Goal: Task Accomplishment & Management: Manage account settings

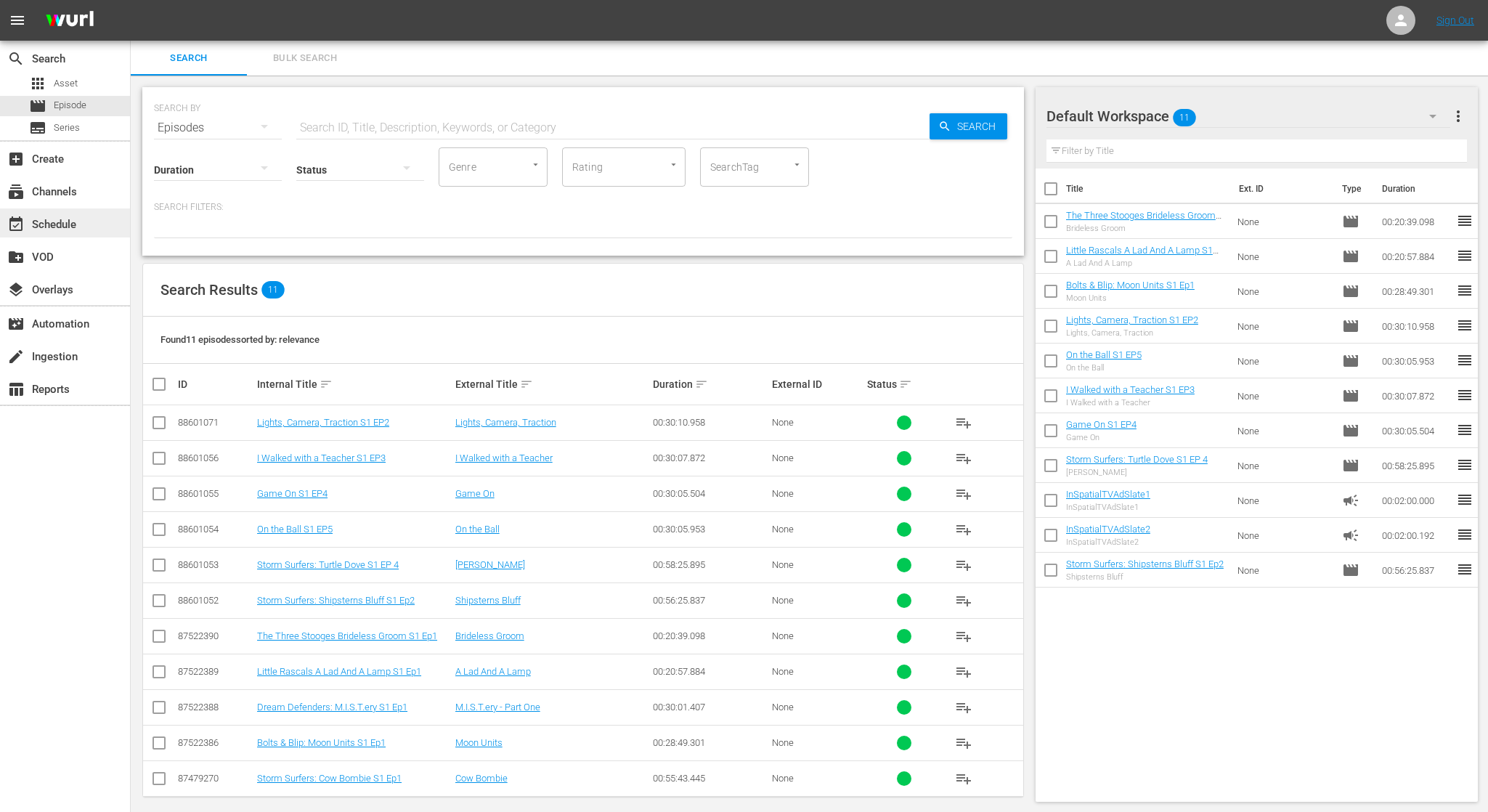
click at [76, 224] on div "event_available Schedule" at bounding box center [41, 222] width 82 height 13
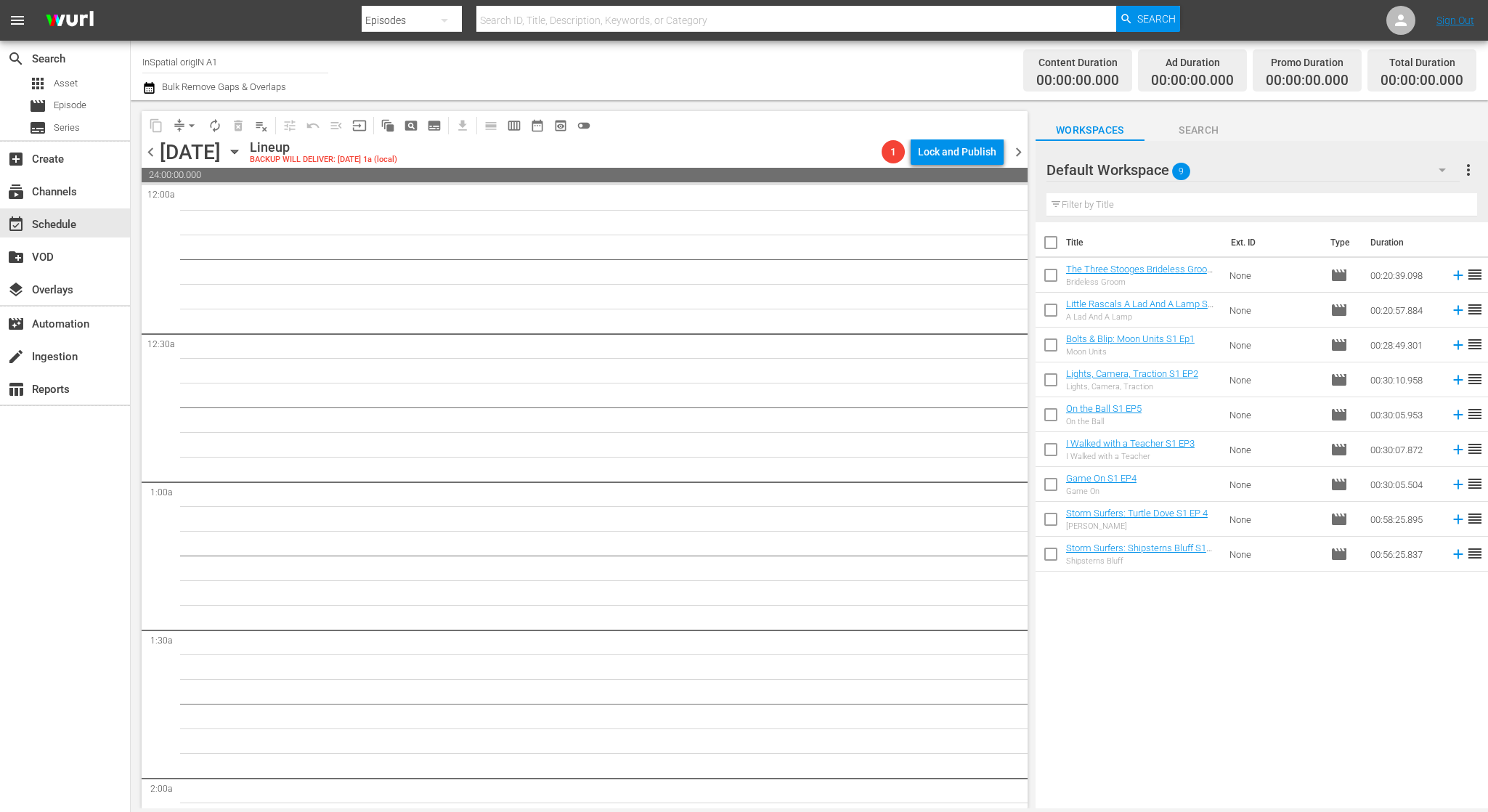
click at [152, 156] on span "chevron_left" at bounding box center [150, 152] width 18 height 18
click at [152, 150] on span "chevron_left" at bounding box center [150, 152] width 18 height 18
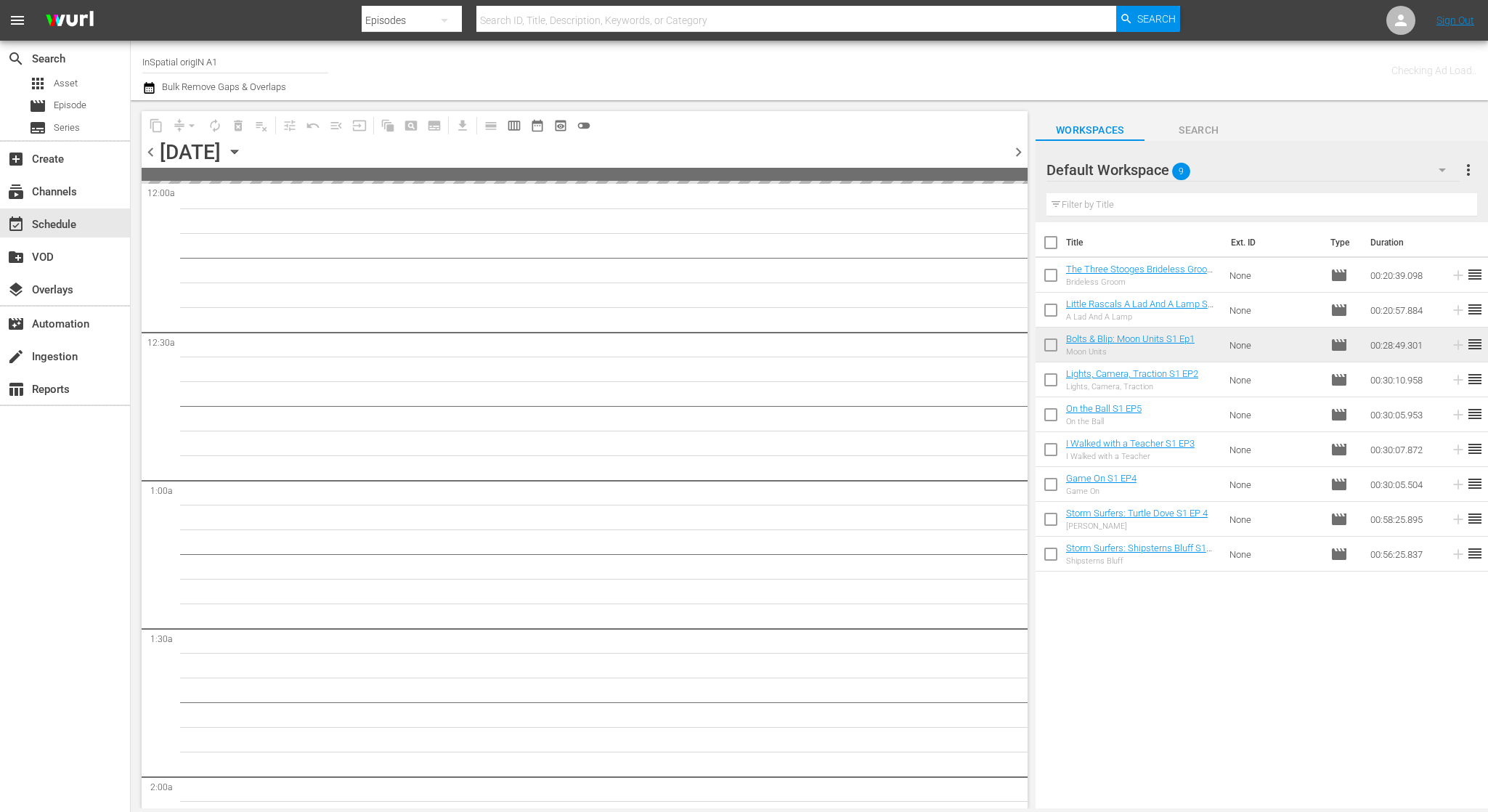
click at [152, 150] on span "chevron_left" at bounding box center [150, 152] width 18 height 18
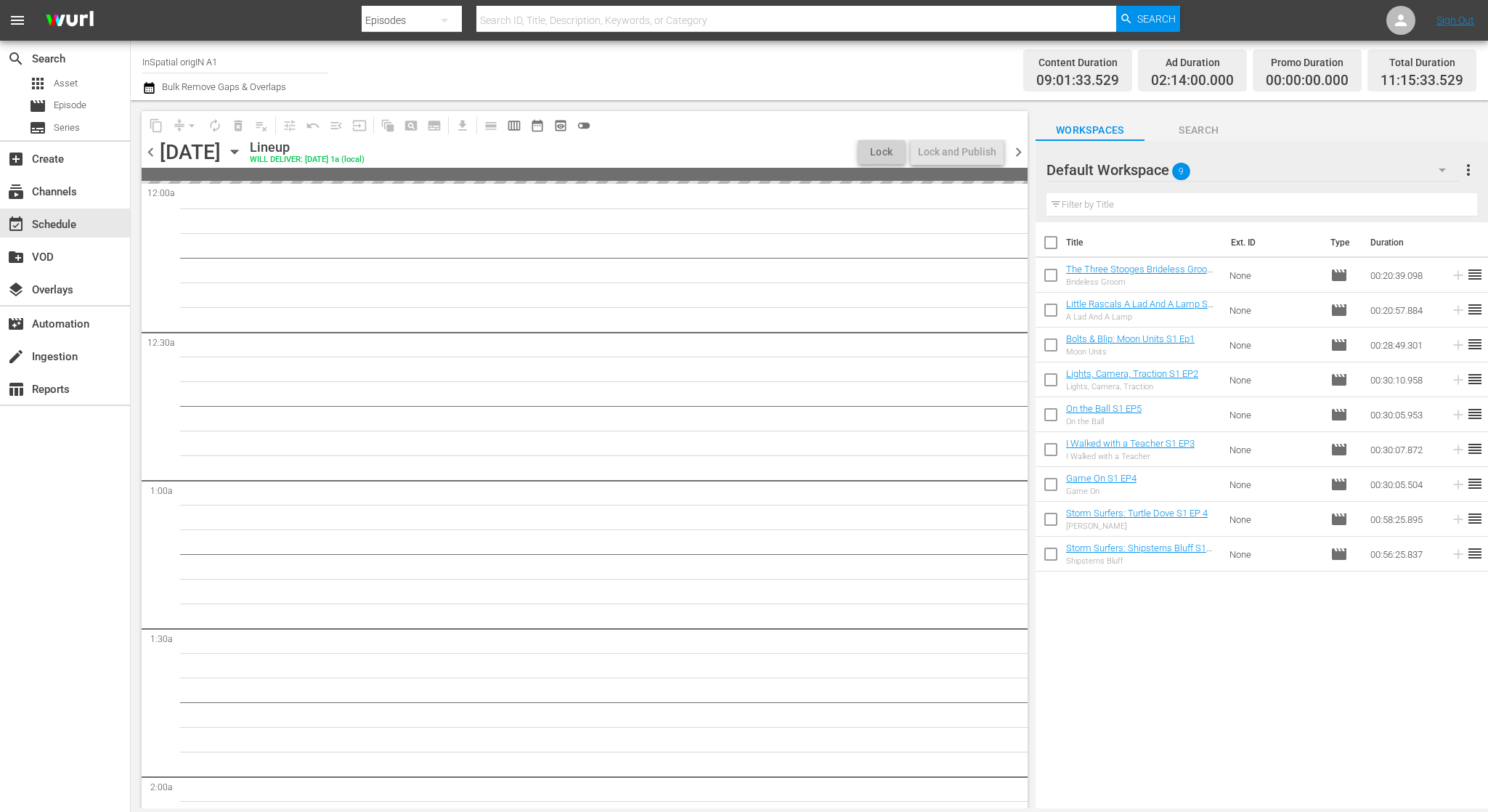
click at [152, 150] on span "chevron_left" at bounding box center [150, 152] width 18 height 18
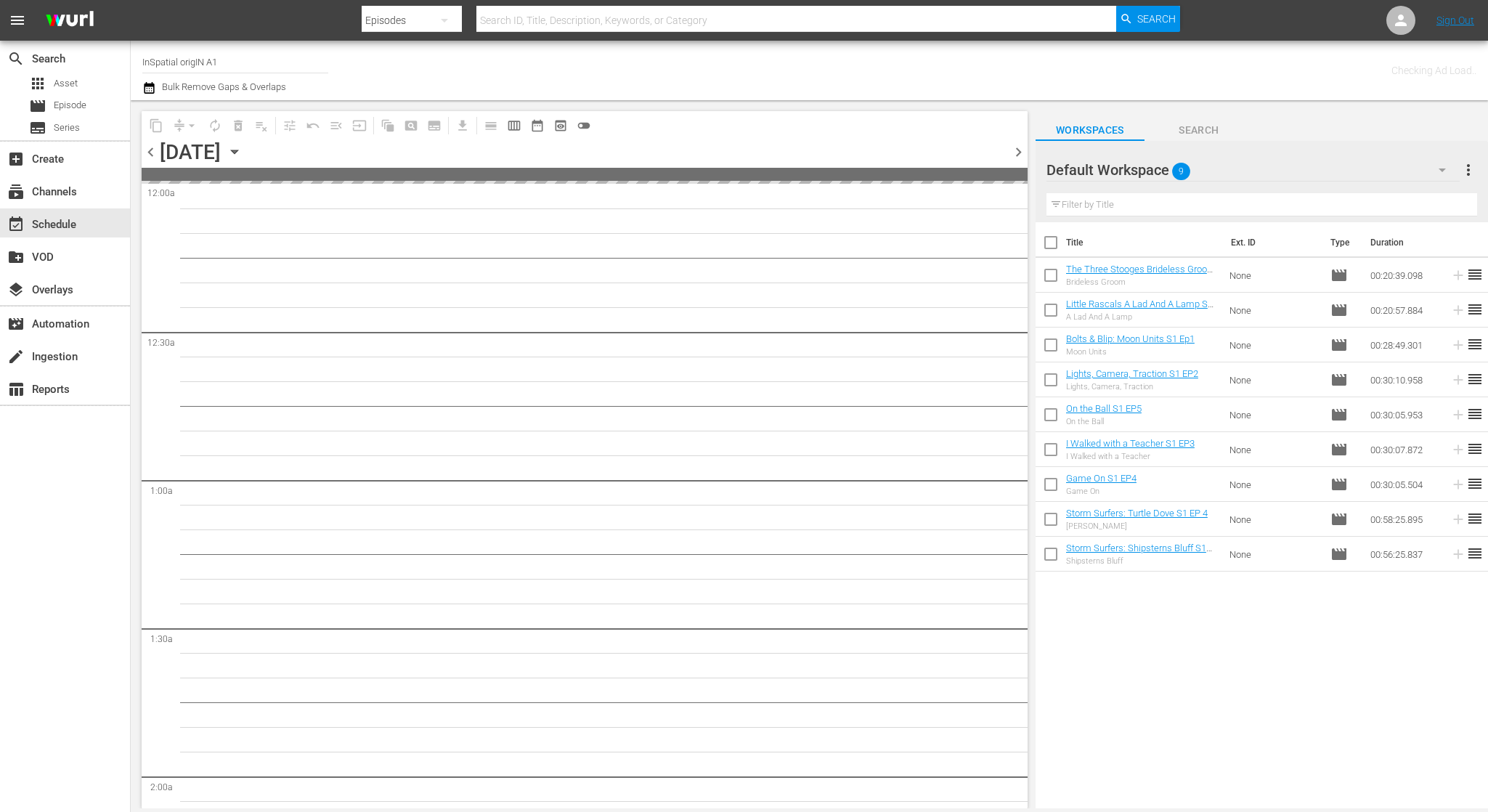
click at [152, 150] on span "chevron_left" at bounding box center [150, 152] width 18 height 18
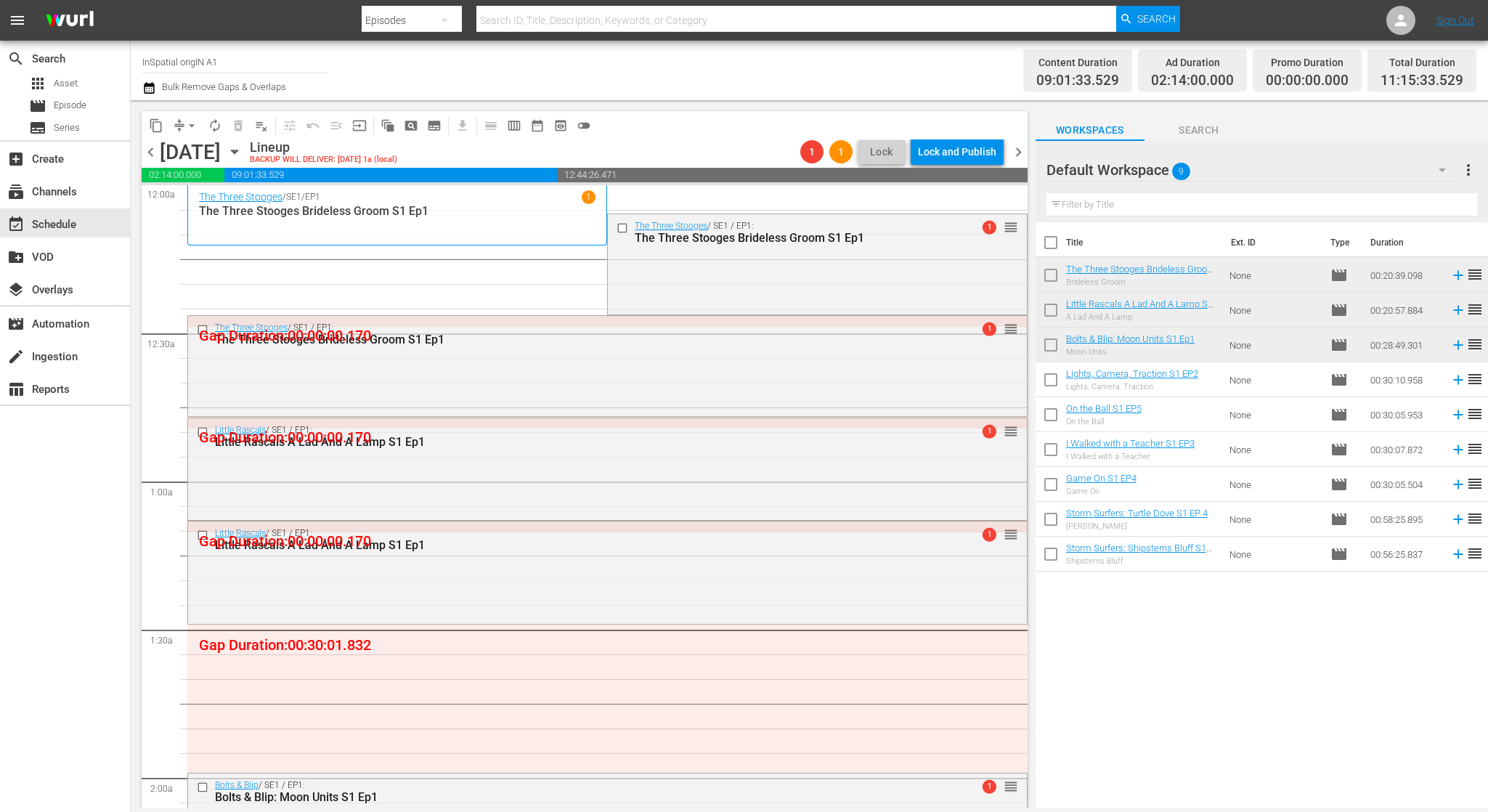
click at [152, 150] on span "chevron_left" at bounding box center [150, 152] width 18 height 18
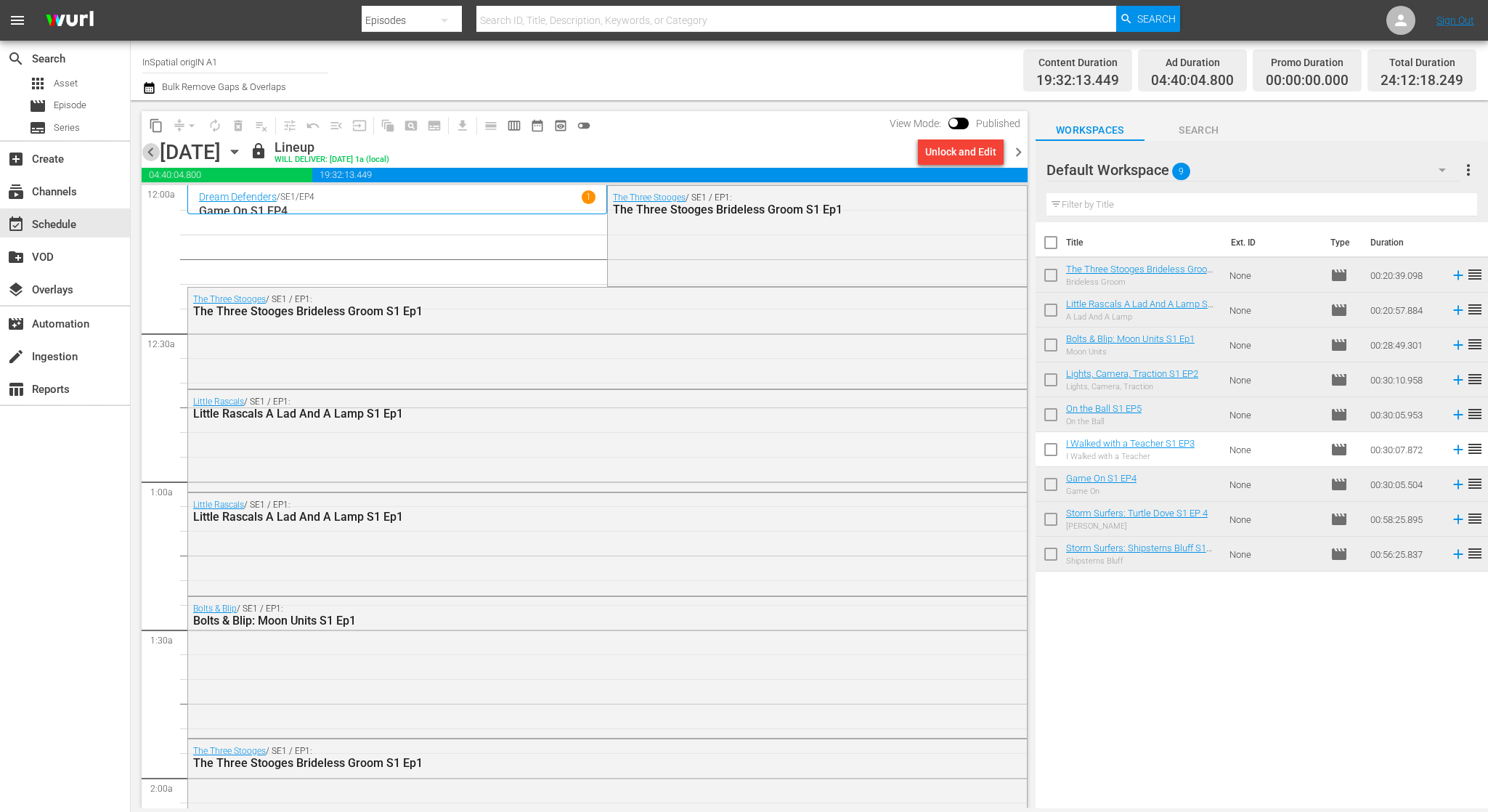
click at [152, 150] on span "chevron_left" at bounding box center [150, 152] width 18 height 18
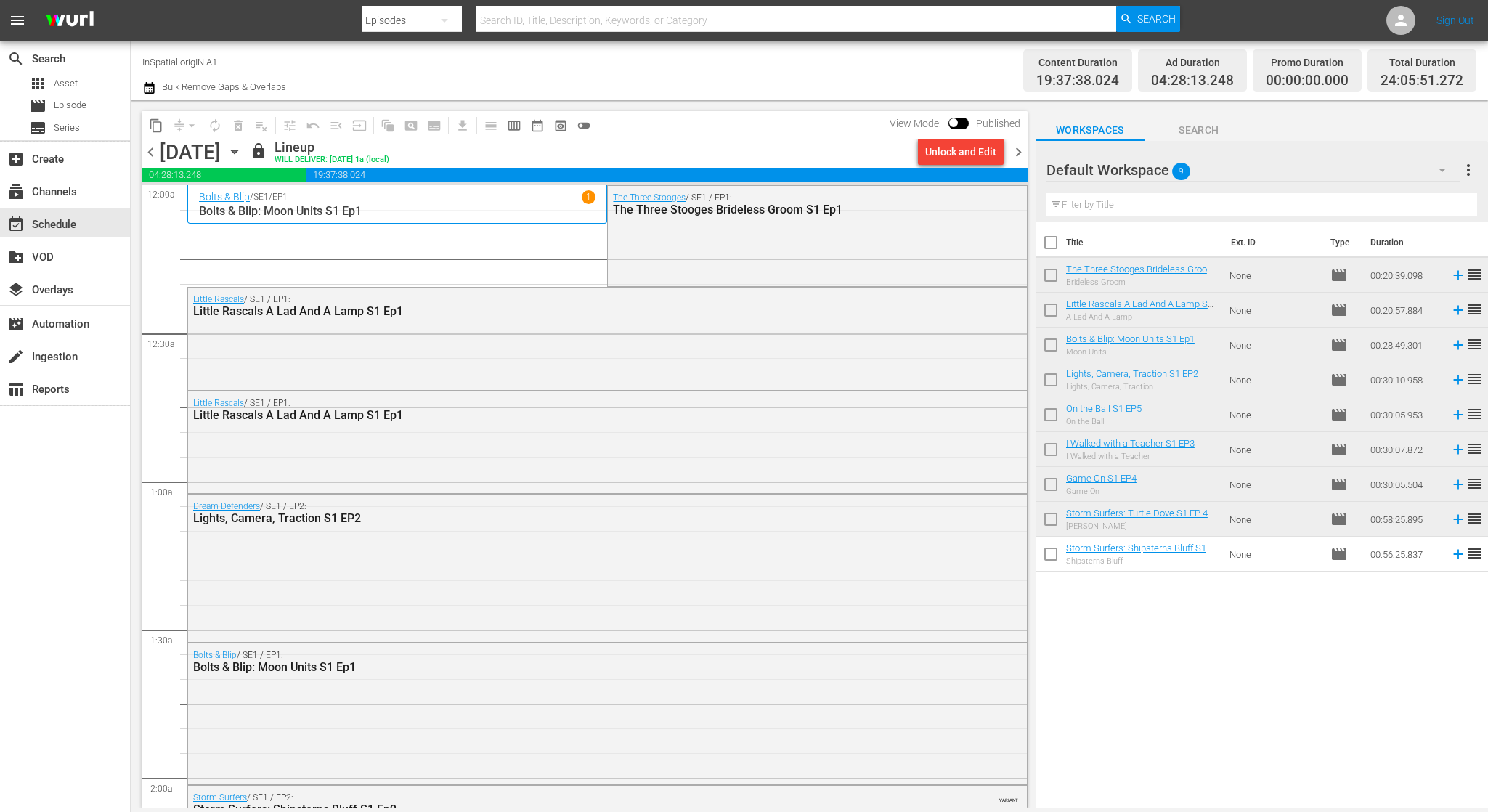
click at [152, 150] on span "chevron_left" at bounding box center [150, 152] width 18 height 18
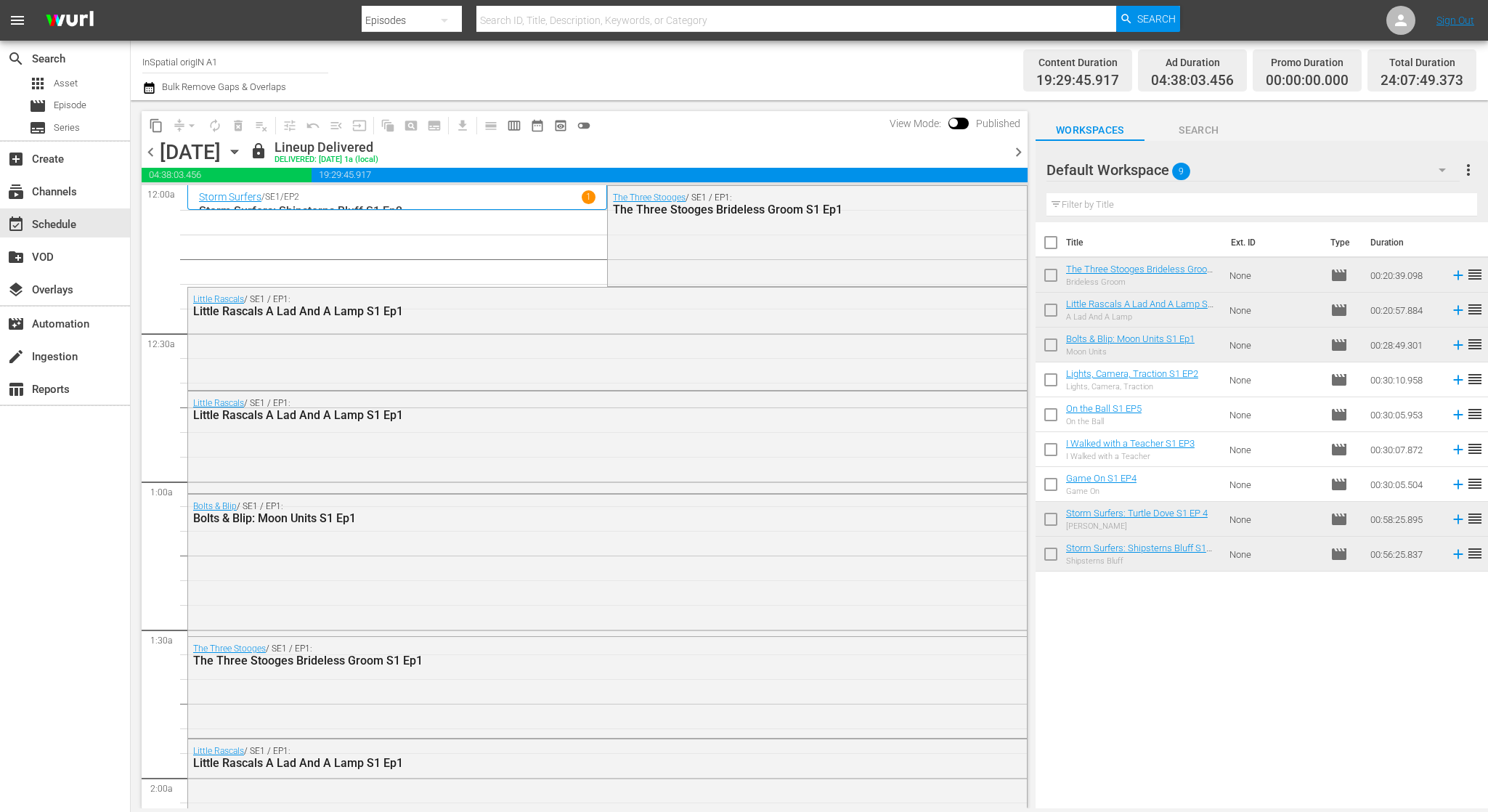
click at [152, 150] on span "chevron_left" at bounding box center [150, 152] width 18 height 18
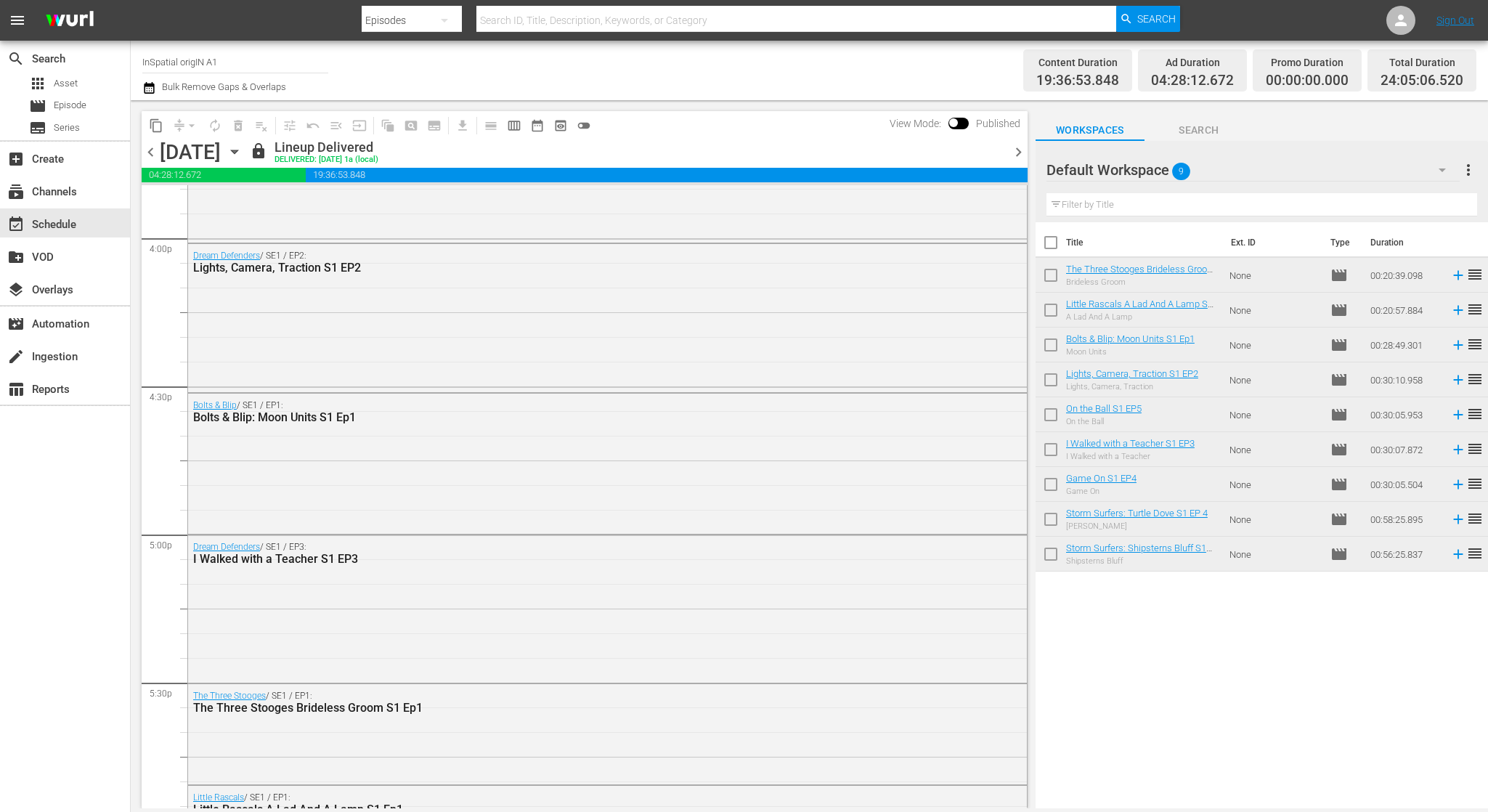
scroll to position [4688, 0]
click at [1013, 153] on span "chevron_right" at bounding box center [1018, 152] width 18 height 18
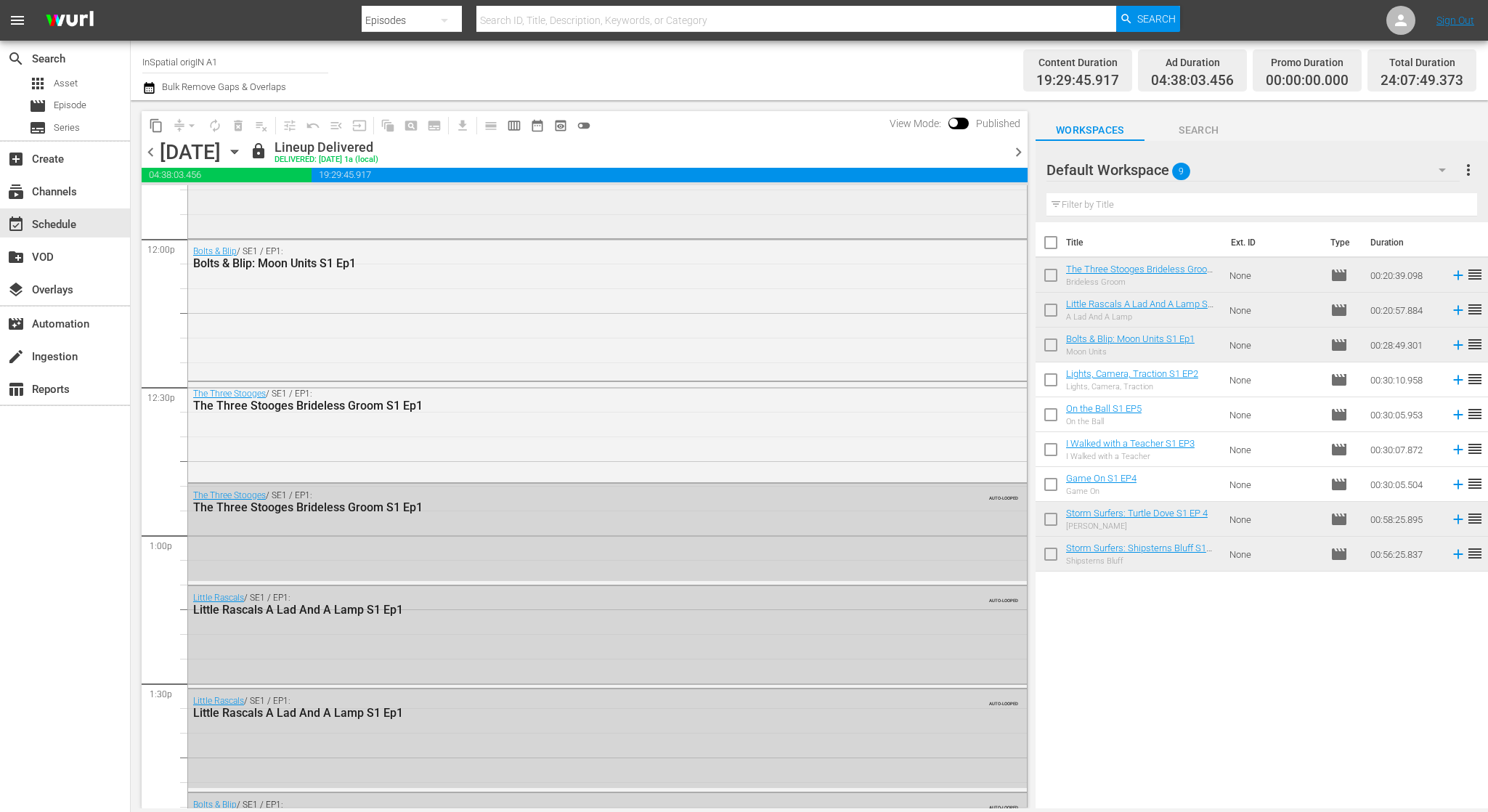
scroll to position [3504, 0]
click at [1018, 153] on span "chevron_right" at bounding box center [1018, 152] width 18 height 18
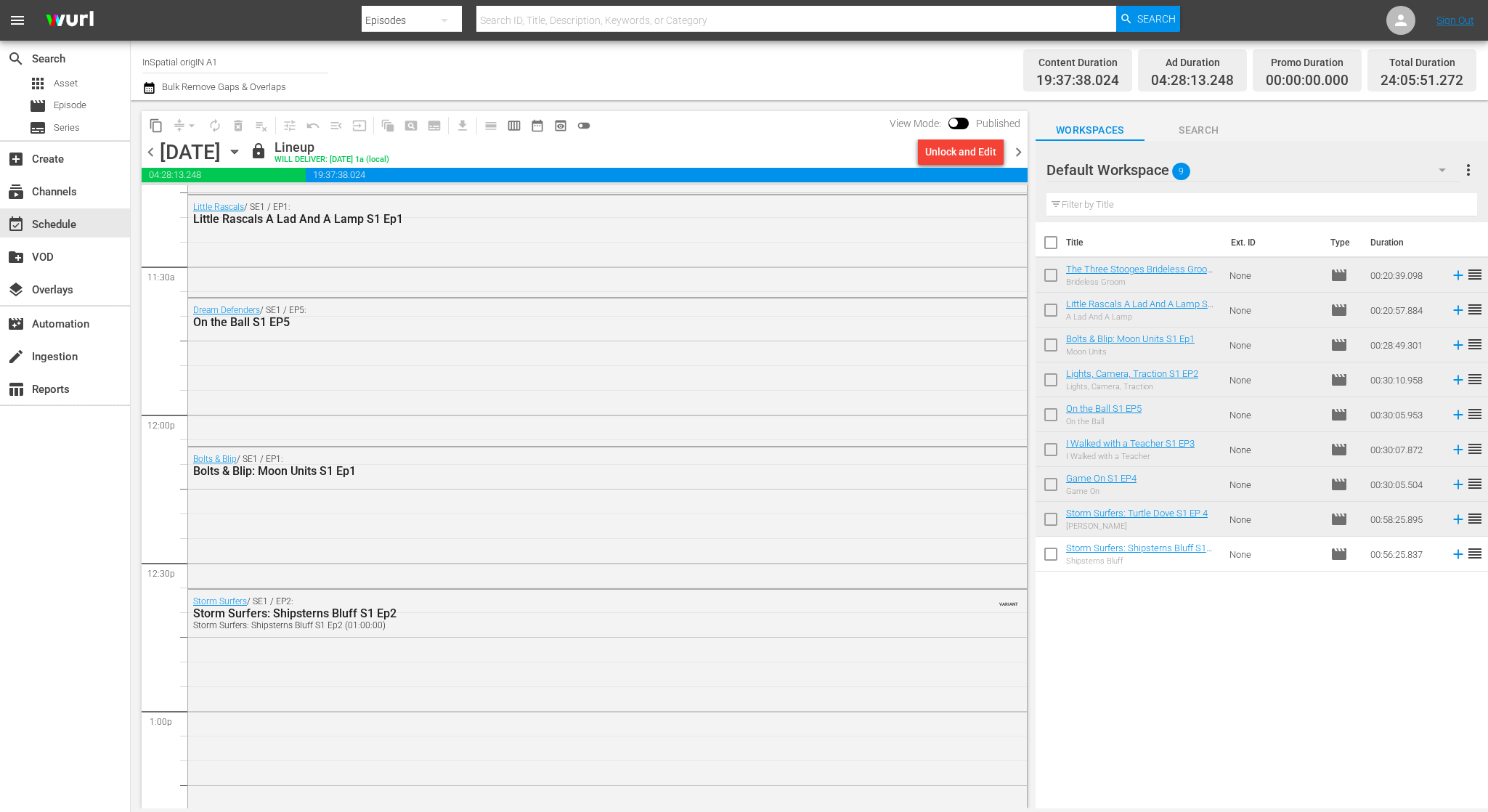
scroll to position [3321, 0]
click at [1015, 152] on span "chevron_right" at bounding box center [1018, 152] width 18 height 18
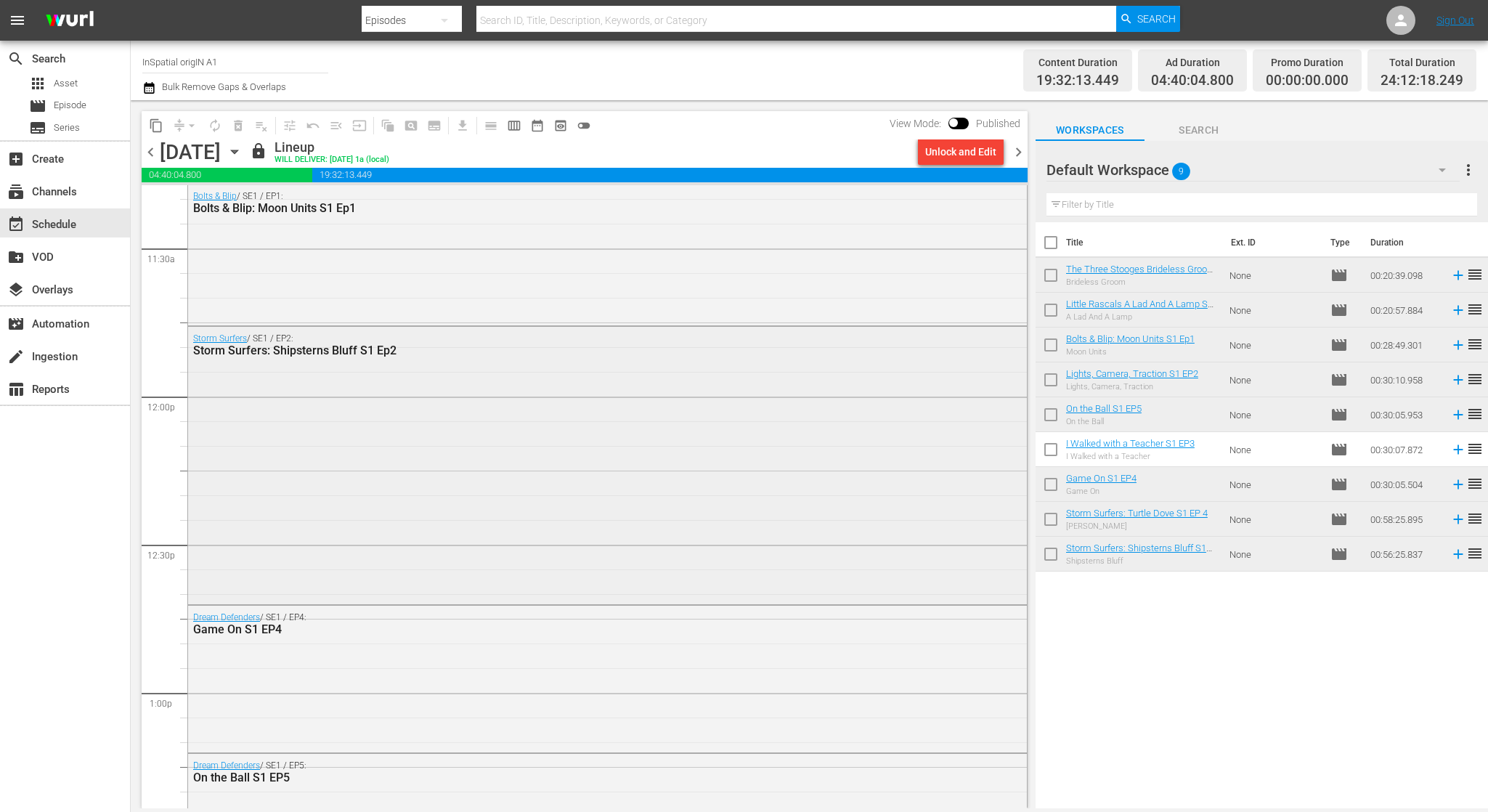
scroll to position [3342, 0]
click at [1021, 152] on span "chevron_right" at bounding box center [1018, 152] width 18 height 18
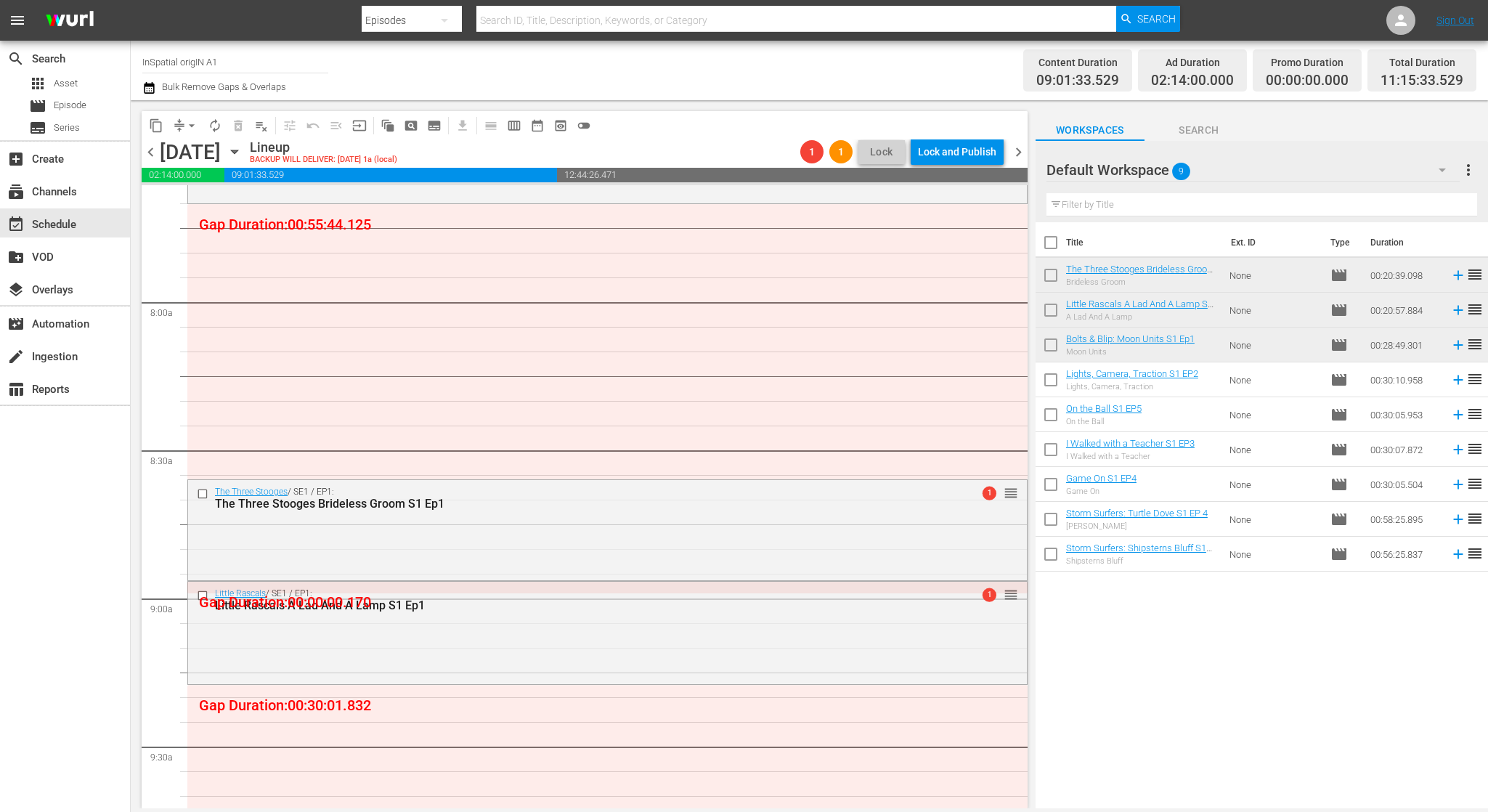
scroll to position [2231, 0]
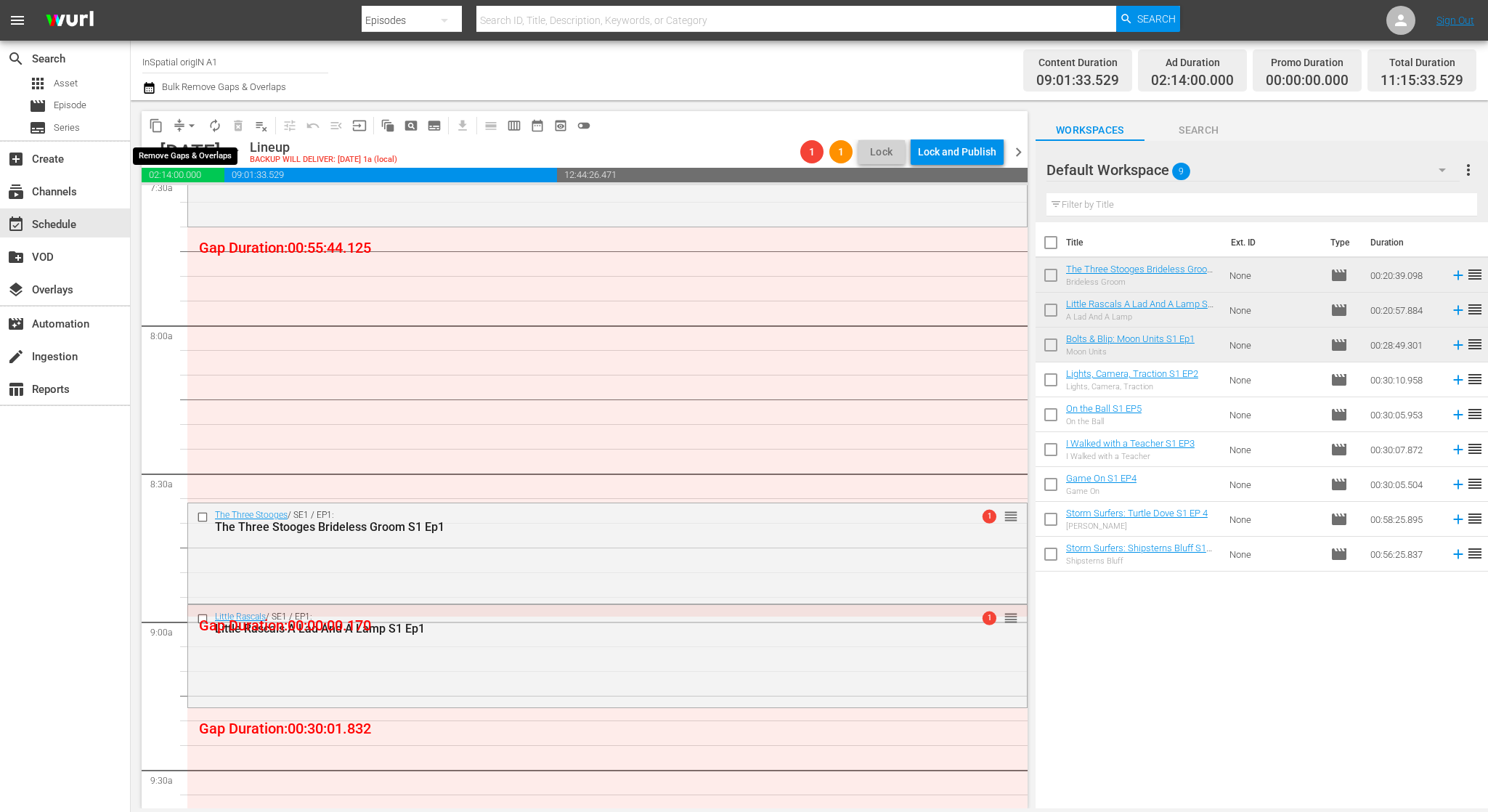
click at [181, 126] on button "arrow_drop_down" at bounding box center [191, 125] width 23 height 23
click at [220, 153] on li "Align to Midnight" at bounding box center [193, 155] width 153 height 24
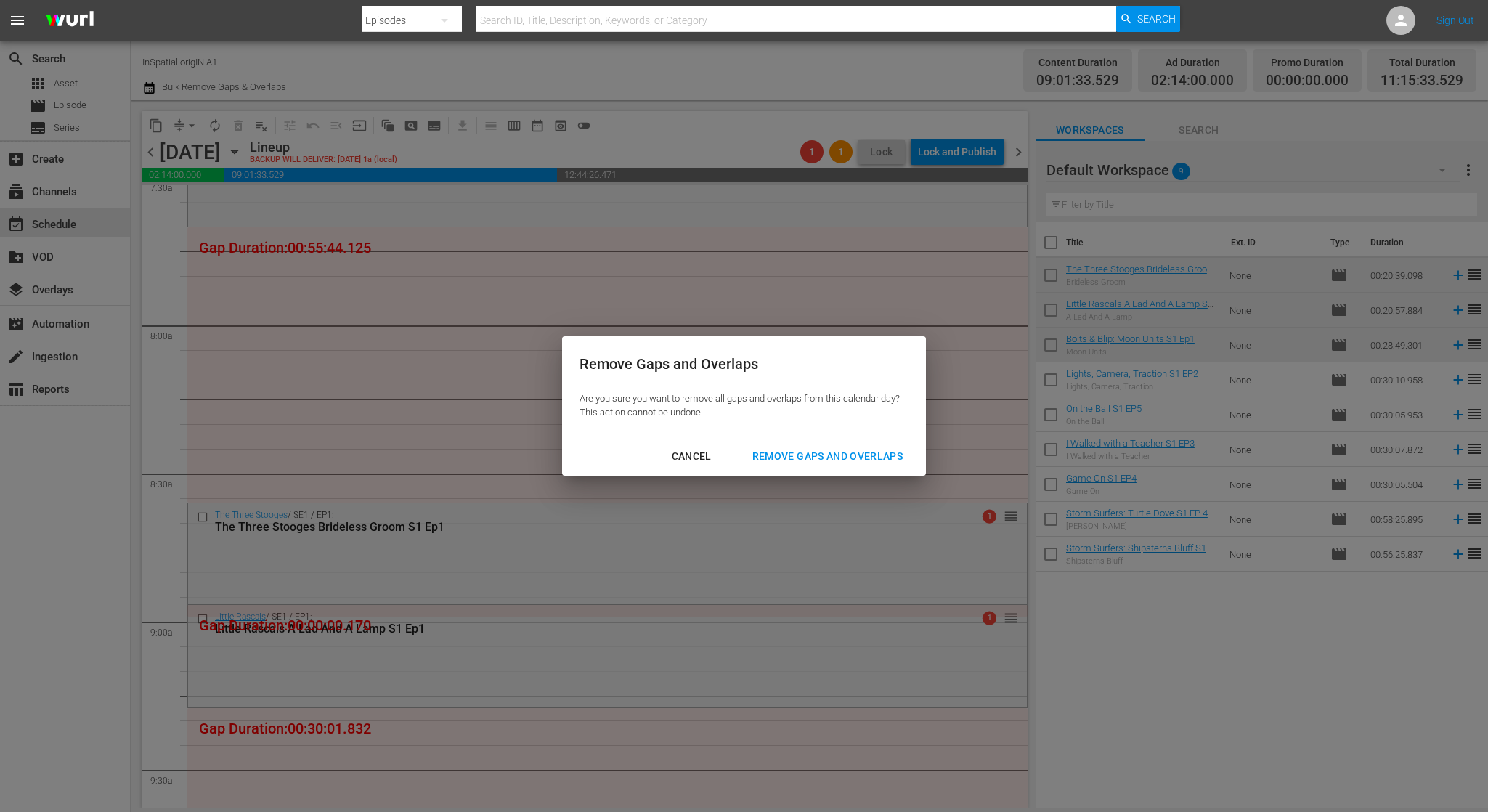
click at [866, 449] on div "Remove Gaps and Overlaps" at bounding box center [828, 456] width 174 height 18
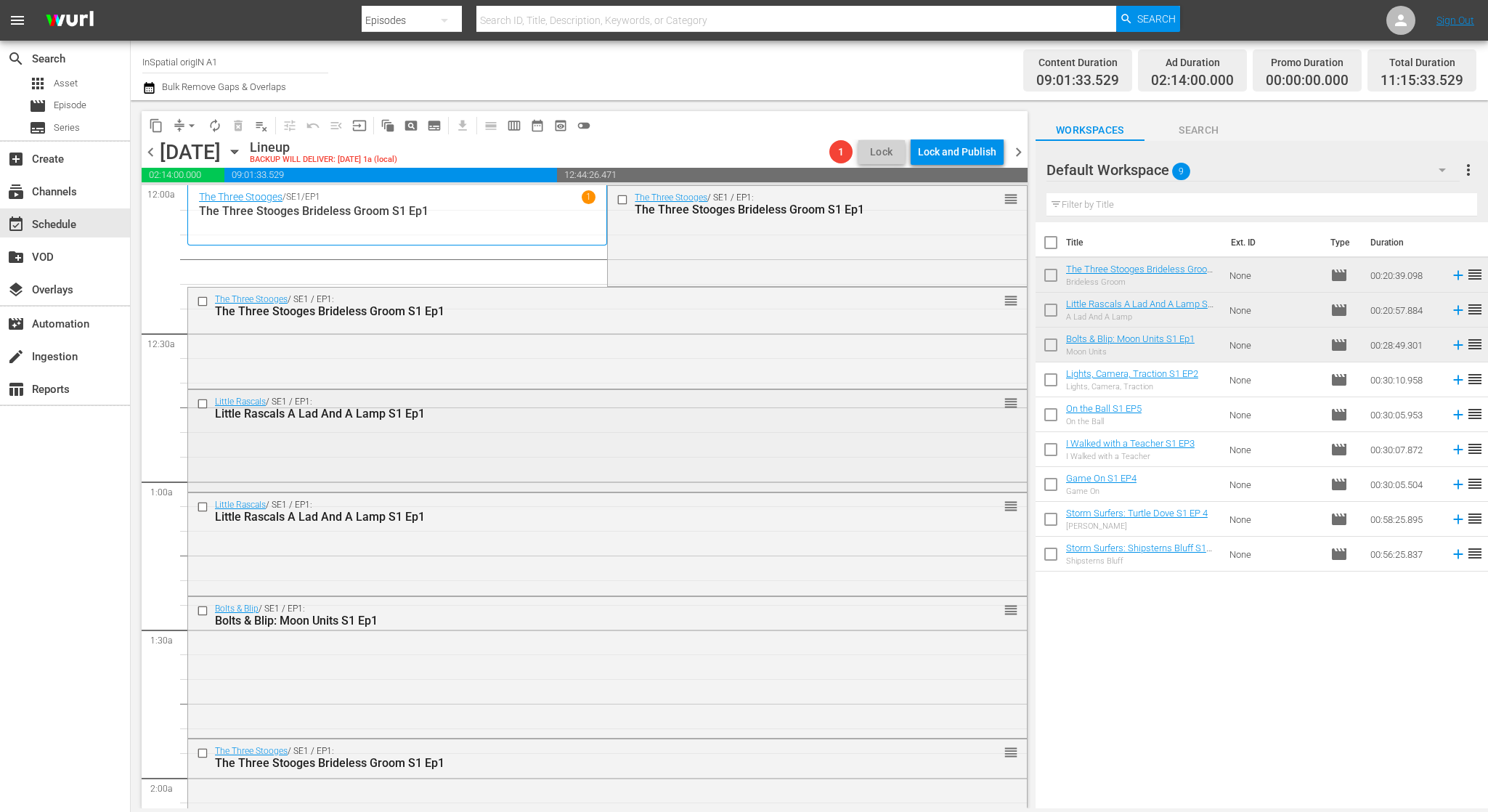
scroll to position [0, 0]
click at [975, 156] on div "Lock and Publish" at bounding box center [957, 152] width 79 height 26
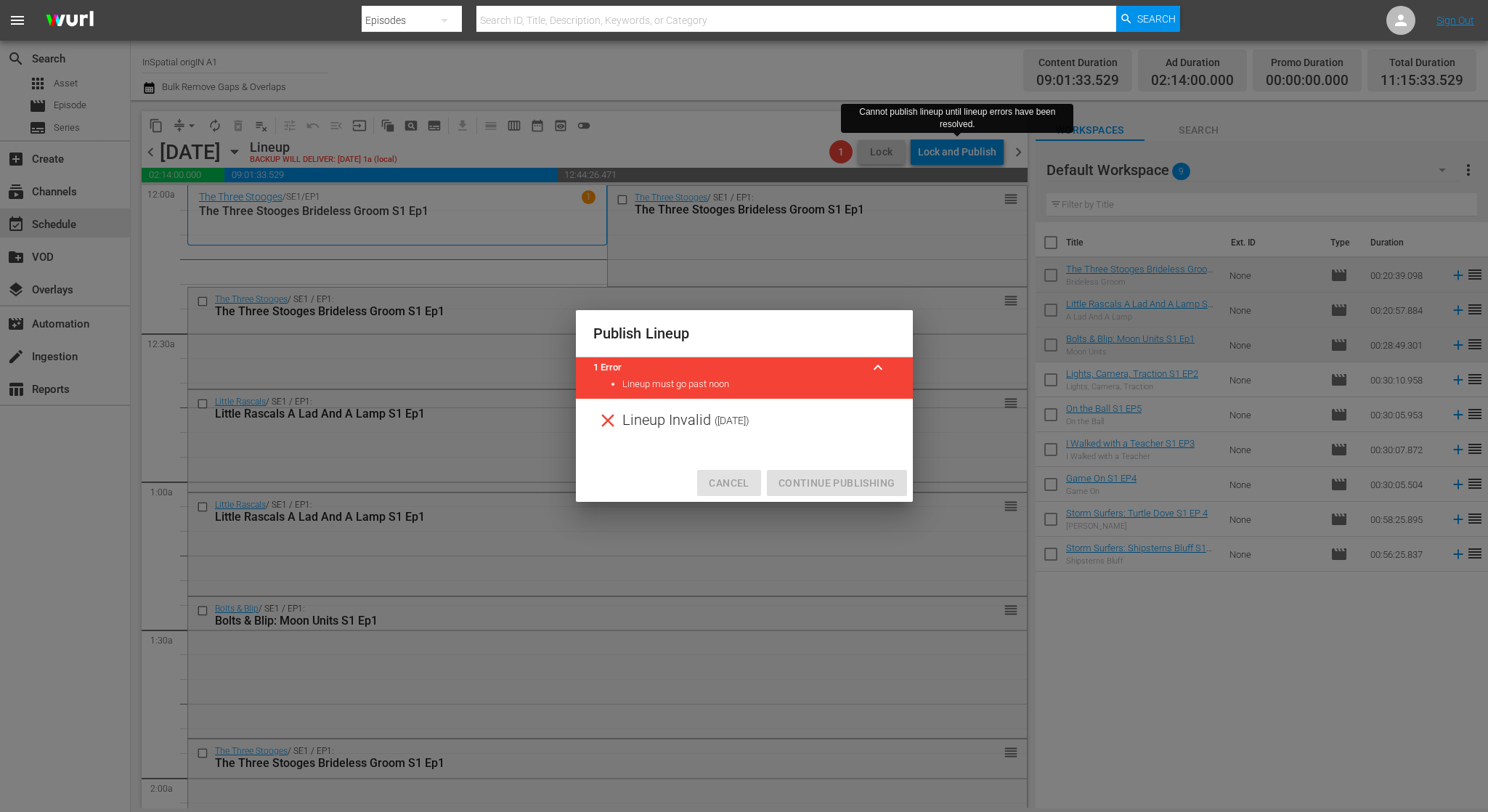
click at [726, 478] on span "Cancel" at bounding box center [728, 483] width 40 height 18
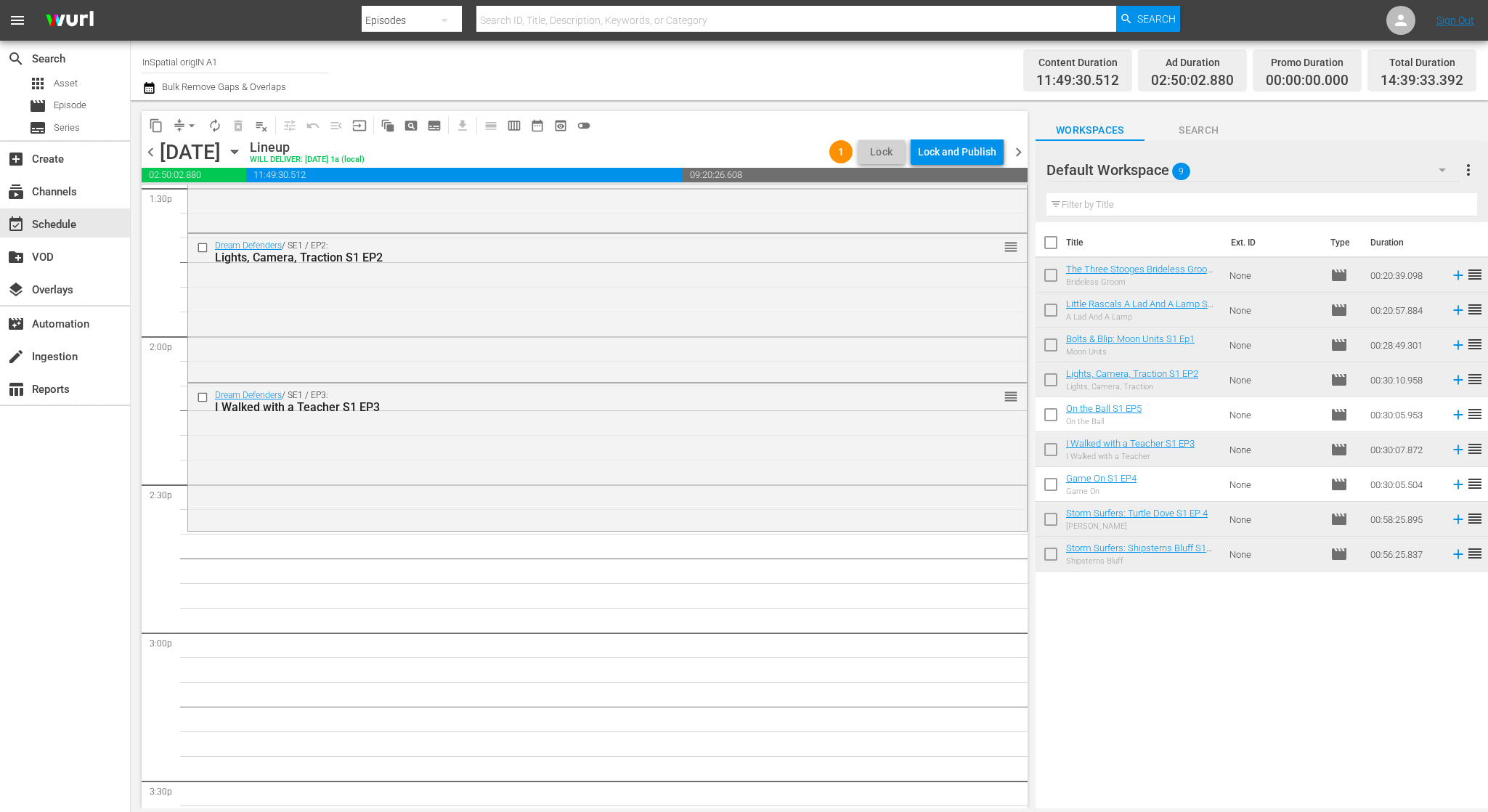
scroll to position [4000, 0]
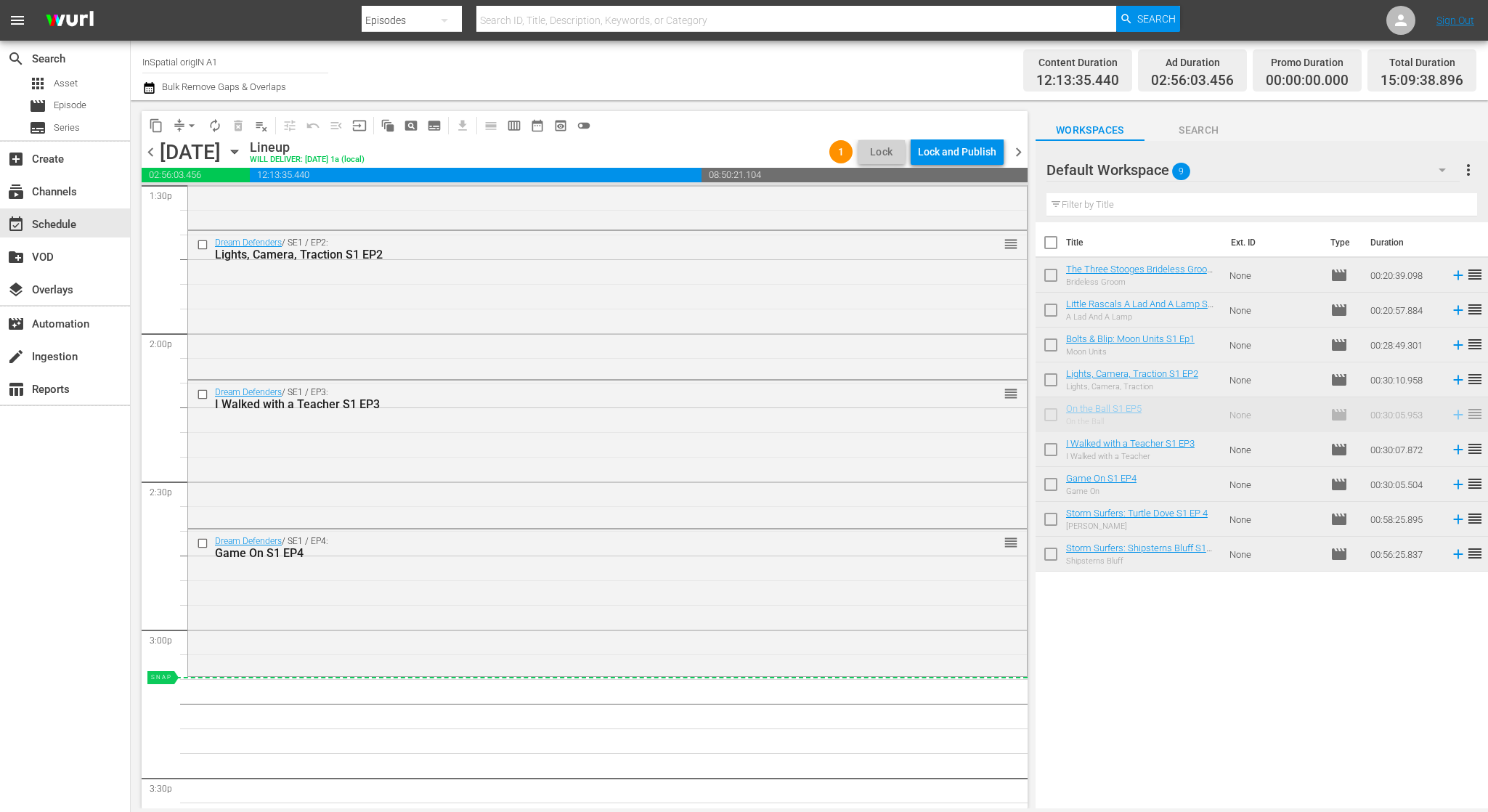
drag, startPoint x: 1123, startPoint y: 408, endPoint x: 1092, endPoint y: 430, distance: 38.0
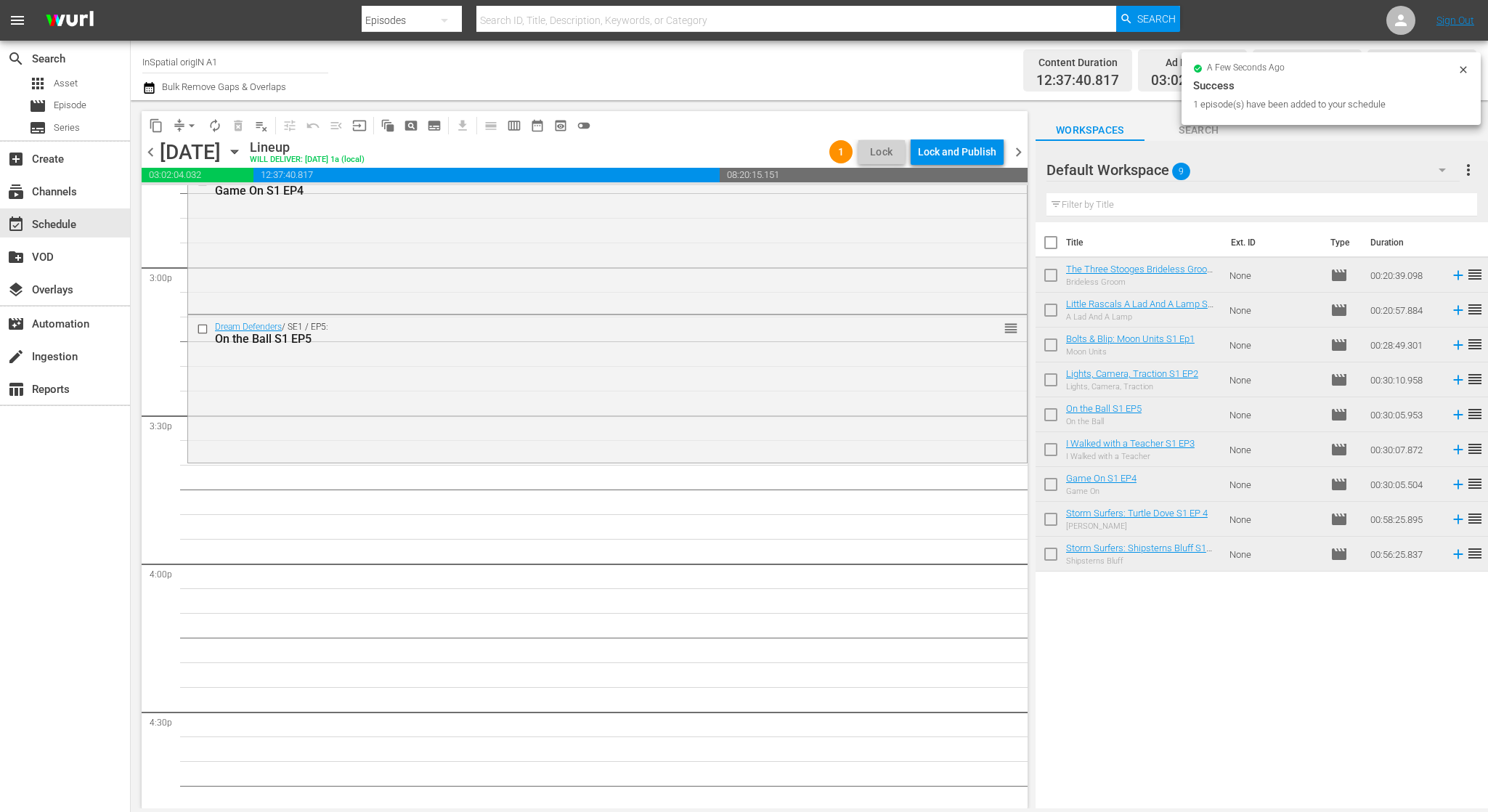
scroll to position [4389, 0]
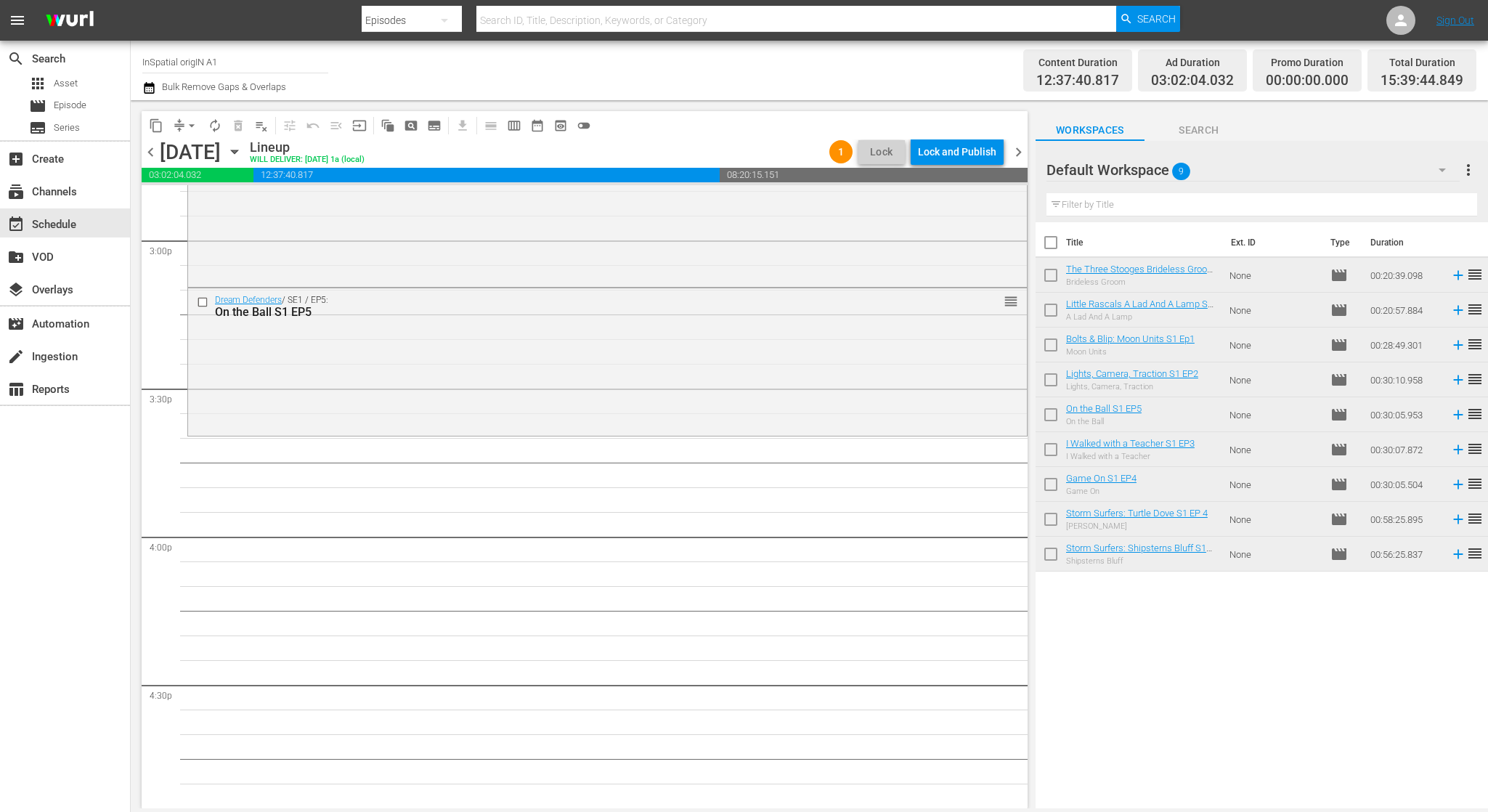
click at [1054, 272] on input "checkbox" at bounding box center [1051, 278] width 30 height 30
checkbox input "true"
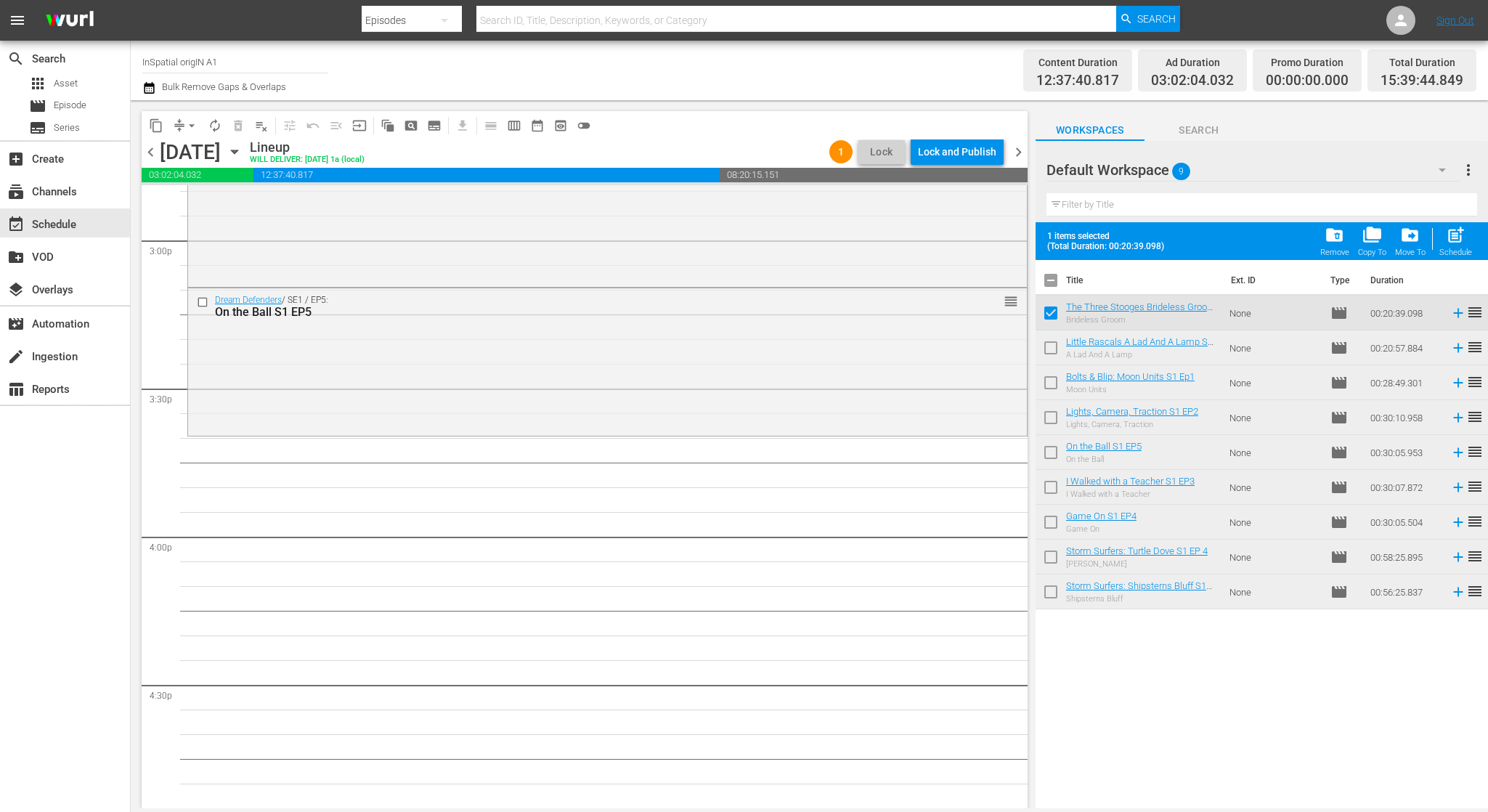
click at [1050, 341] on input "checkbox" at bounding box center [1051, 350] width 30 height 30
checkbox input "true"
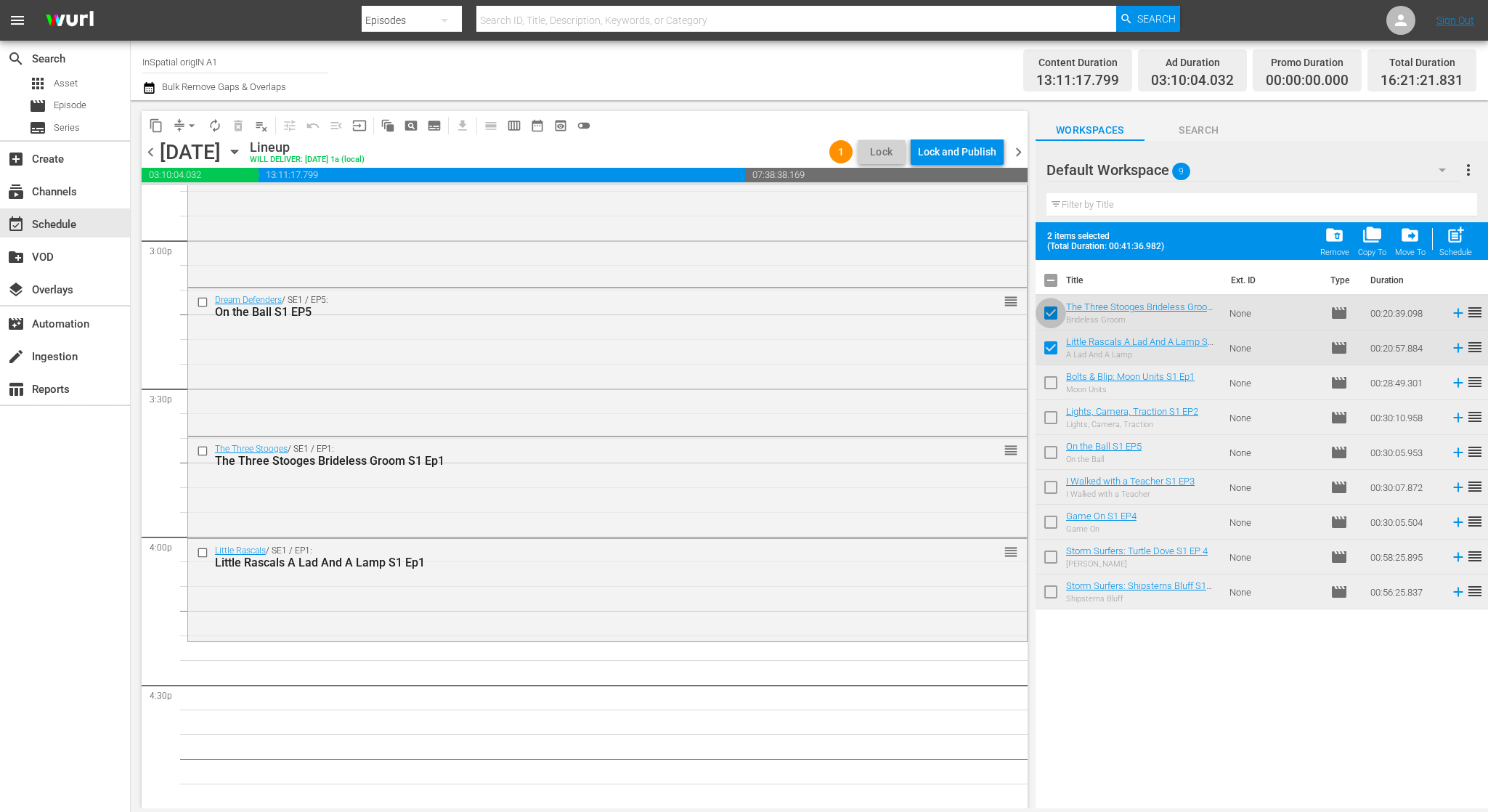
click at [1056, 315] on input "checkbox" at bounding box center [1051, 316] width 30 height 30
checkbox input "false"
click at [1052, 344] on input "checkbox" at bounding box center [1051, 350] width 30 height 30
checkbox input "false"
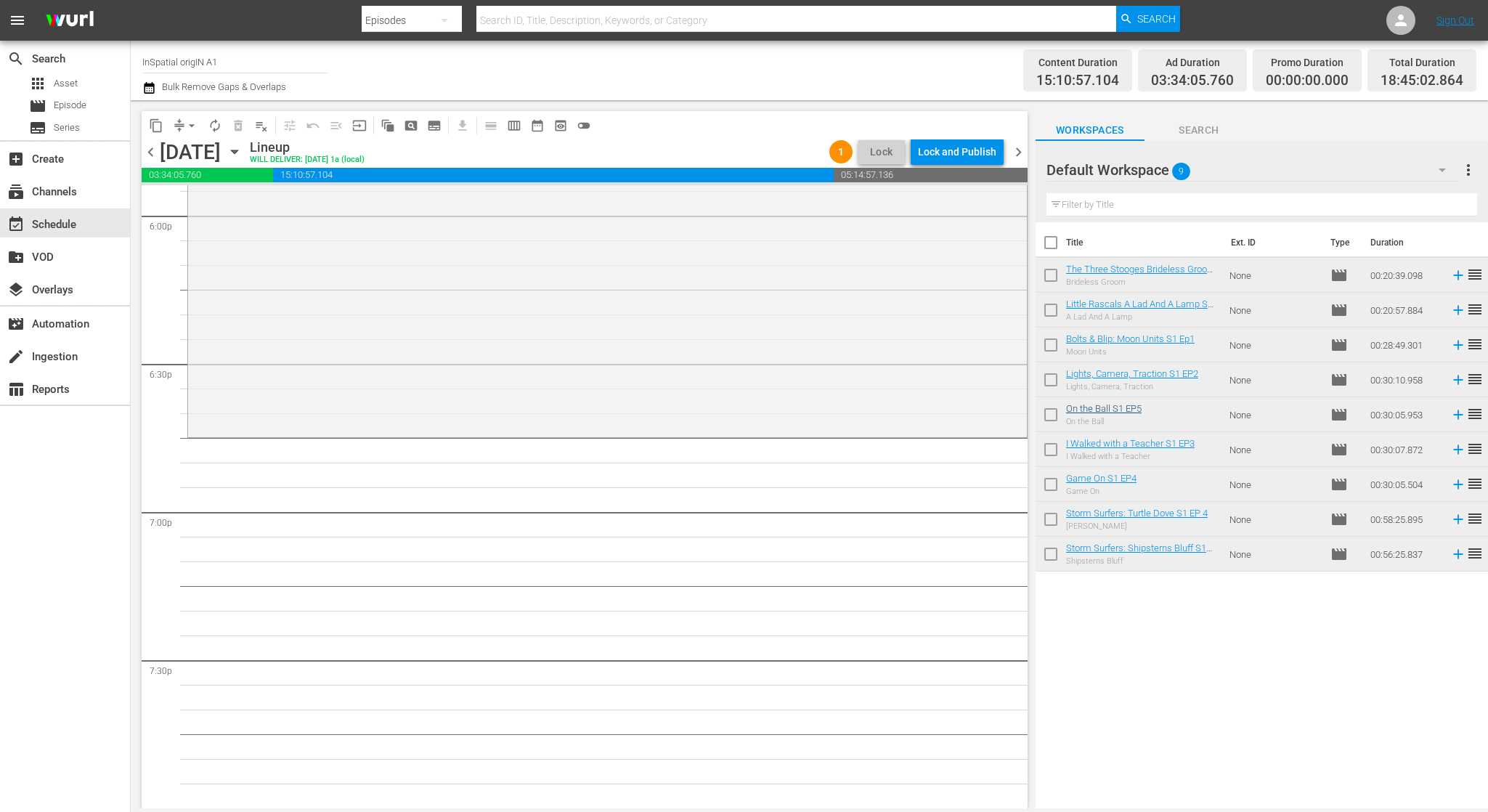
scroll to position [5303, 0]
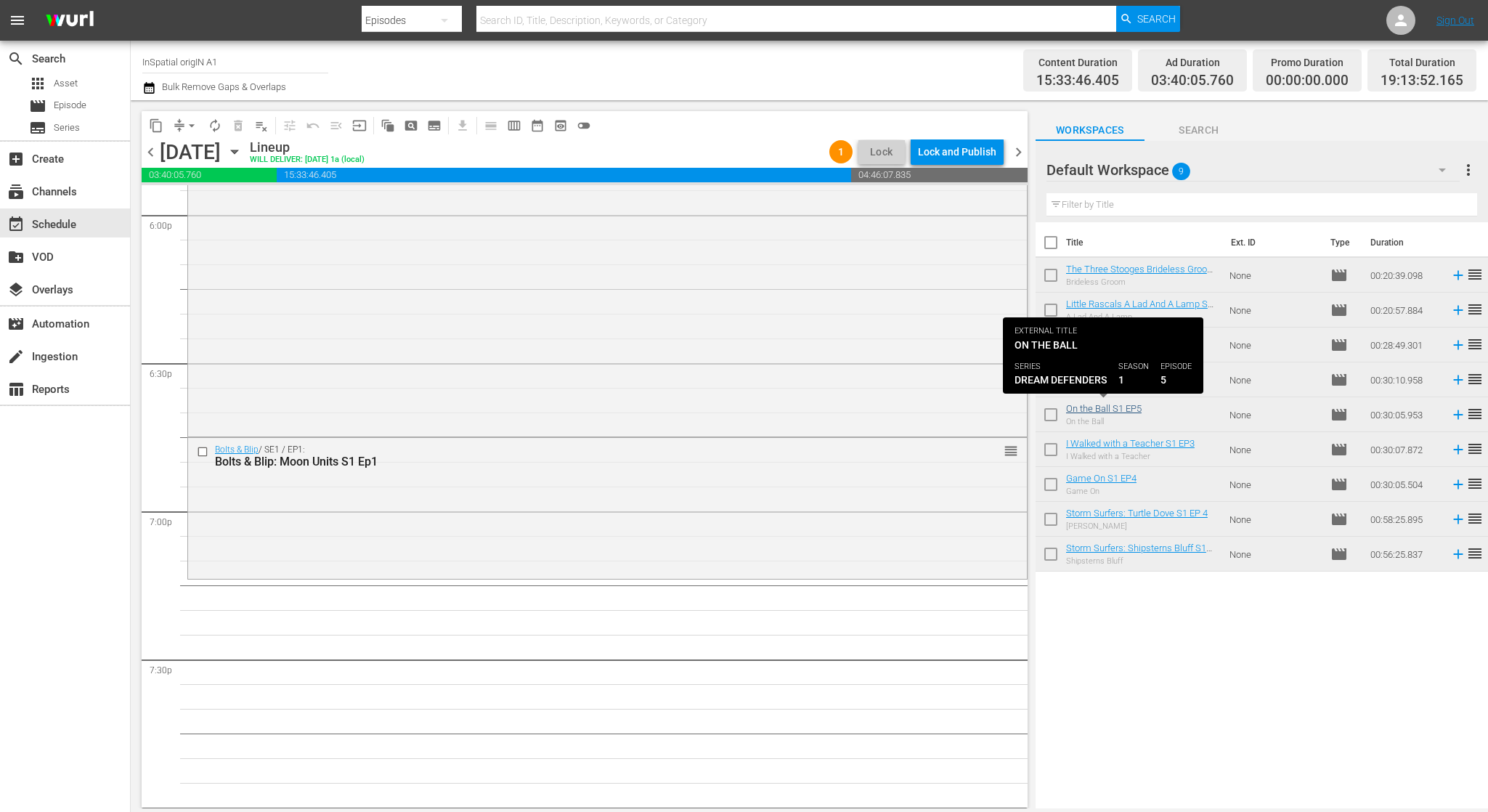
click at [1121, 409] on link "On the Ball S1 EP5" at bounding box center [1104, 409] width 76 height 11
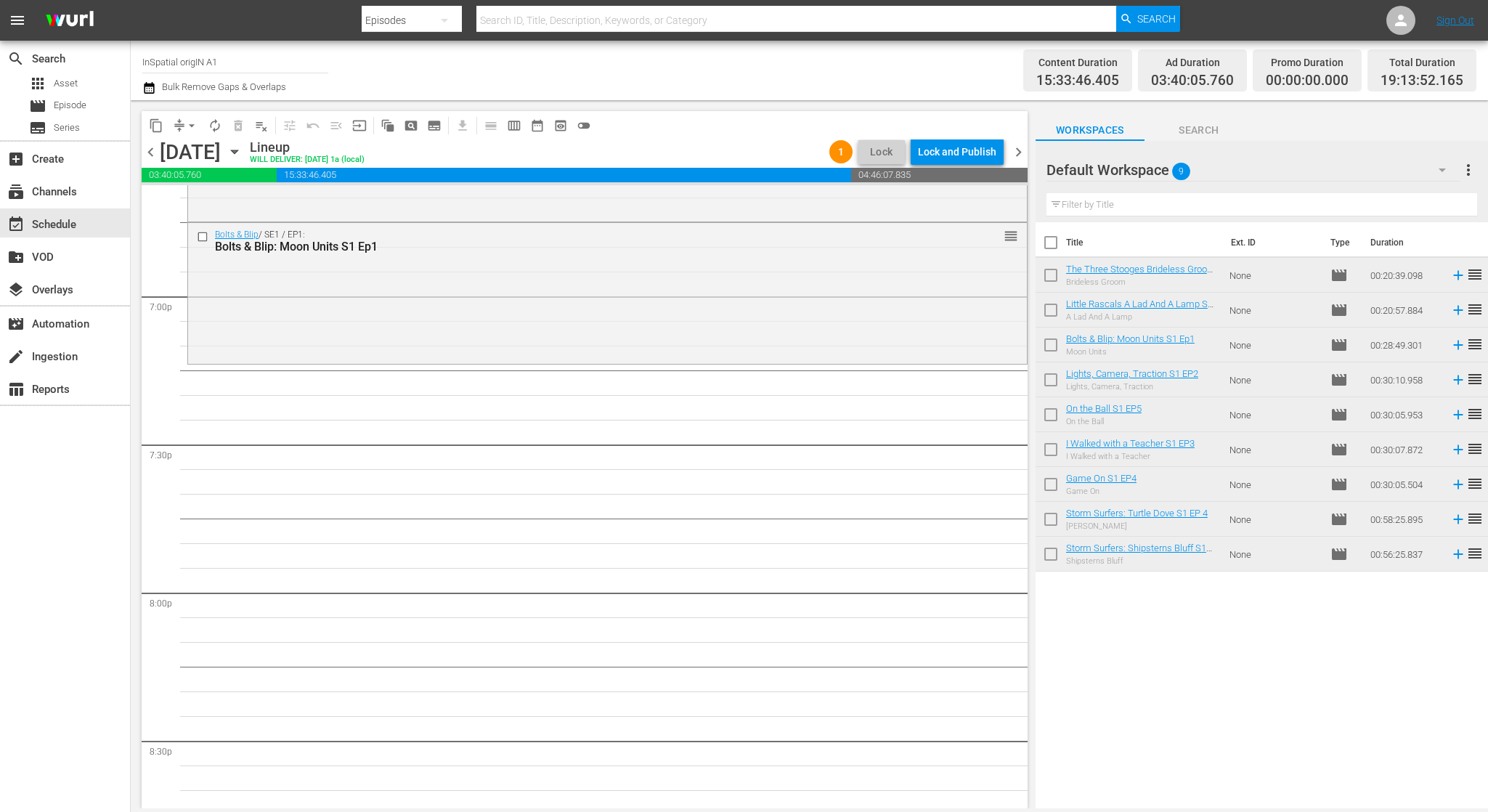
scroll to position [5516, 0]
click at [63, 104] on span "Episode" at bounding box center [69, 105] width 32 height 14
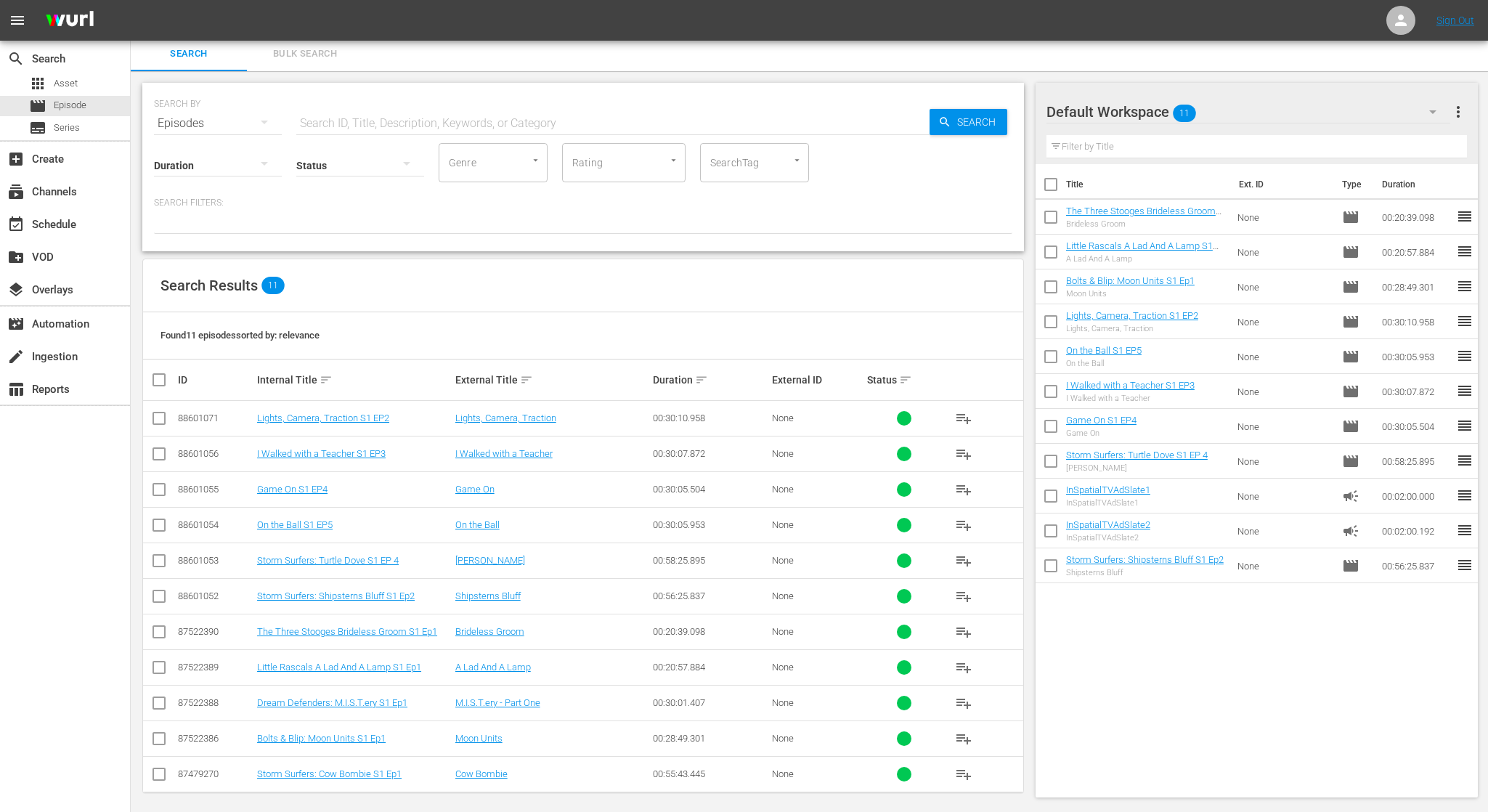
scroll to position [4, 0]
click at [84, 354] on div "create Ingestion" at bounding box center [65, 355] width 130 height 29
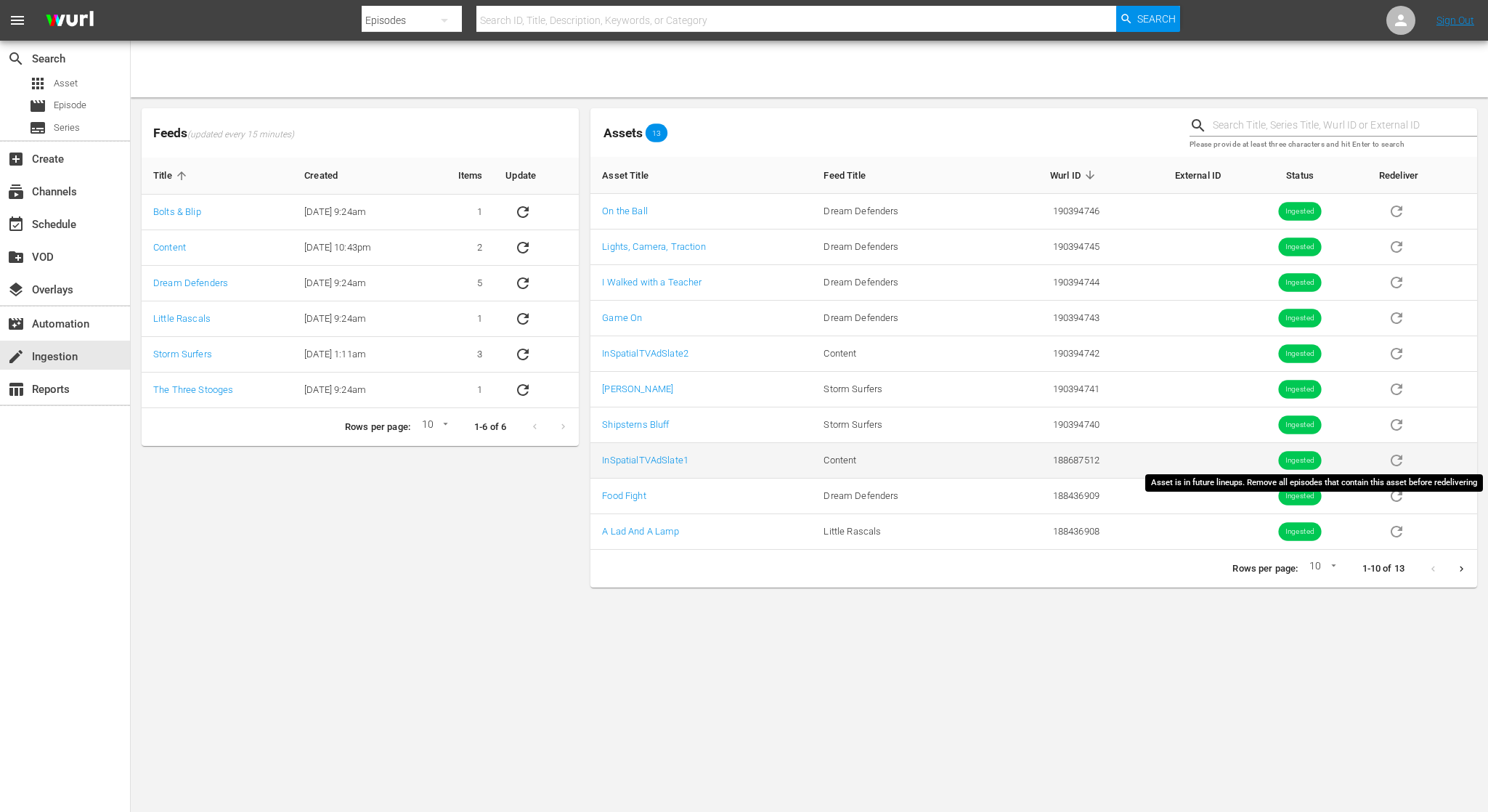
click at [1397, 459] on span "sticky table" at bounding box center [1397, 459] width 35 height 11
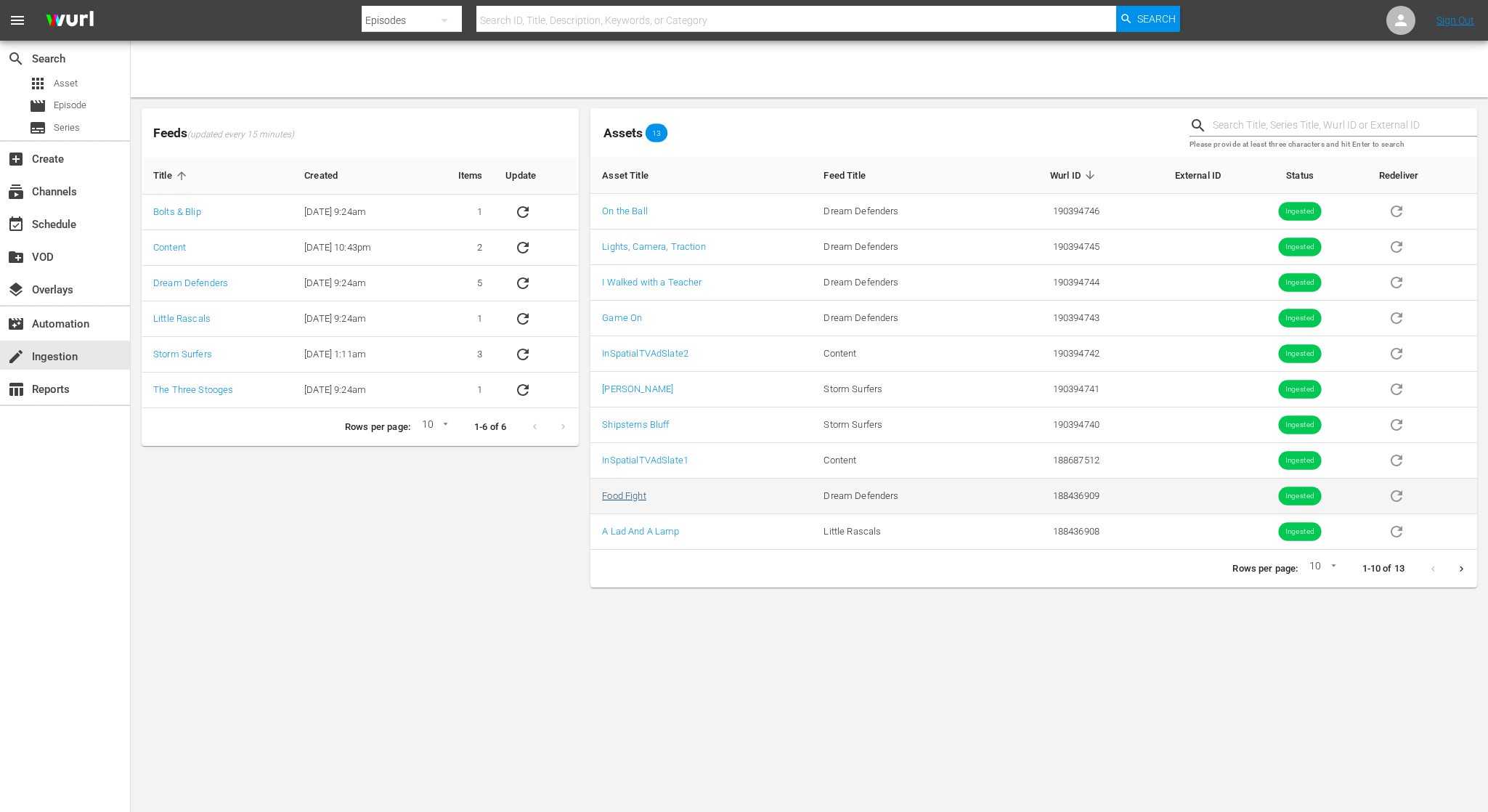
click at [633, 497] on link "Food Fight" at bounding box center [624, 496] width 44 height 11
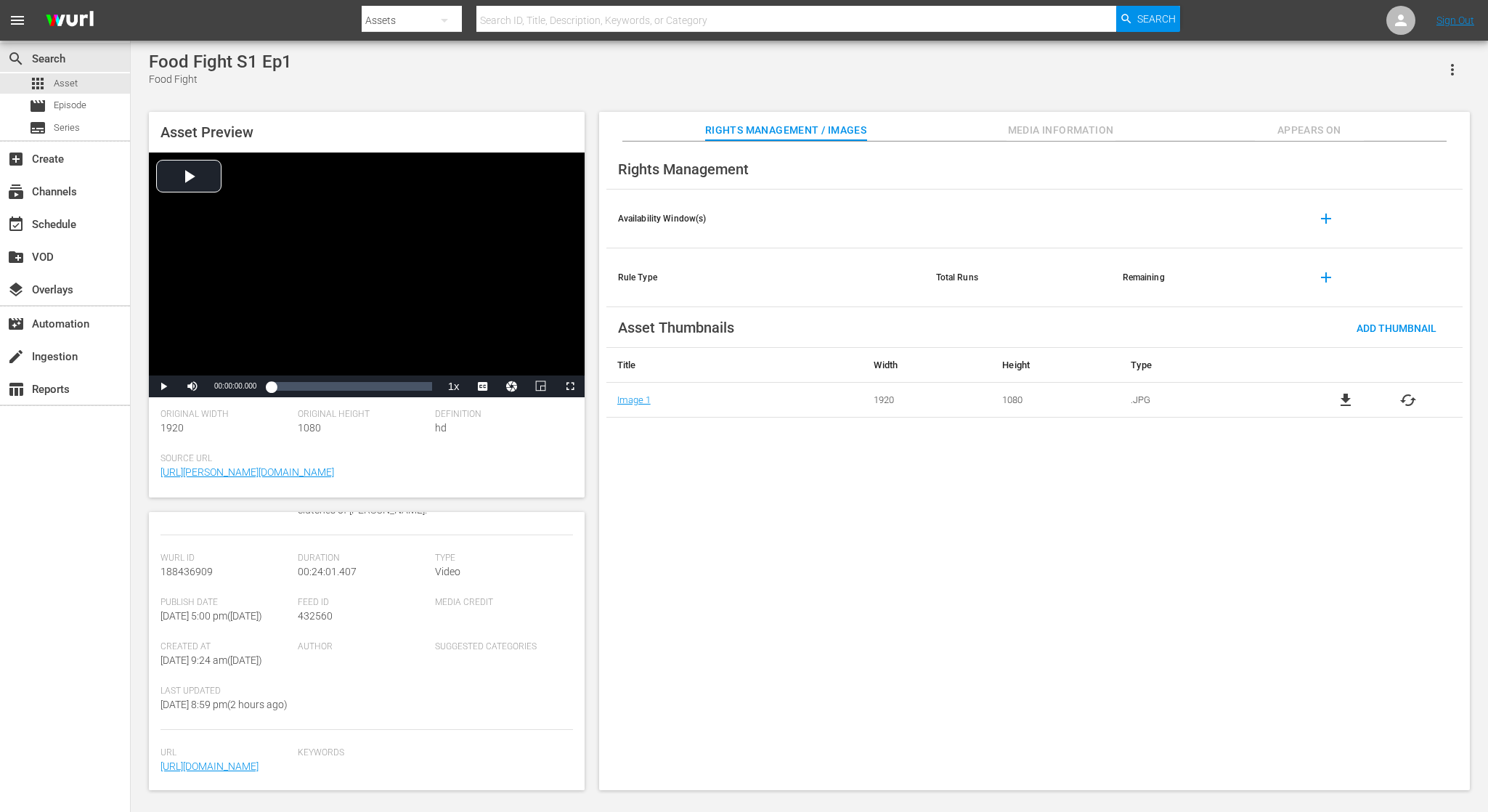
scroll to position [136, 0]
click at [1054, 127] on span "Media Information" at bounding box center [1061, 131] width 109 height 18
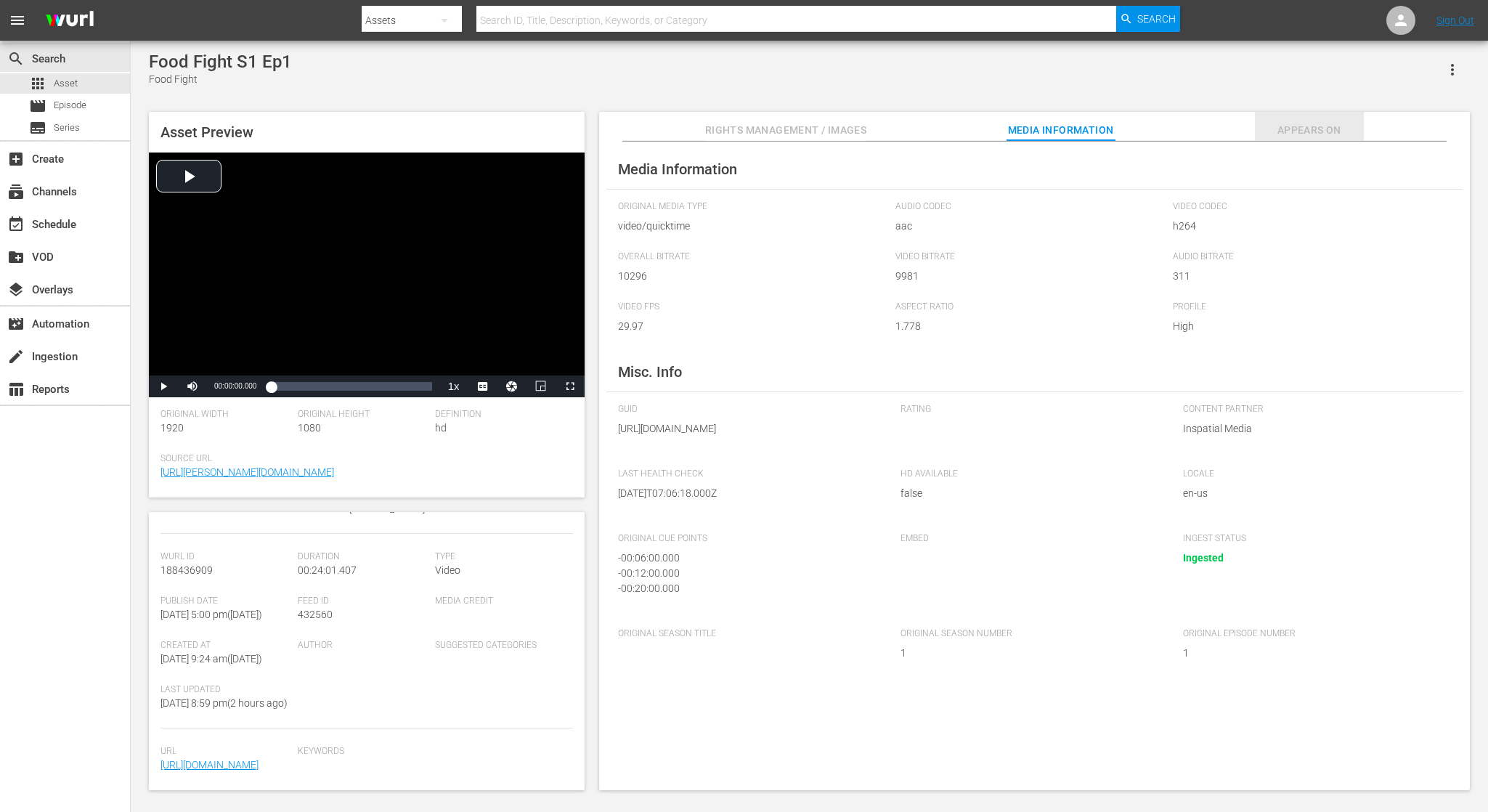
click at [1312, 129] on span "Appears On" at bounding box center [1309, 131] width 109 height 18
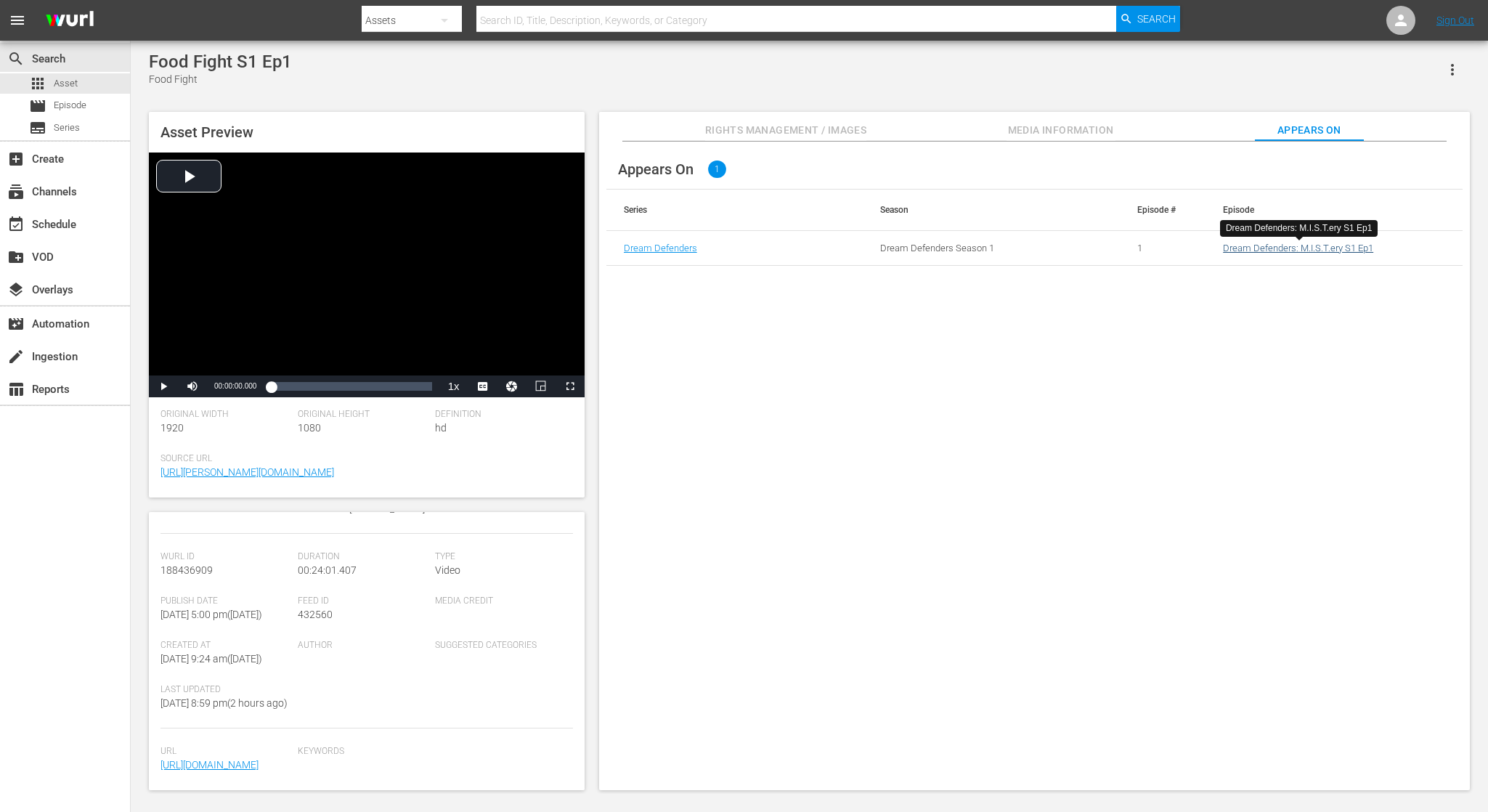
click at [1273, 245] on link "Dream Defenders: M.I.S.T.ery S1 Ep1" at bounding box center [1298, 248] width 150 height 11
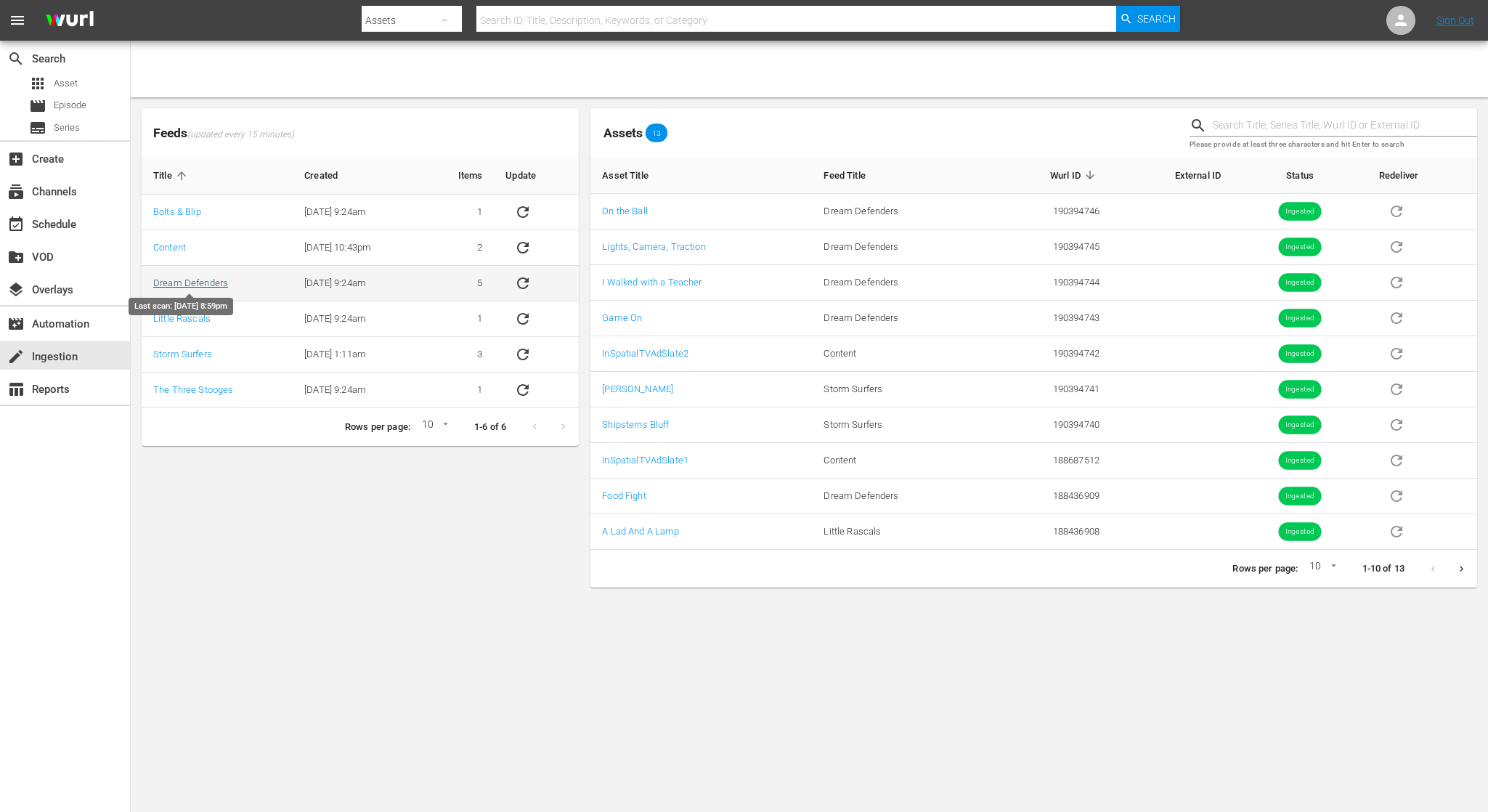
click at [217, 286] on link "Dream Defenders" at bounding box center [190, 283] width 75 height 11
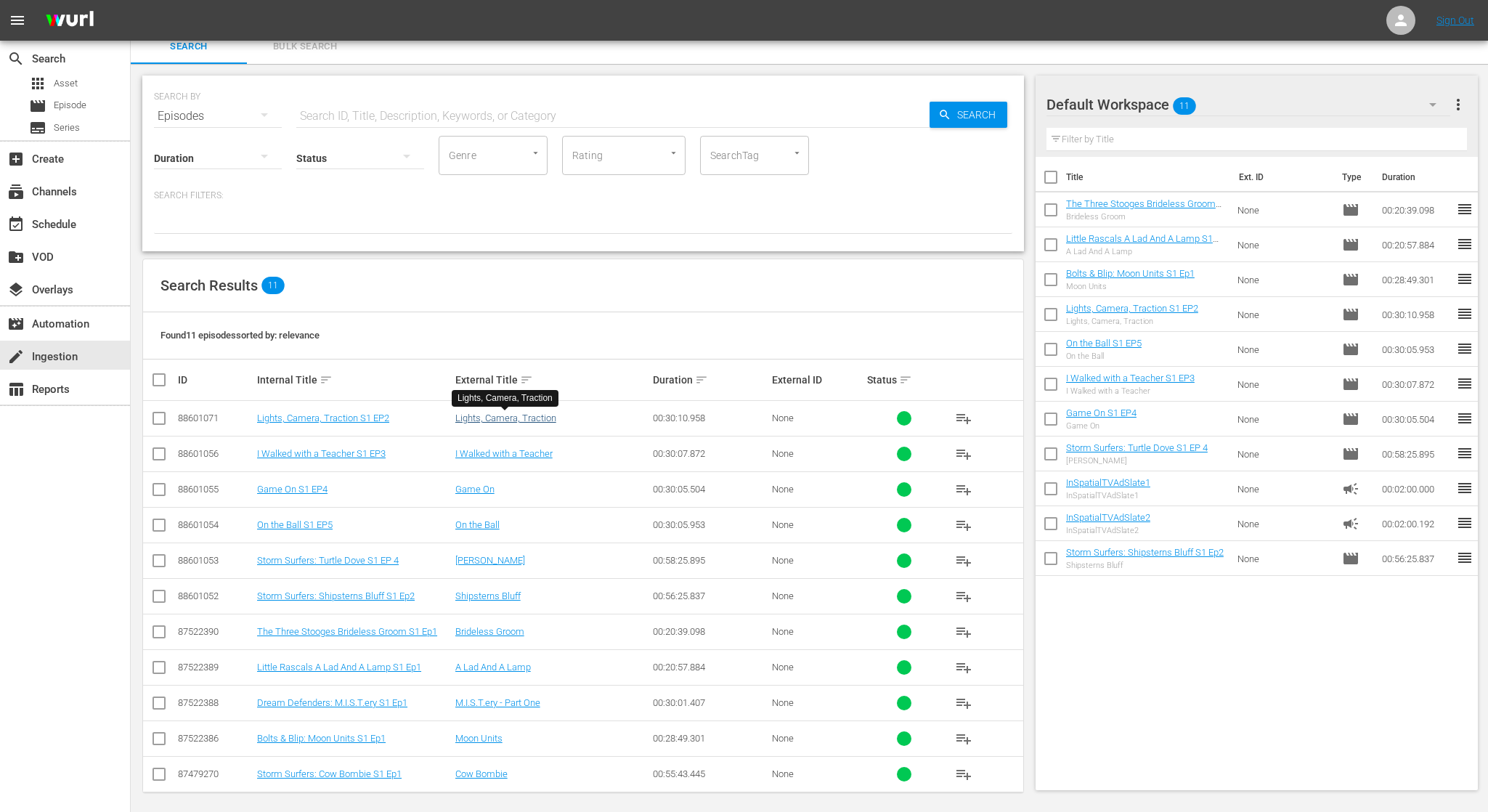
scroll to position [11, 0]
click at [158, 698] on input "checkbox" at bounding box center [159, 706] width 17 height 17
checkbox input "true"
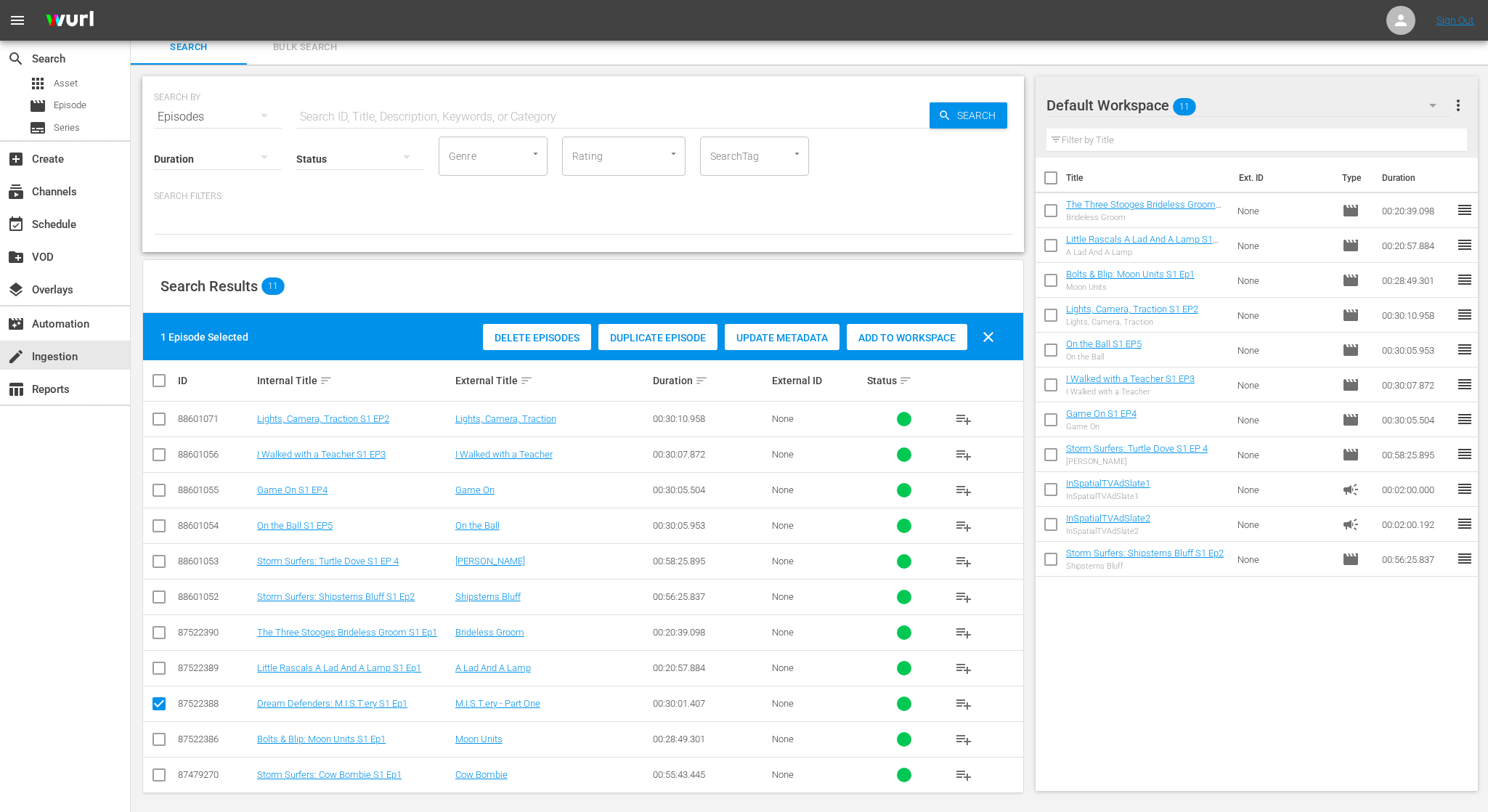
click at [562, 339] on span "Delete Episodes" at bounding box center [536, 337] width 108 height 11
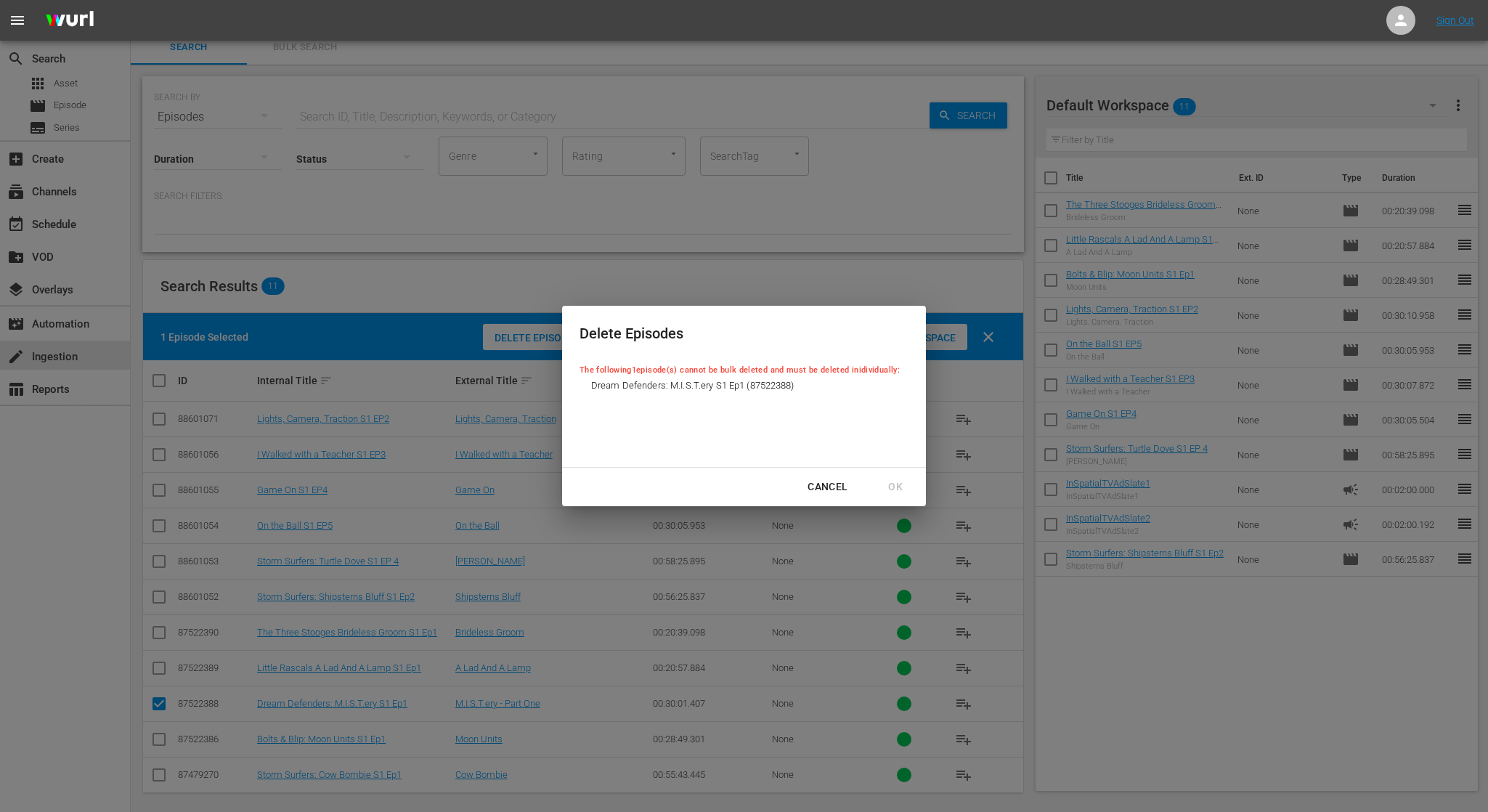
click at [832, 481] on div "Cancel" at bounding box center [828, 487] width 63 height 18
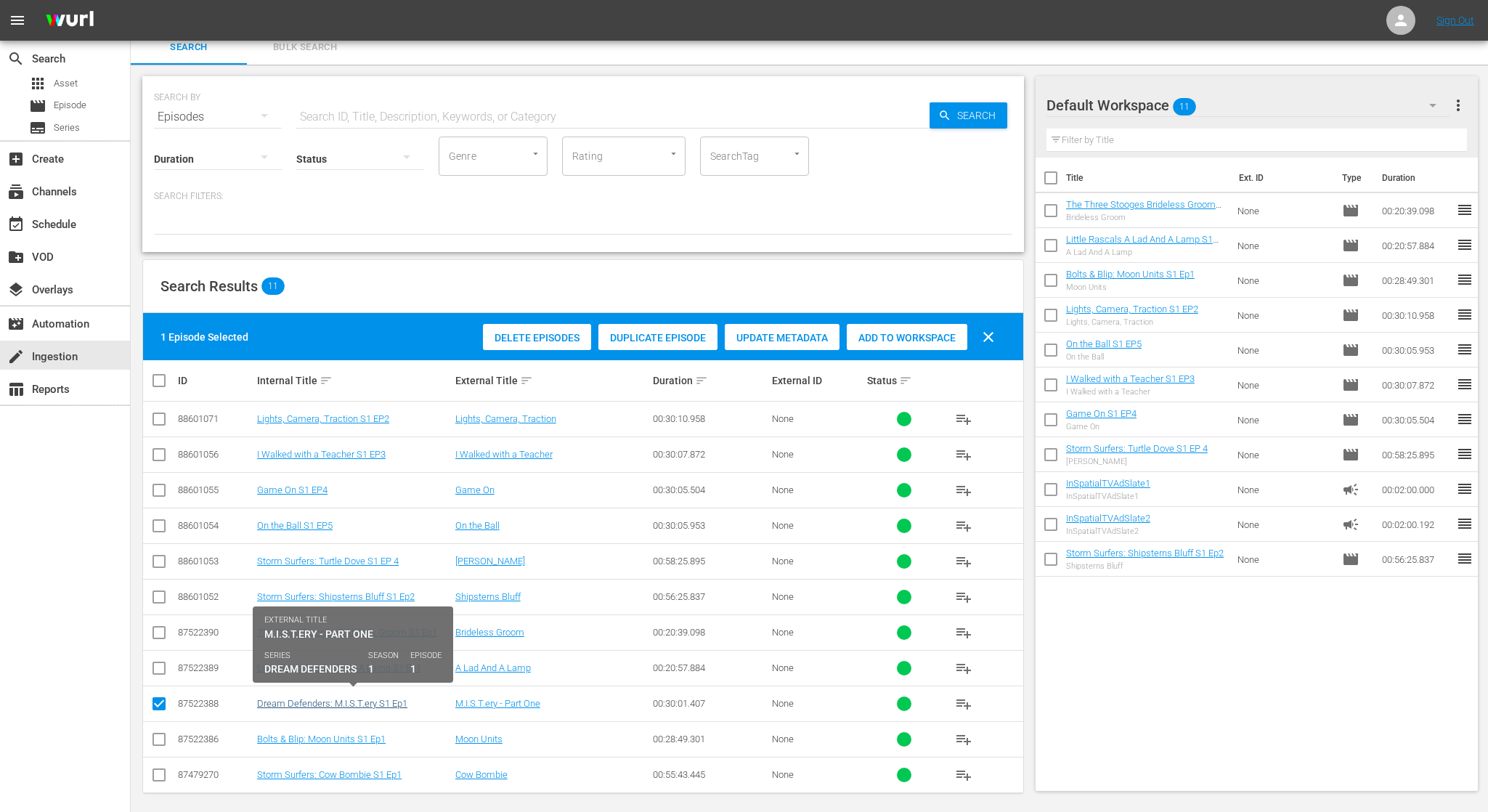
click at [380, 699] on link "Dream Defenders: M.I.S.T.ery S1 Ep1" at bounding box center [332, 703] width 150 height 11
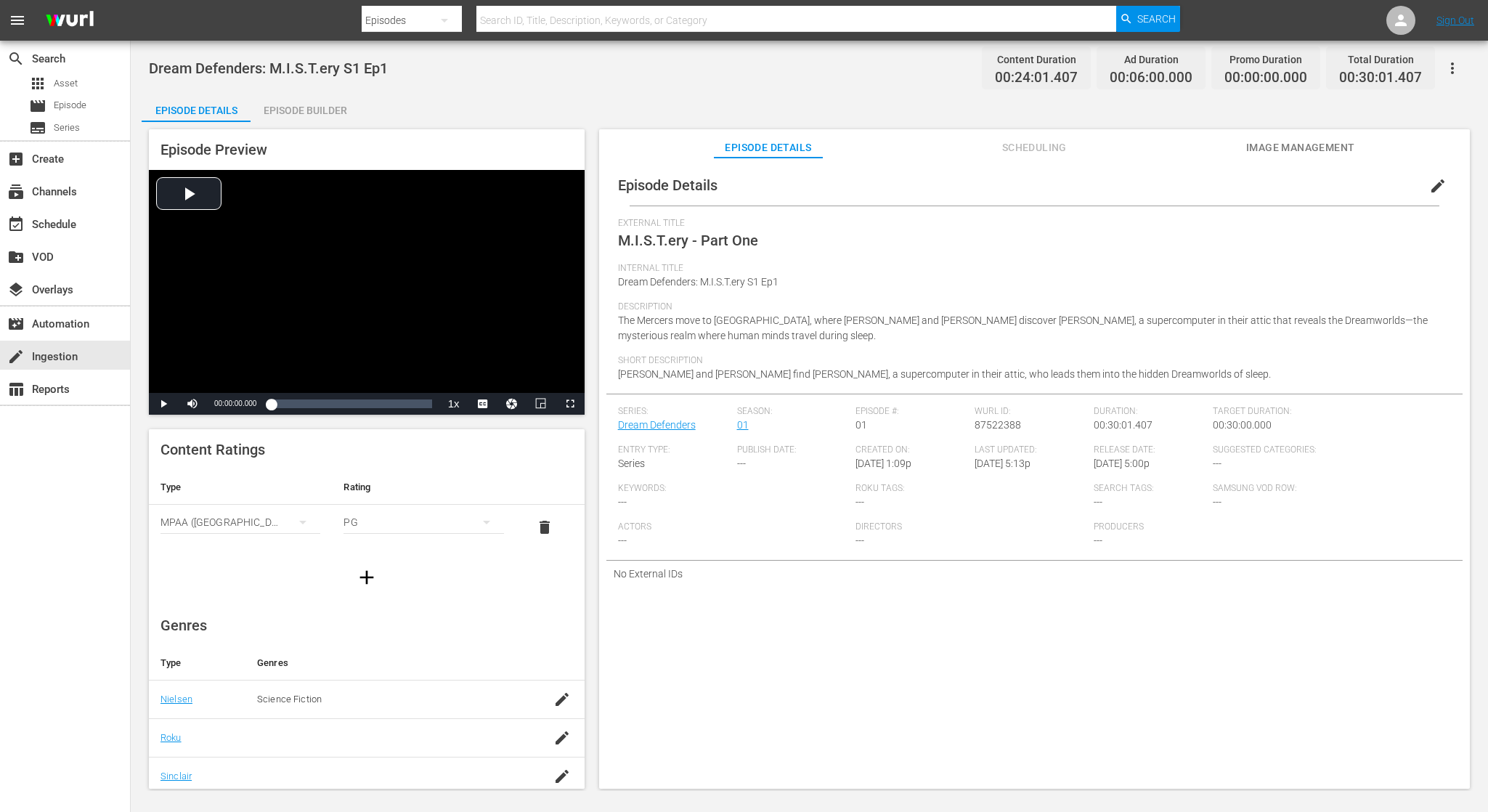
click at [343, 110] on div "Episode Builder" at bounding box center [305, 110] width 109 height 35
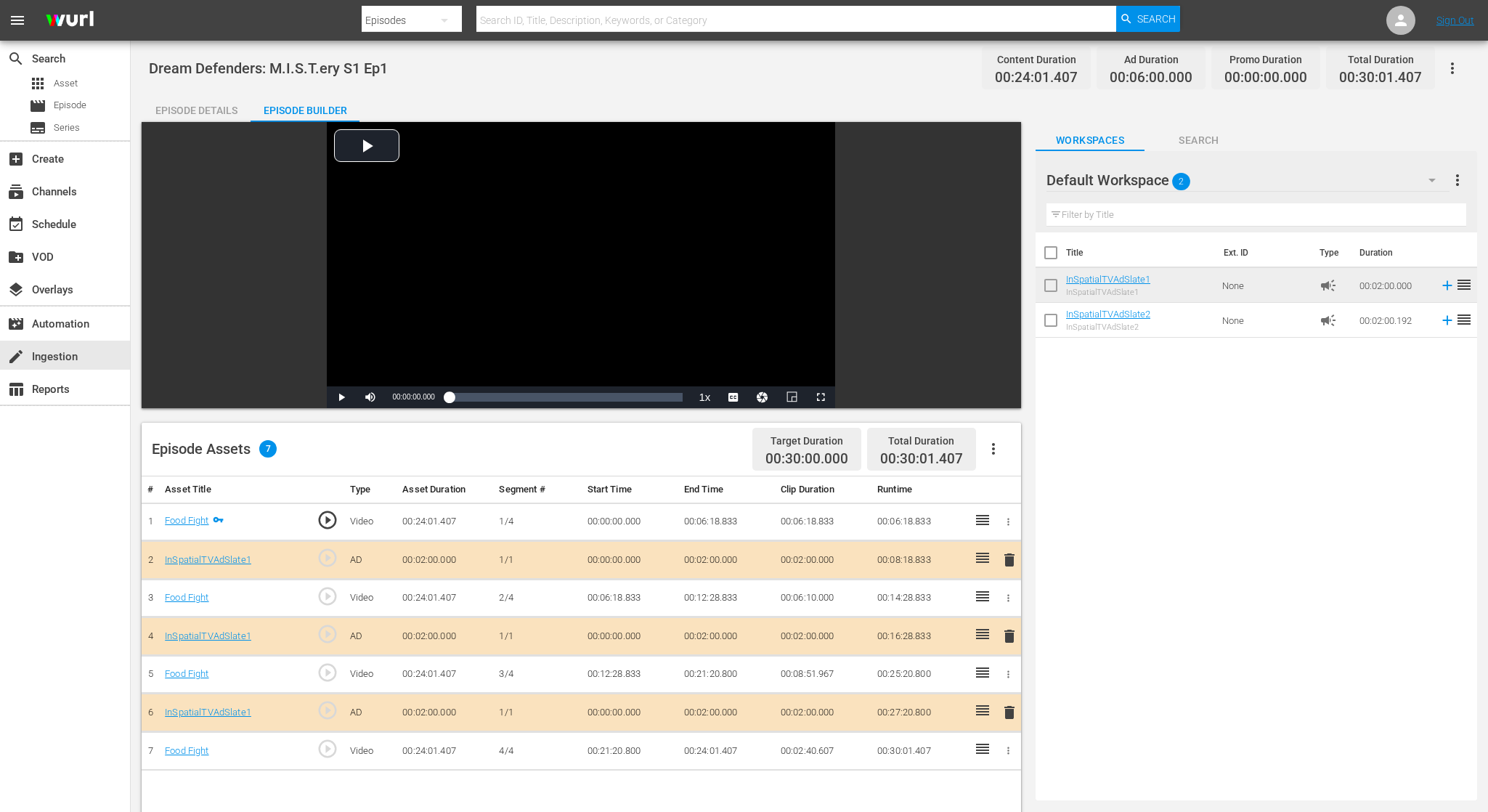
click at [1007, 557] on span "delete" at bounding box center [1009, 560] width 17 height 17
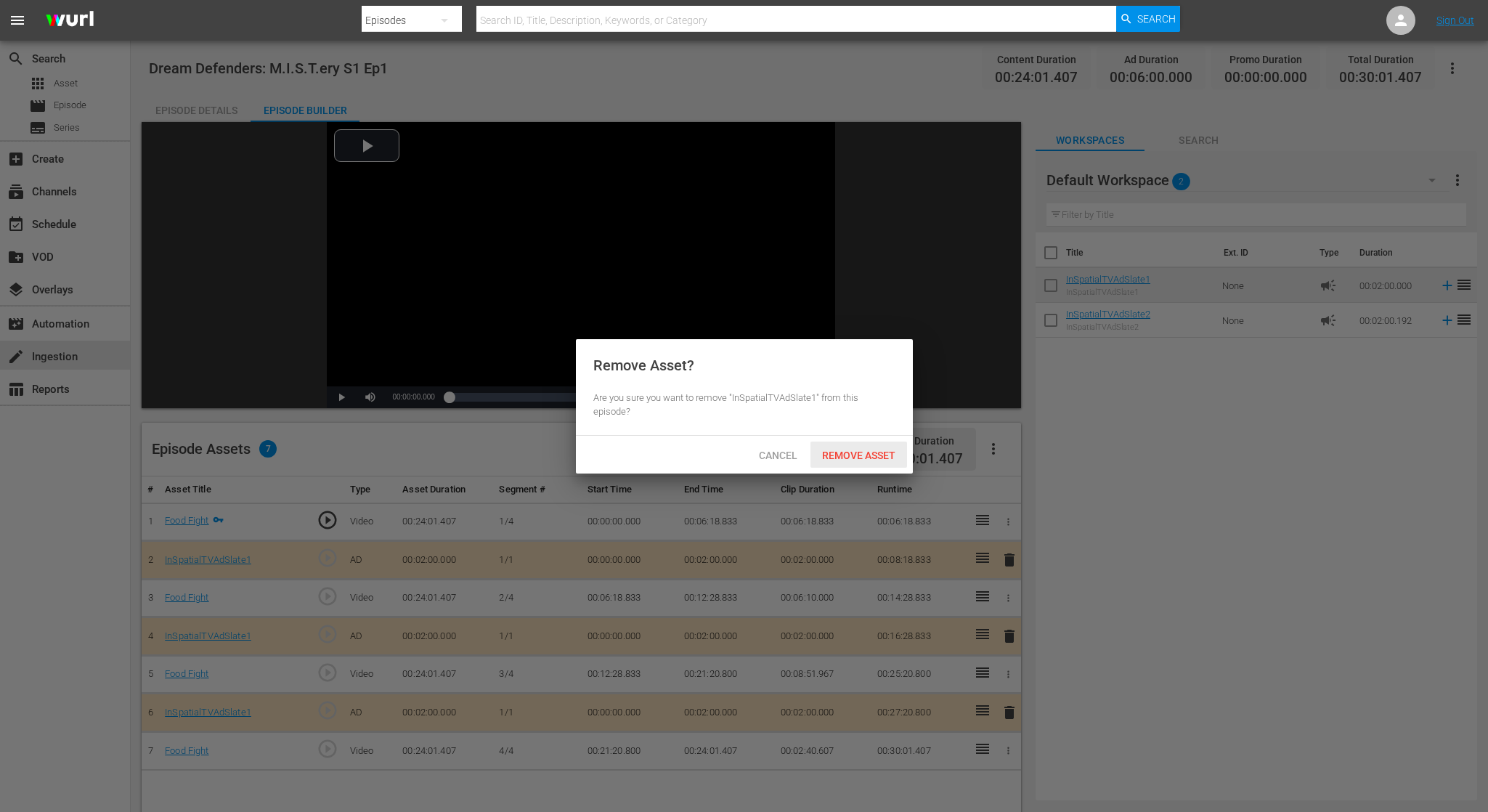
click at [865, 454] on span "Remove Asset" at bounding box center [859, 455] width 97 height 11
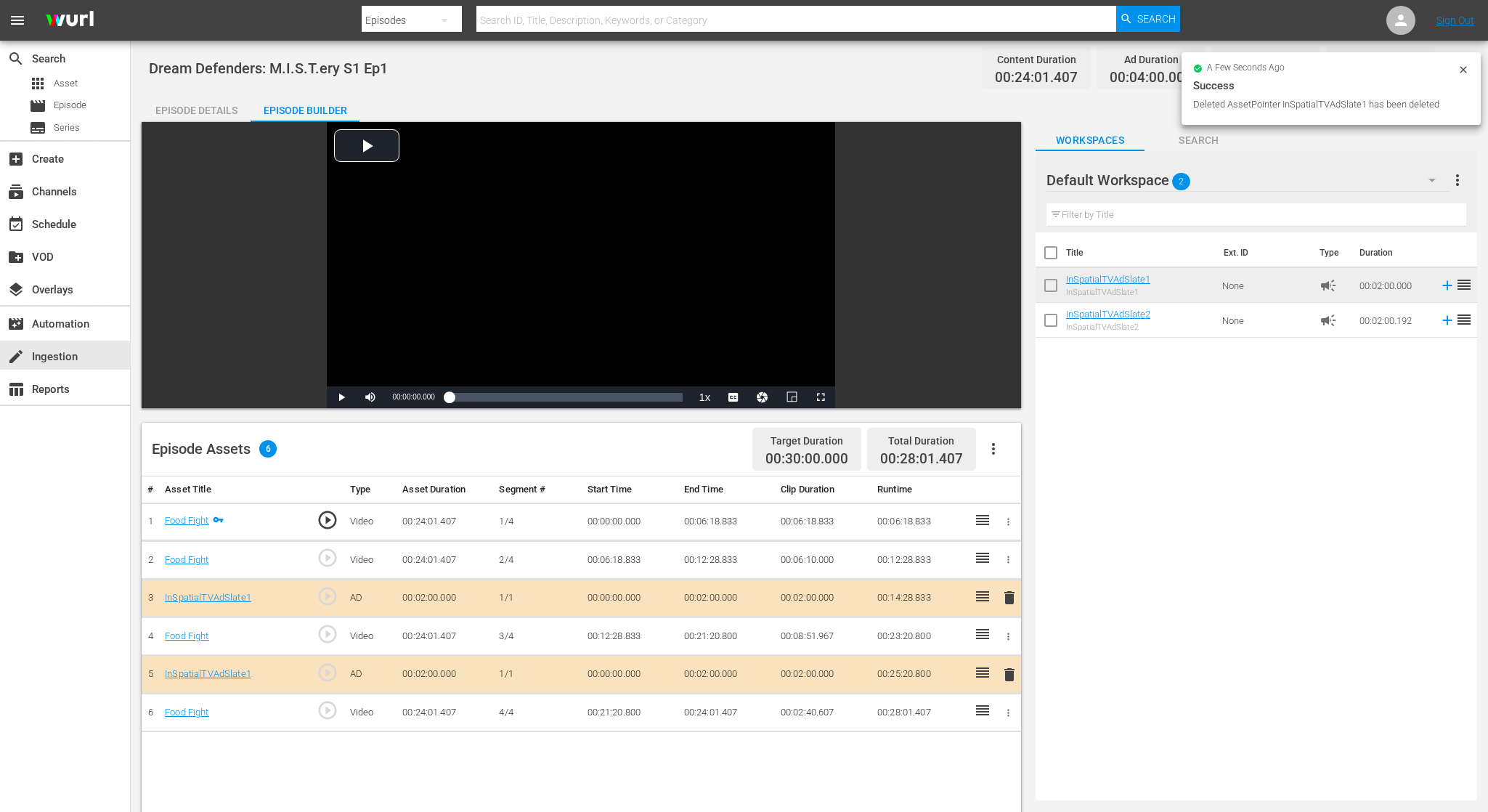
click at [1010, 601] on span "delete" at bounding box center [1009, 597] width 17 height 17
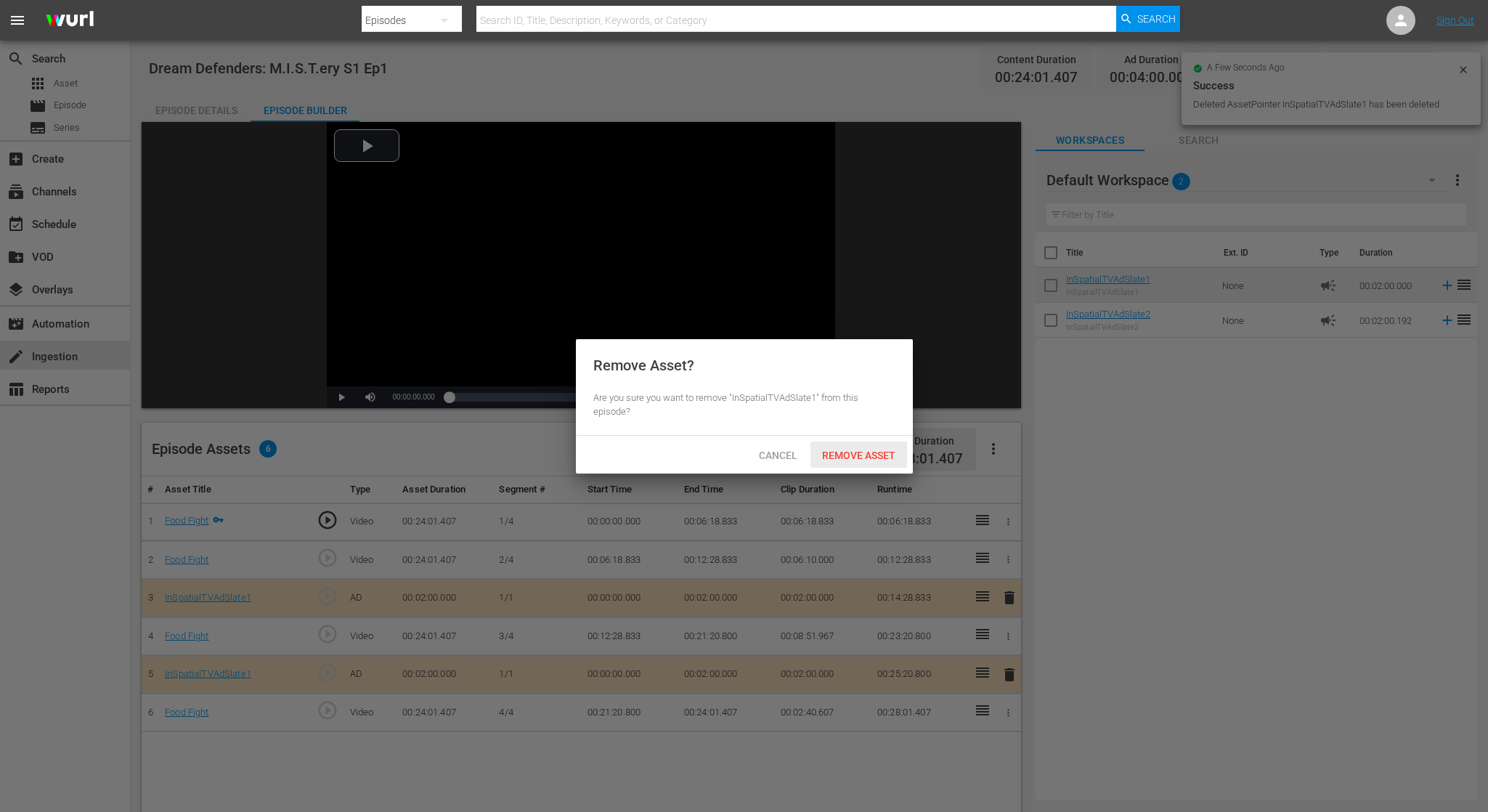
click at [881, 457] on span "Remove Asset" at bounding box center [859, 455] width 97 height 11
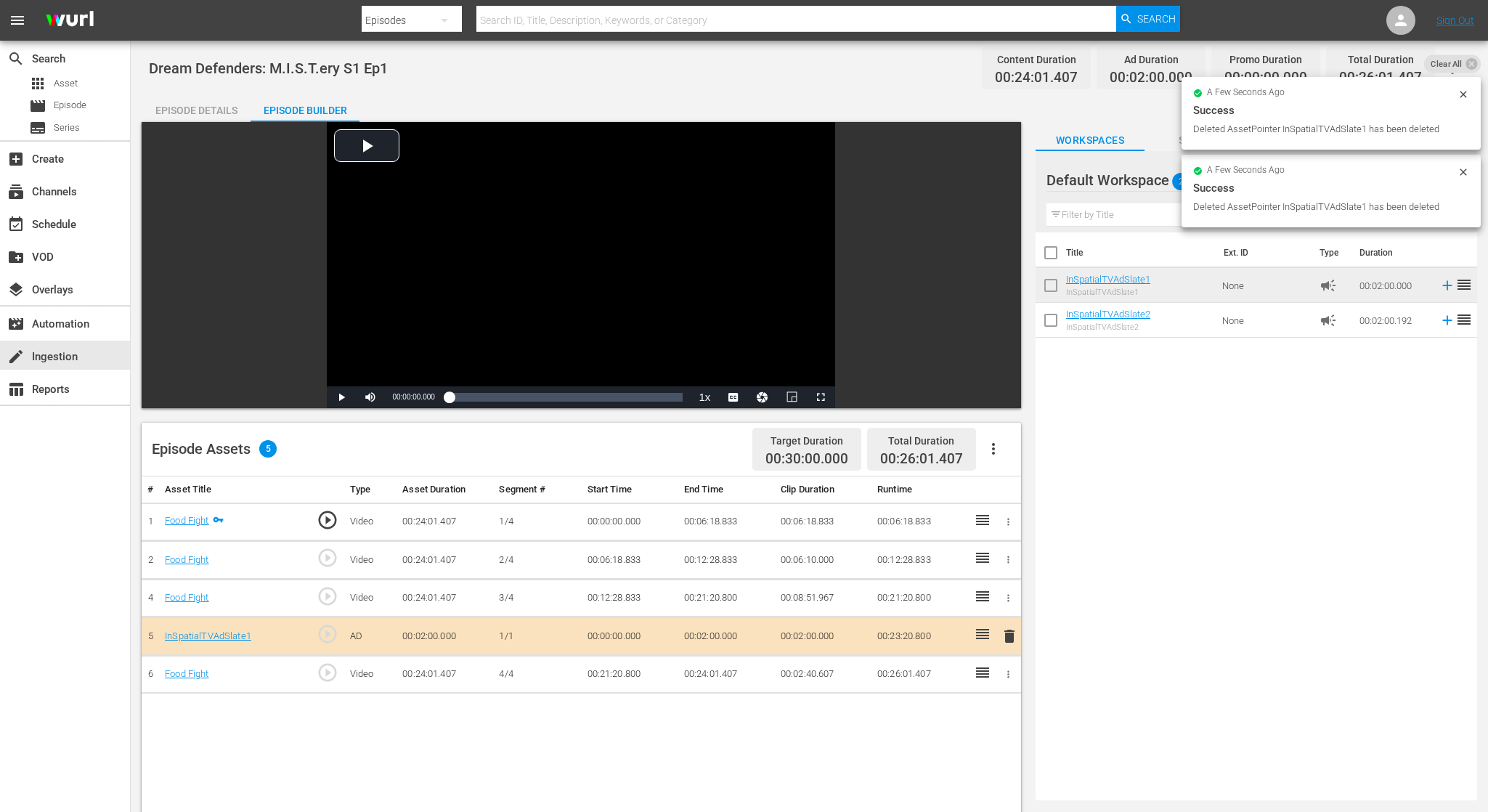
click at [1011, 638] on span "delete" at bounding box center [1009, 636] width 17 height 17
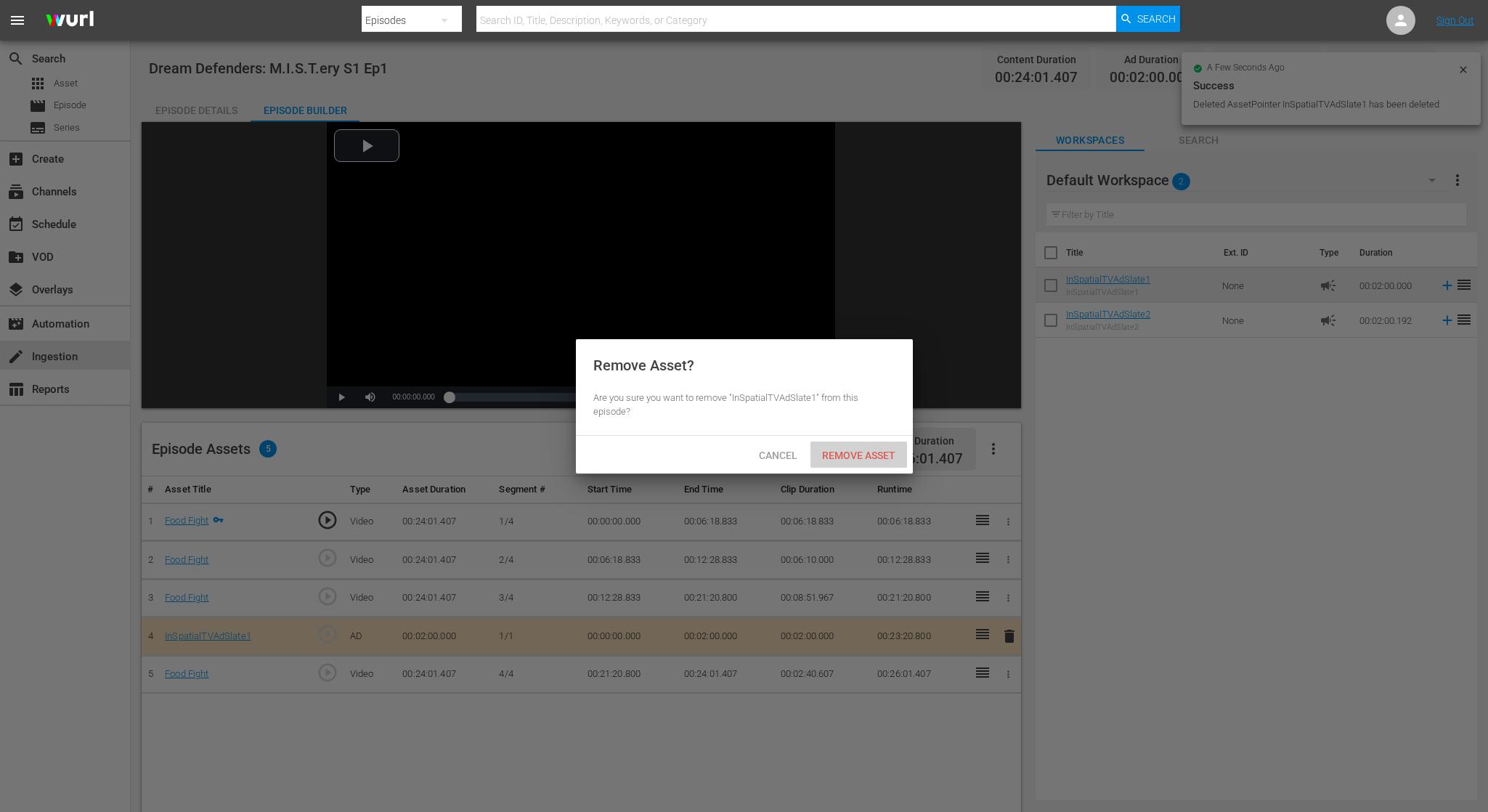
click at [868, 450] on span "Remove Asset" at bounding box center [859, 455] width 97 height 11
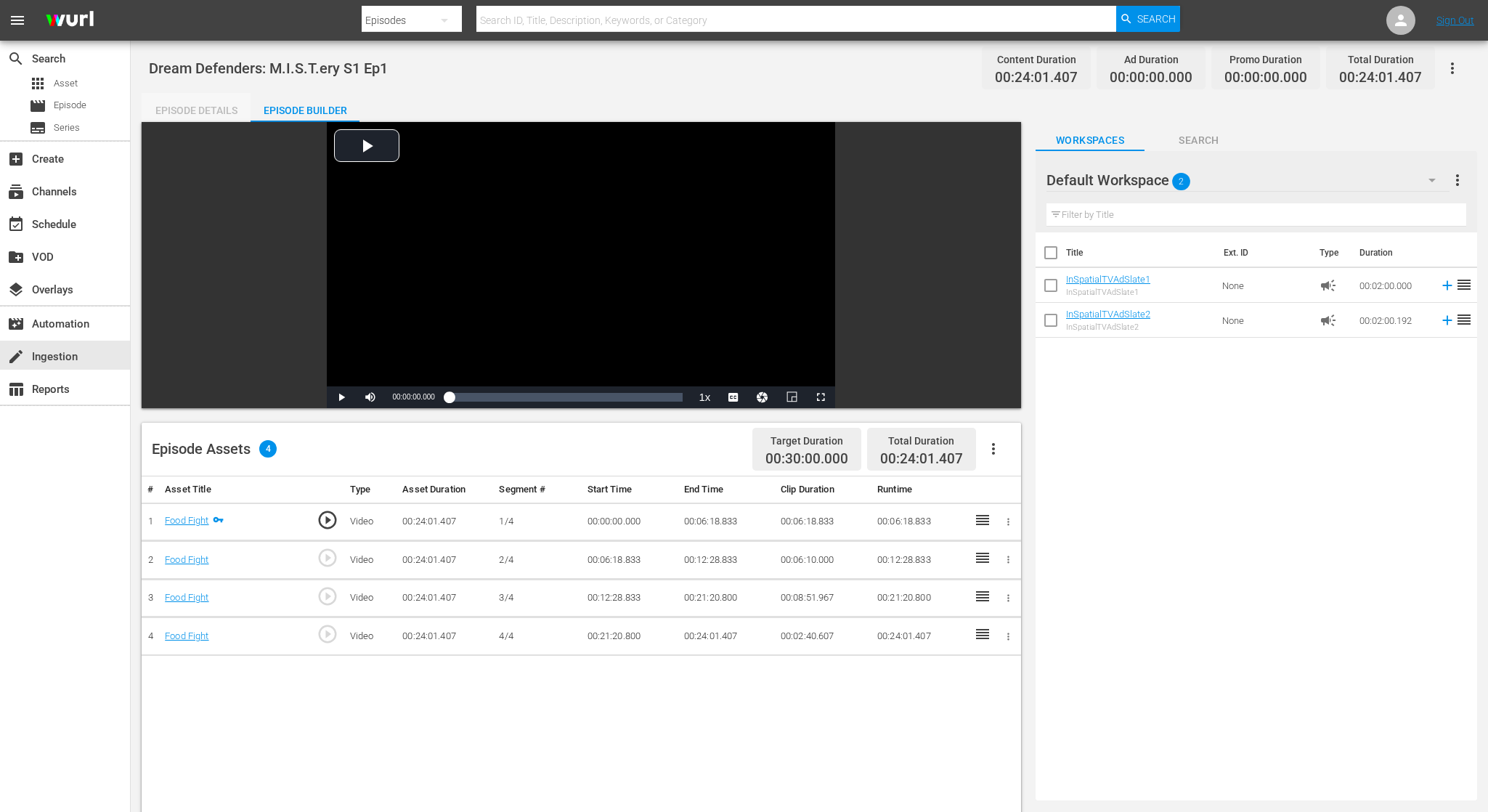
click at [224, 113] on div "Episode Details" at bounding box center [196, 110] width 109 height 35
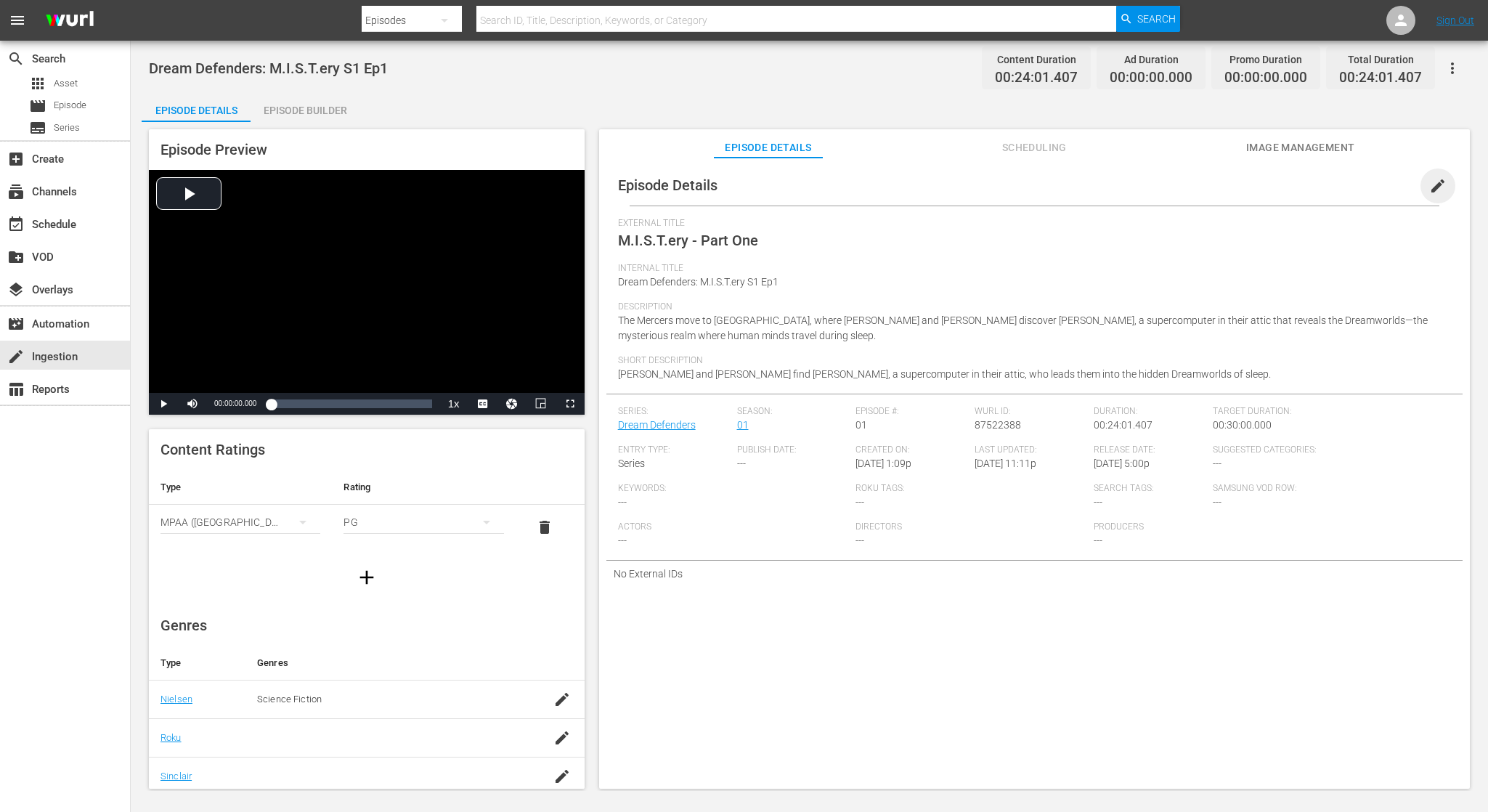
click at [1429, 185] on span "edit" at bounding box center [1437, 186] width 17 height 17
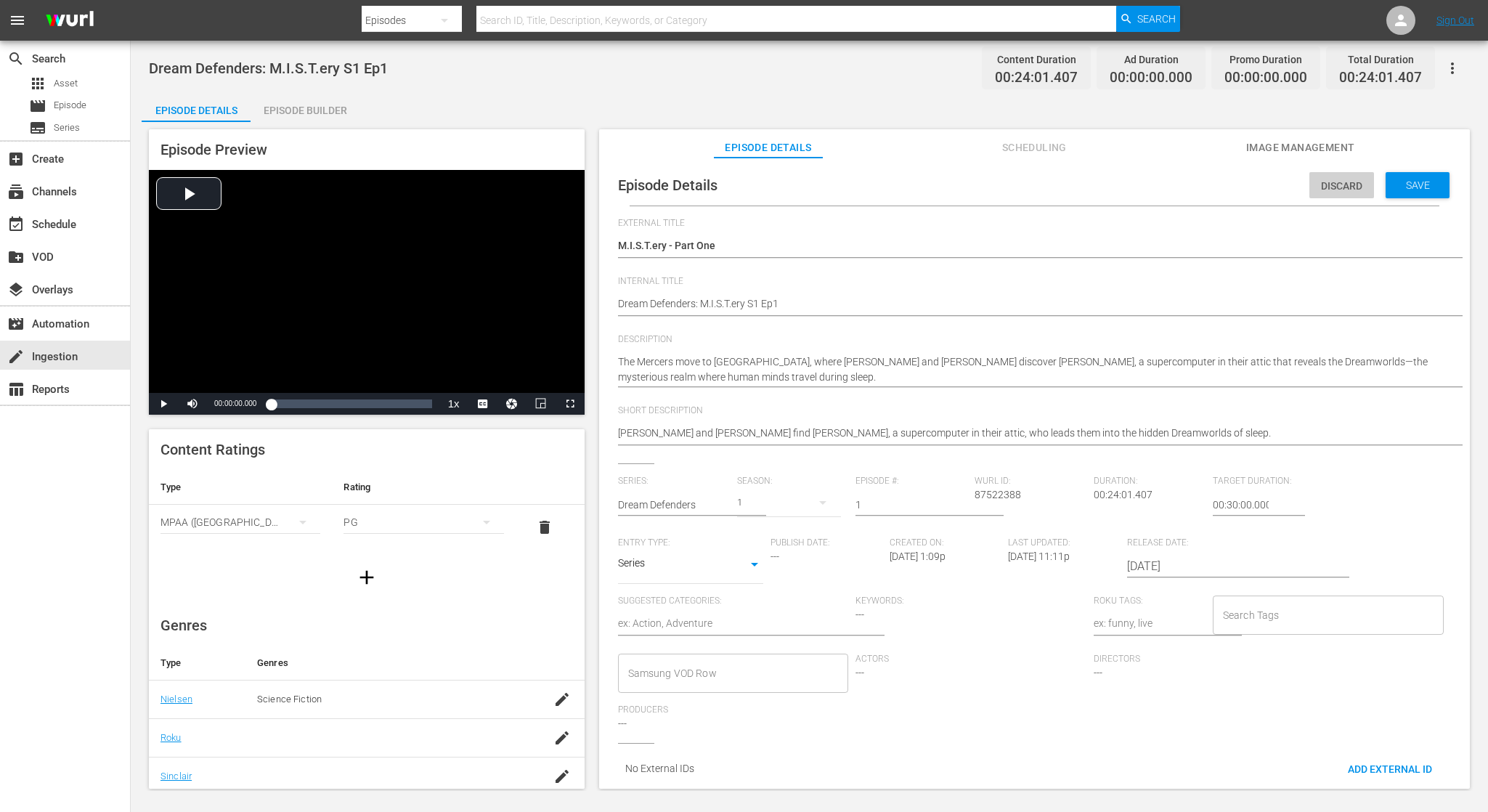
click at [1324, 187] on span "Discard" at bounding box center [1341, 185] width 65 height 11
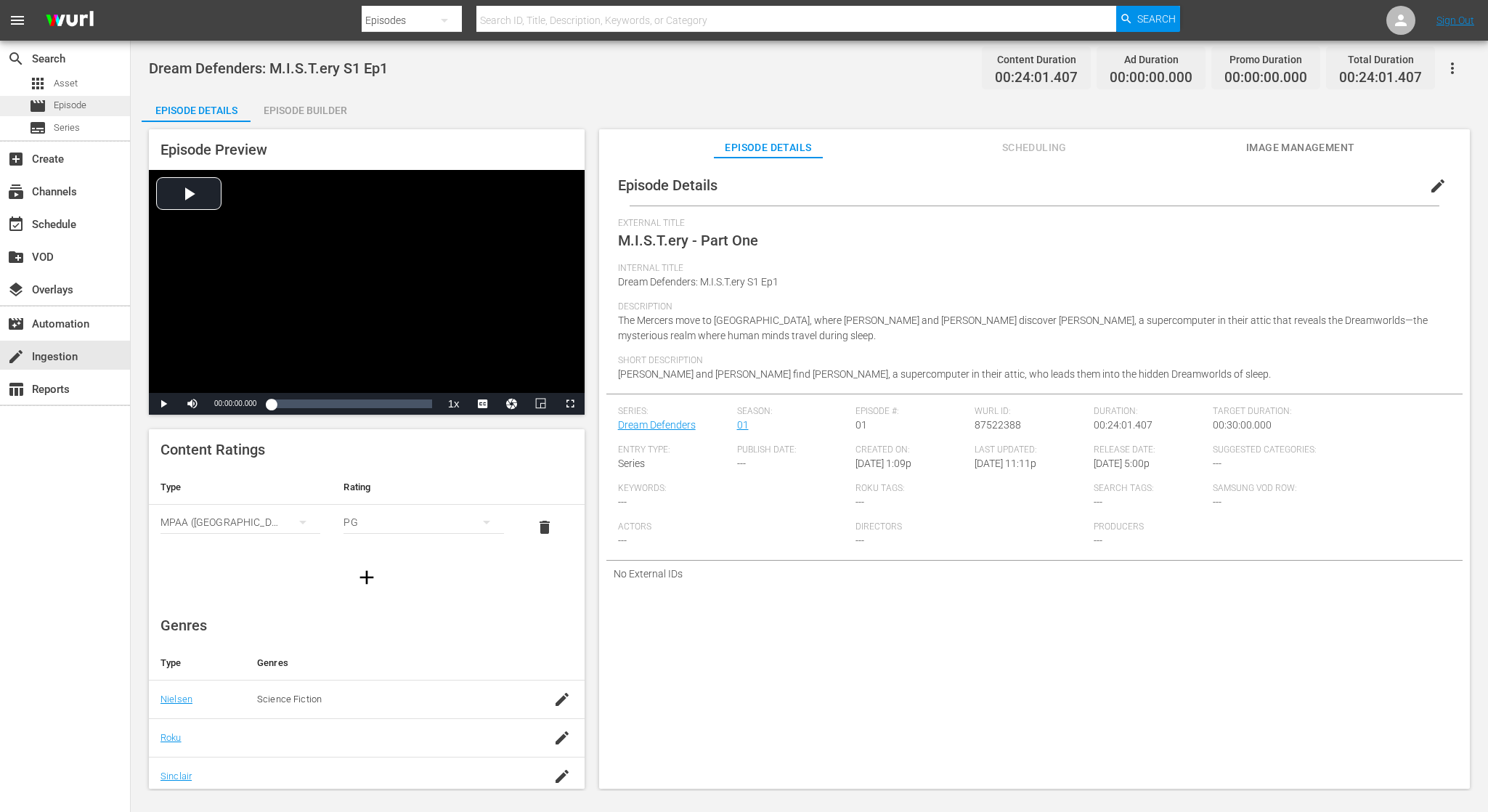
click at [69, 107] on span "Episode" at bounding box center [69, 105] width 32 height 14
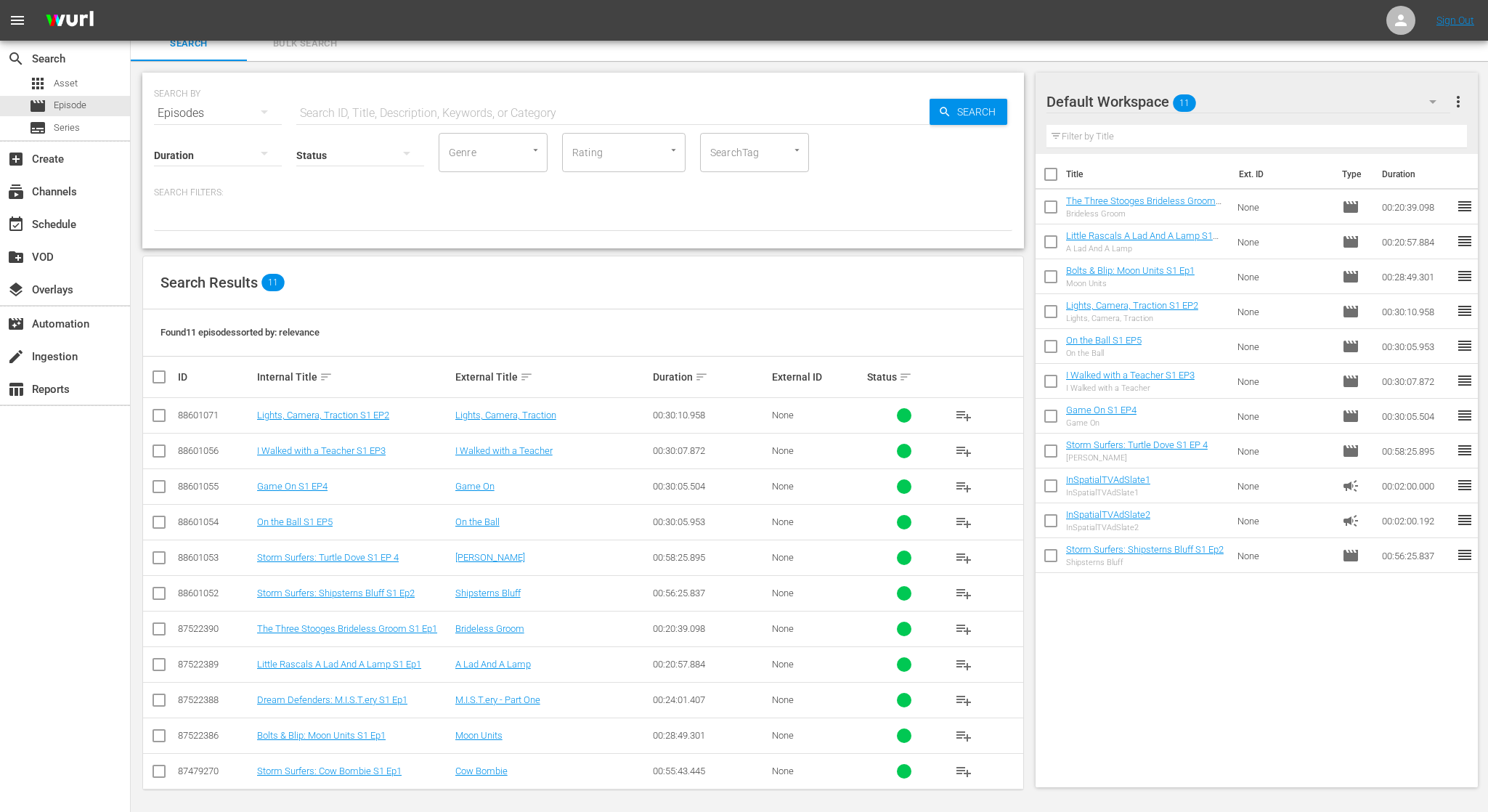
scroll to position [11, 0]
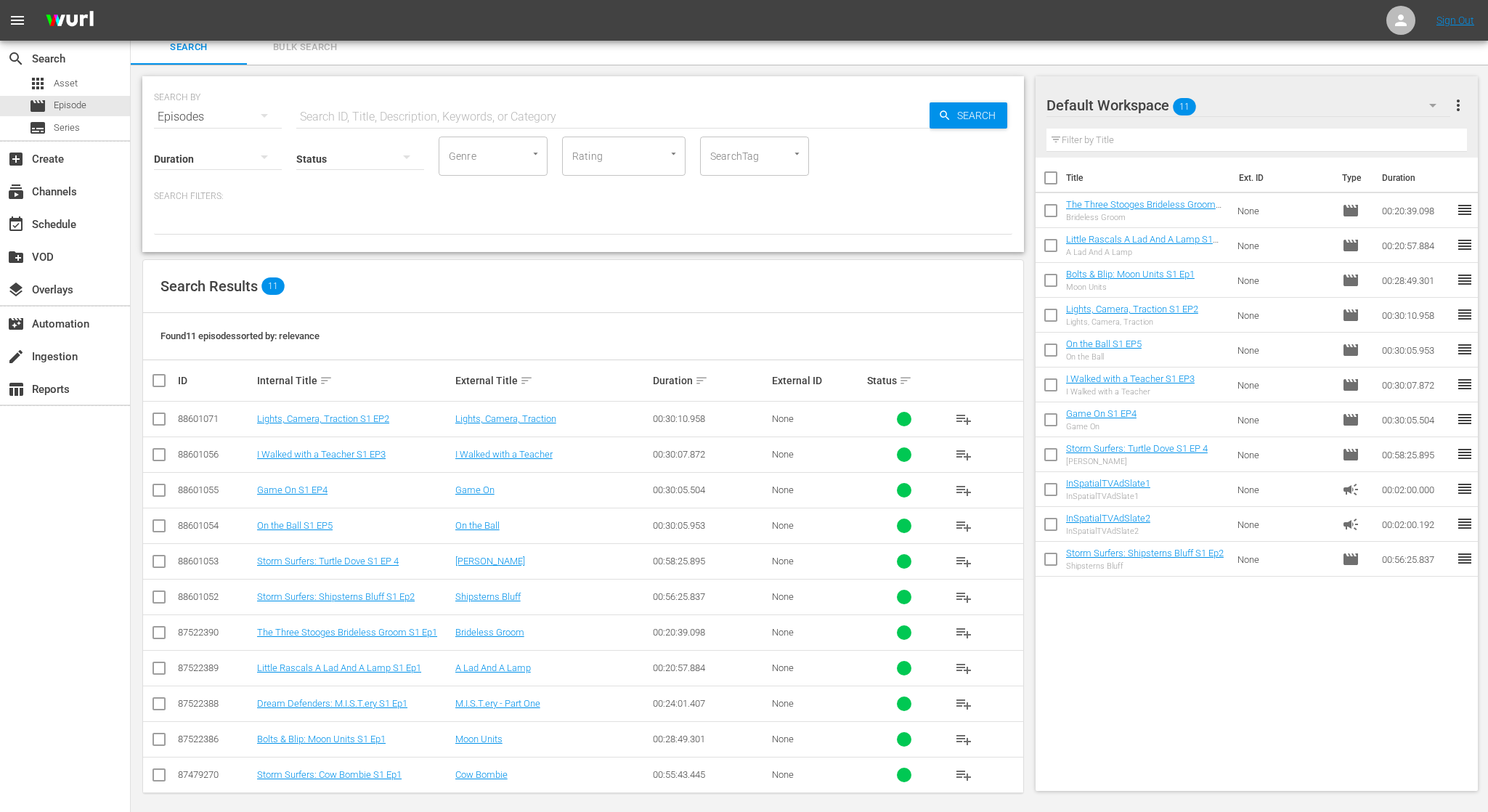
click at [160, 699] on input "checkbox" at bounding box center [159, 706] width 17 height 17
checkbox input "true"
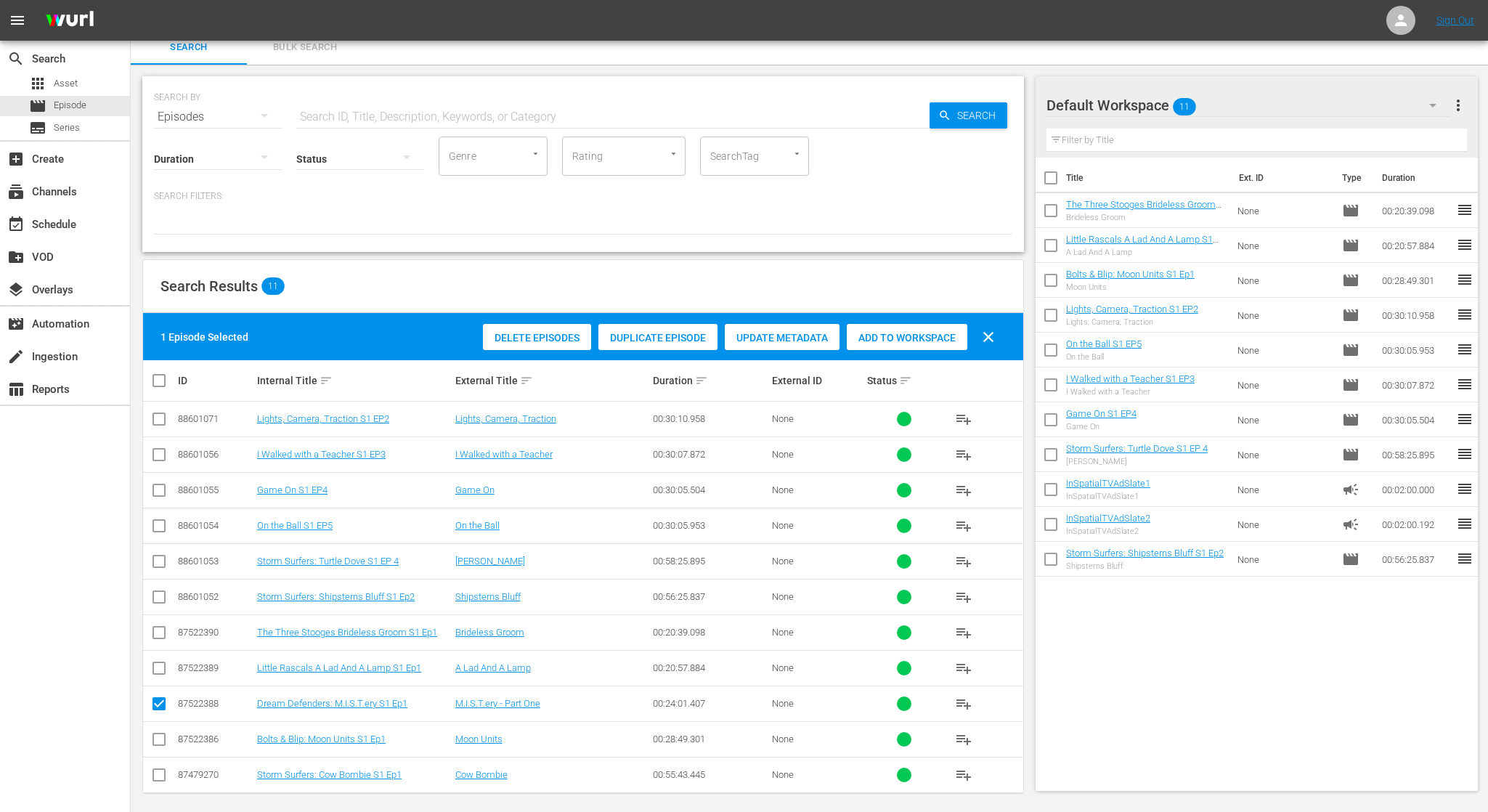
click at [557, 338] on span "Delete Episodes" at bounding box center [536, 337] width 108 height 11
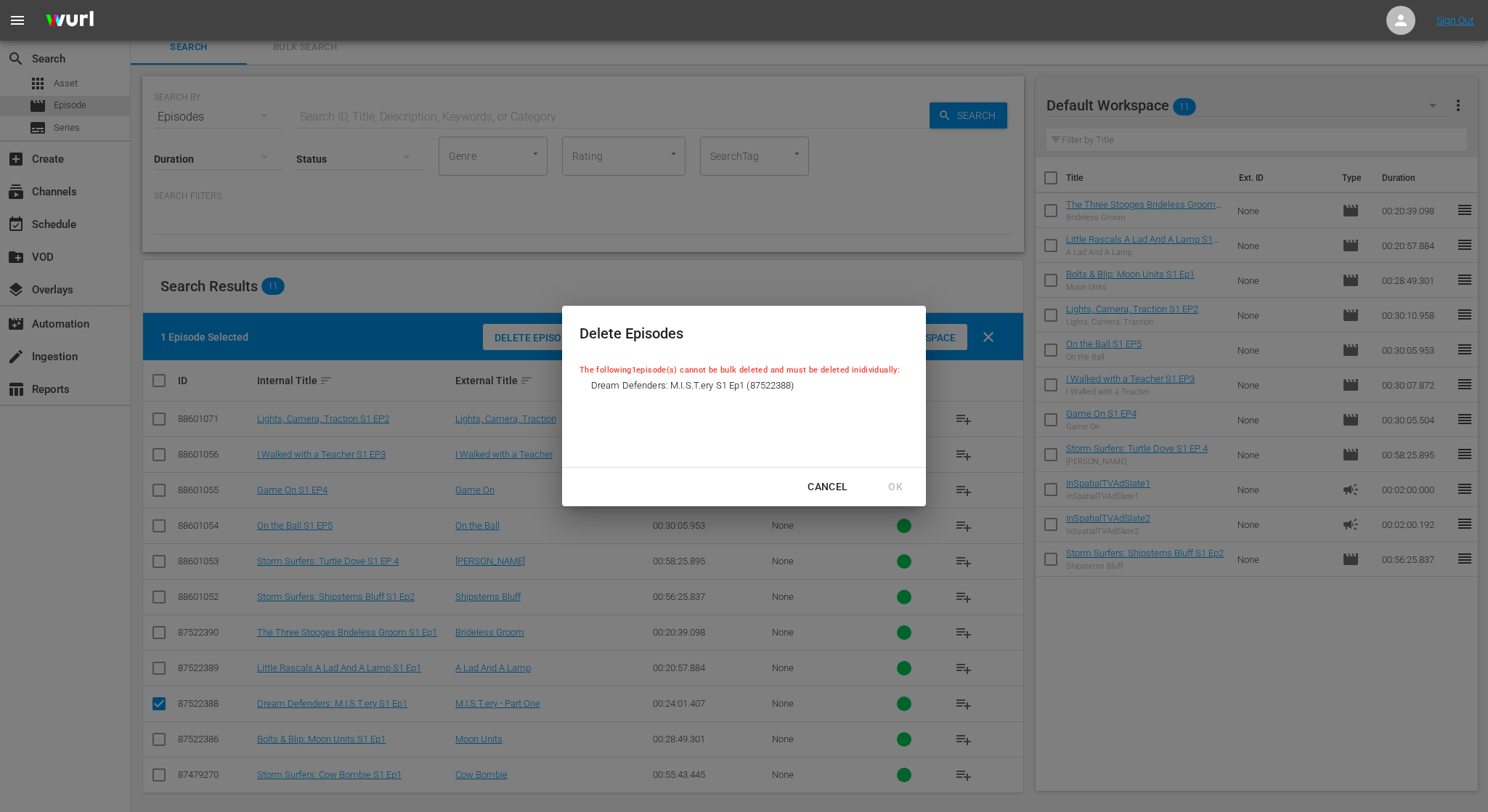
click at [837, 485] on div "Cancel" at bounding box center [828, 487] width 63 height 18
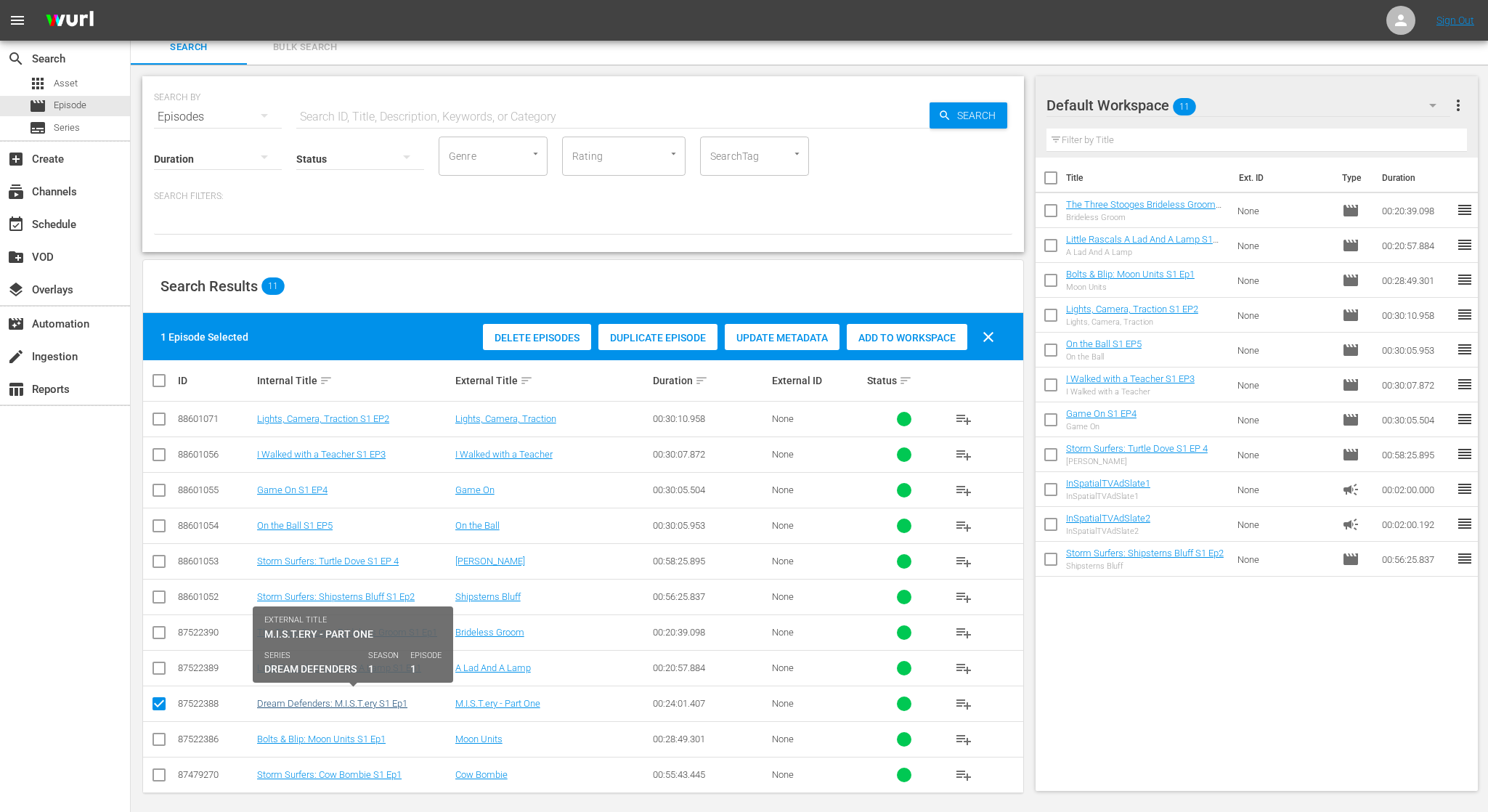
click at [400, 698] on link "Dream Defenders: M.I.S.T.ery S1 Ep1" at bounding box center [332, 703] width 150 height 11
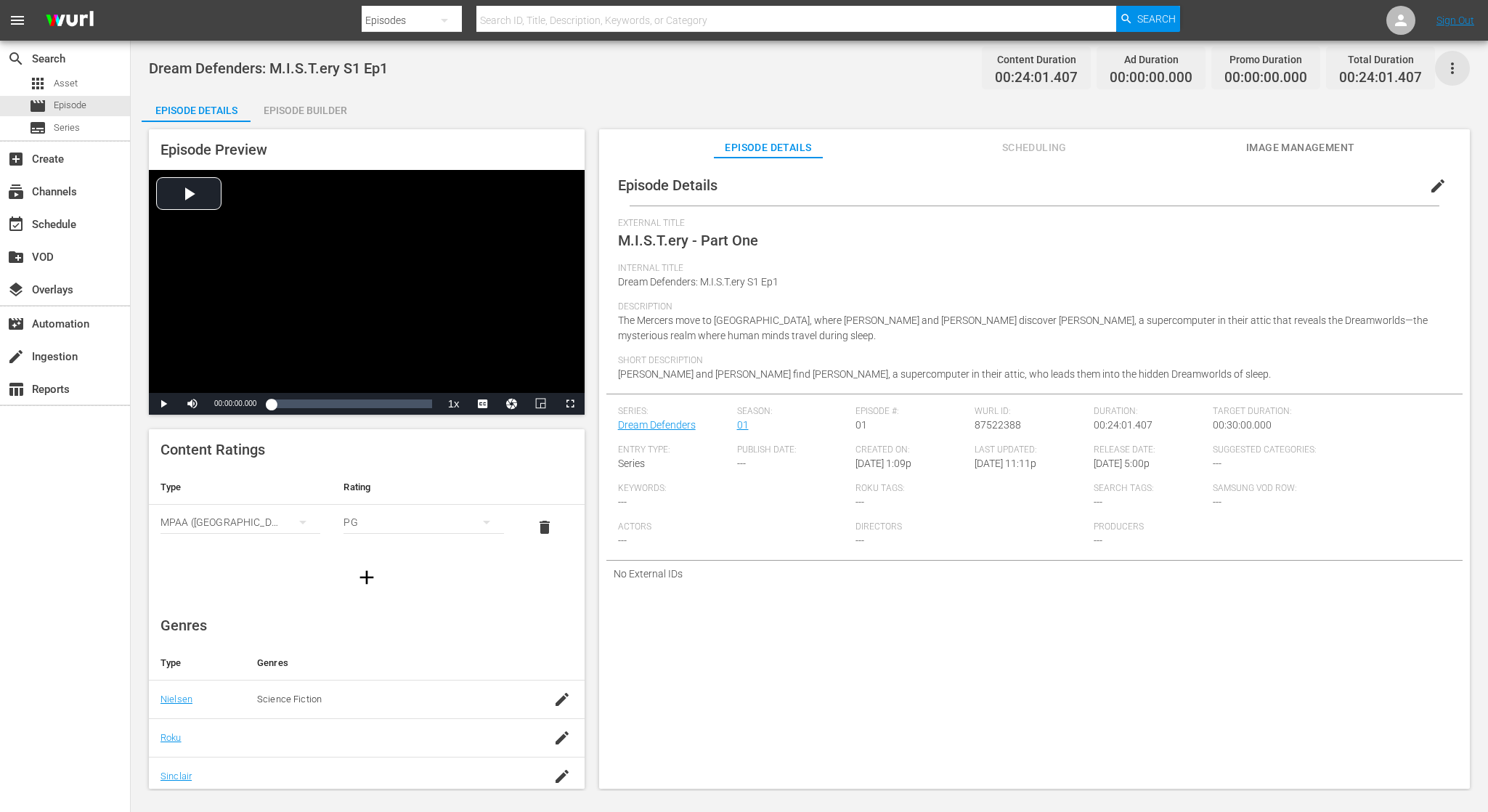
click at [1459, 61] on icon "button" at bounding box center [1452, 68] width 17 height 17
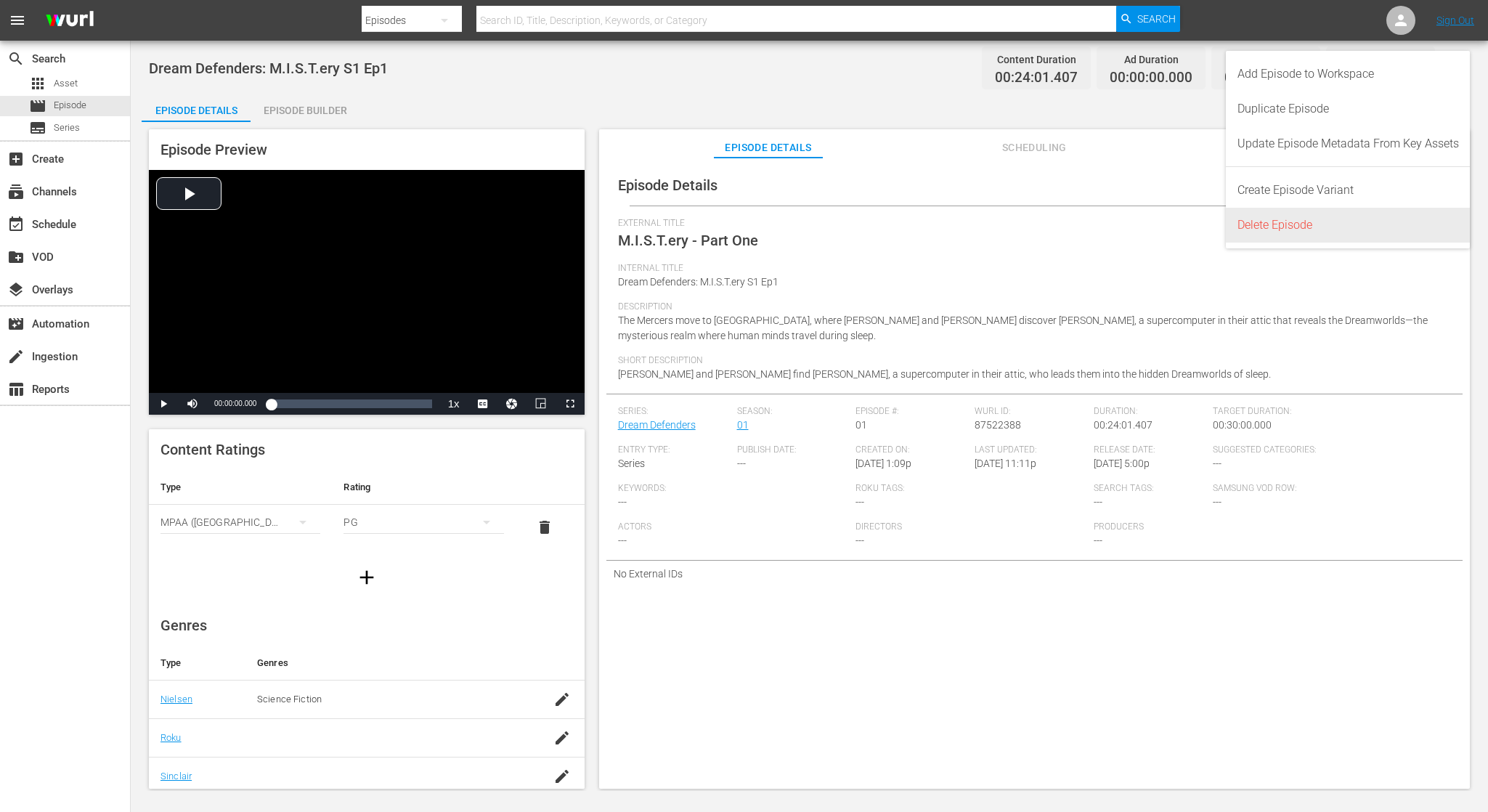
click at [1304, 223] on div "Delete Episode" at bounding box center [1348, 225] width 221 height 35
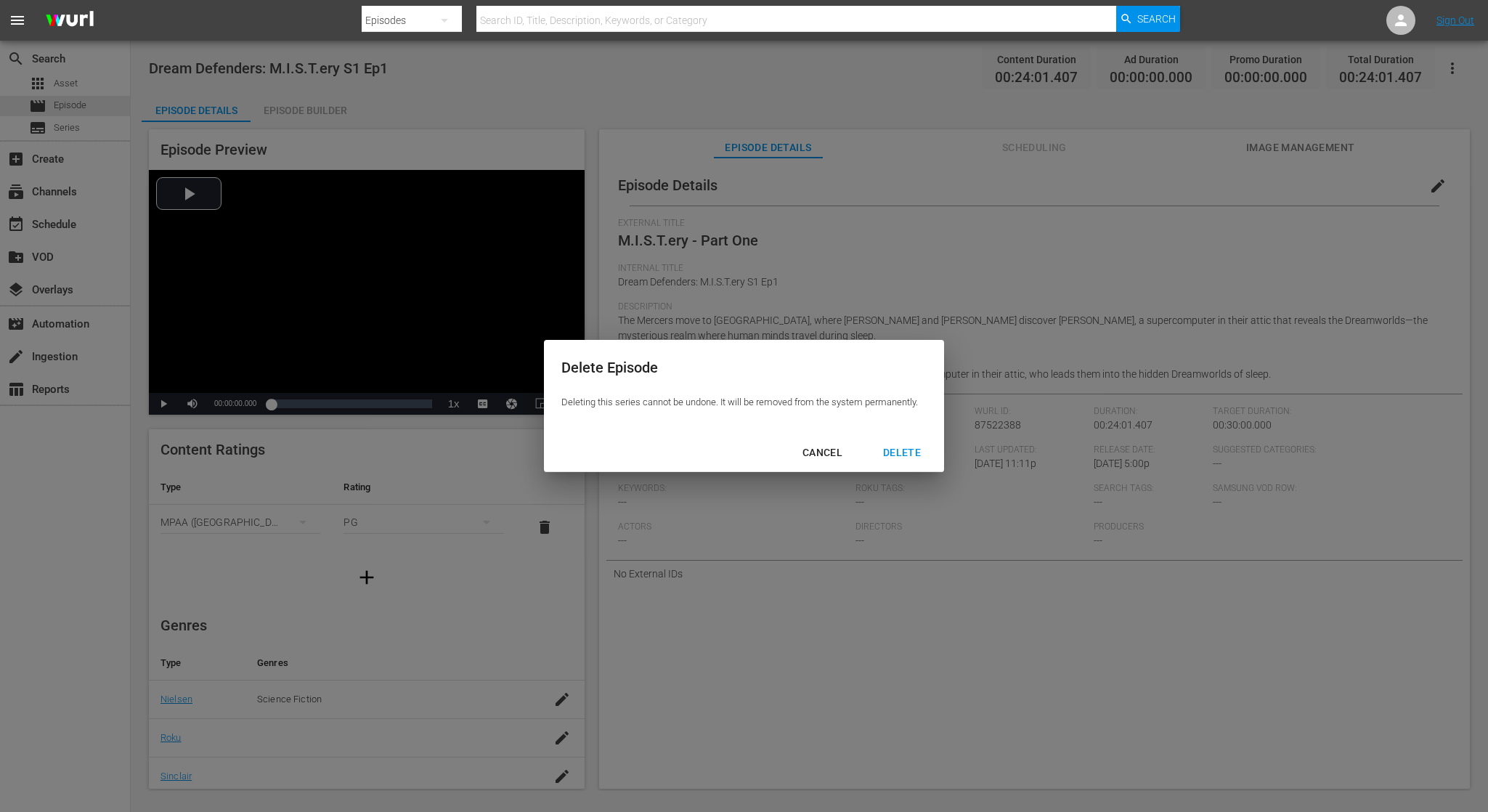
click at [911, 452] on div "DELETE" at bounding box center [902, 452] width 61 height 18
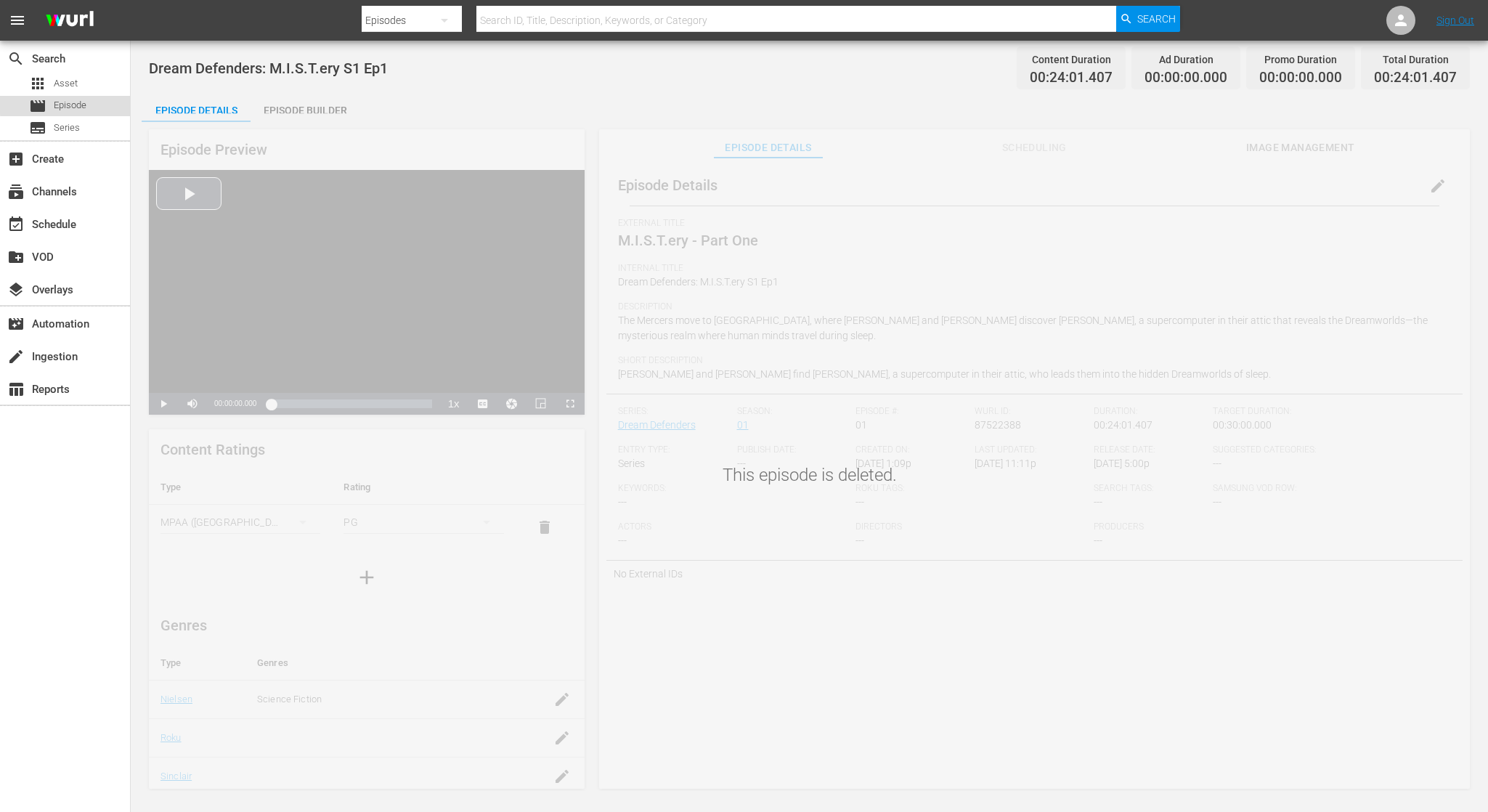
click at [79, 103] on span "Episode" at bounding box center [69, 105] width 32 height 14
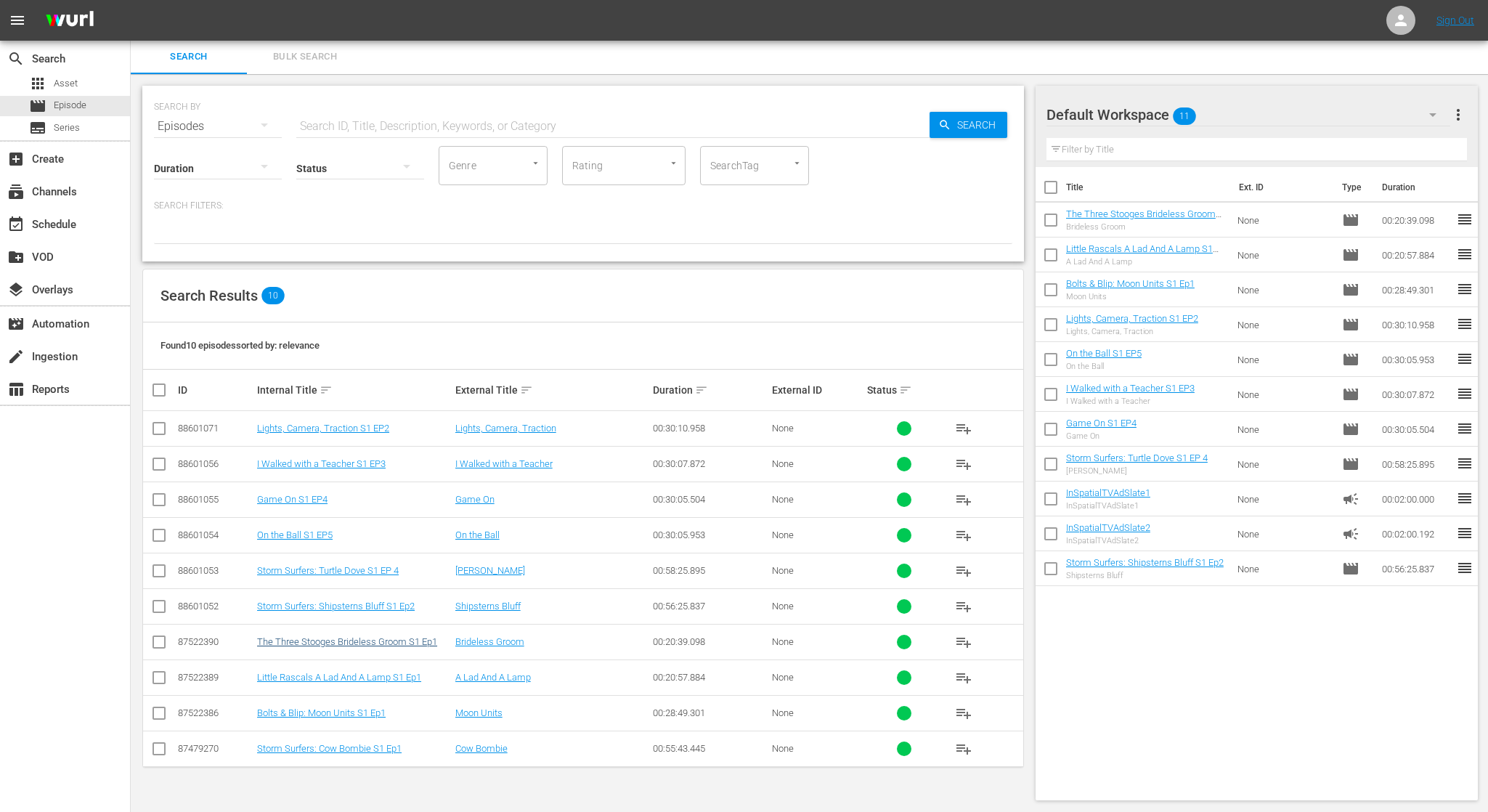
scroll to position [2, 0]
click at [63, 81] on span "Asset" at bounding box center [66, 83] width 24 height 14
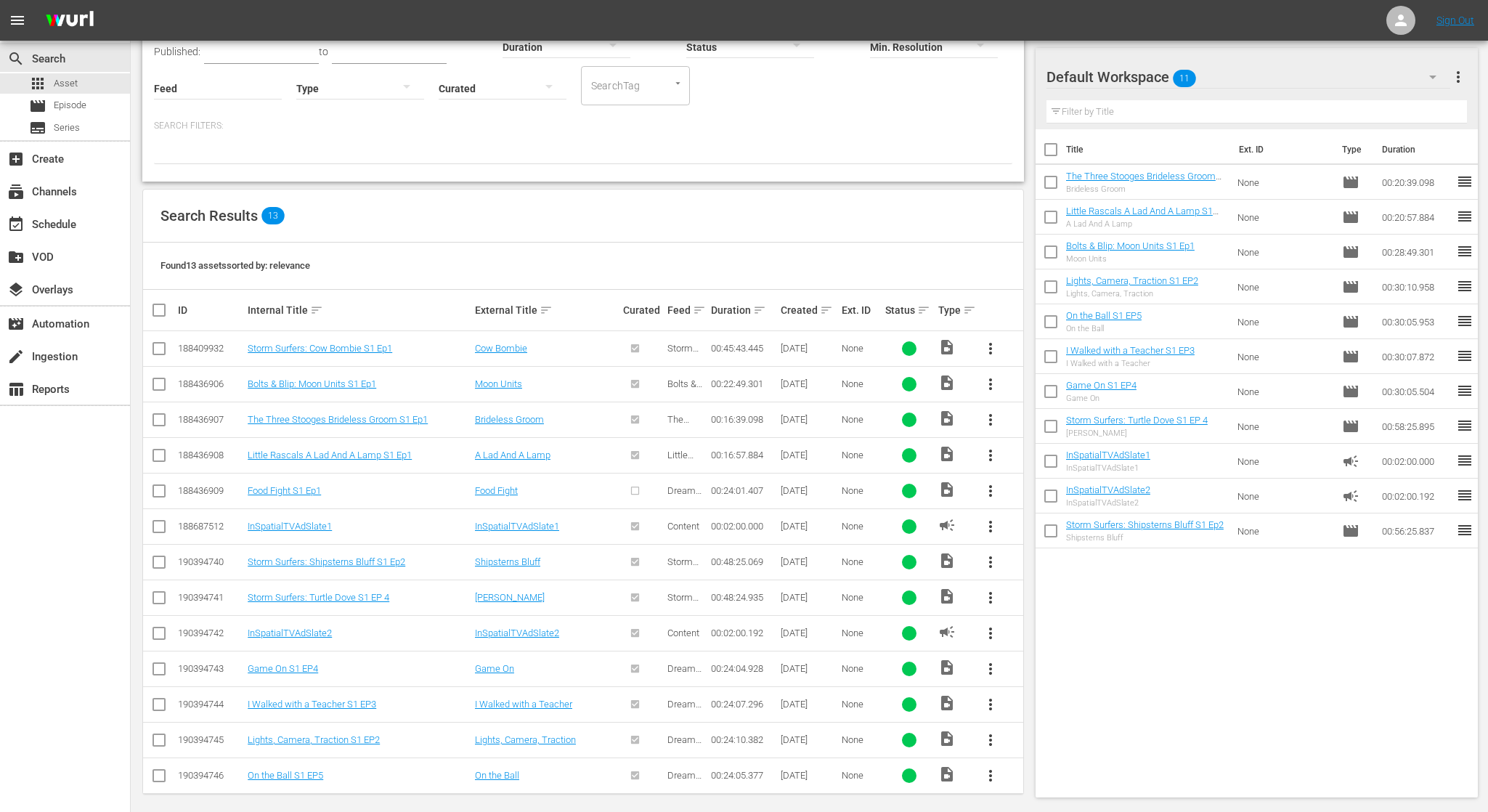
scroll to position [122, 0]
click at [162, 489] on input "checkbox" at bounding box center [159, 494] width 17 height 17
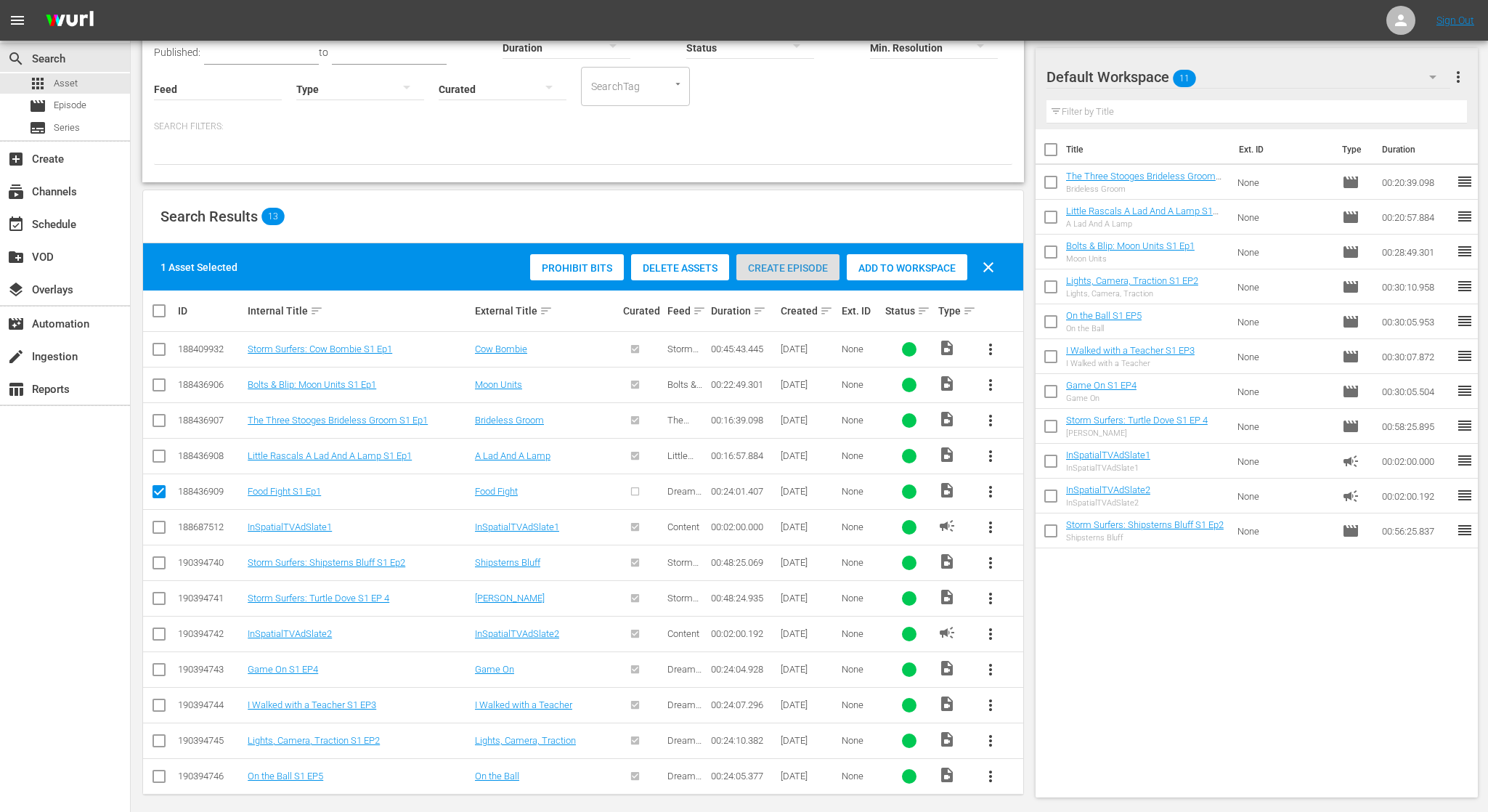
click at [795, 273] on span "Create Episode" at bounding box center [788, 267] width 103 height 11
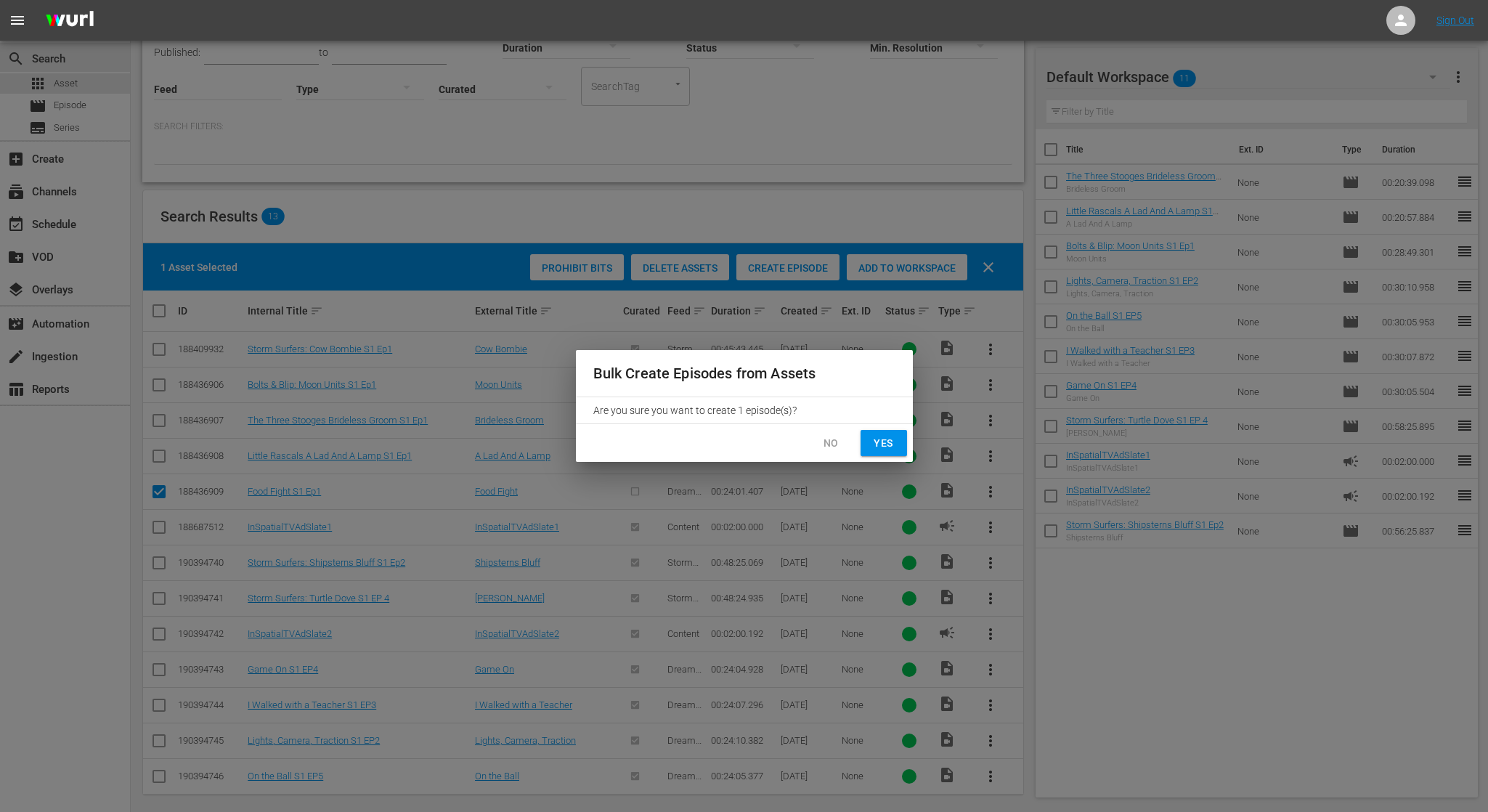
click at [881, 445] on span "Yes" at bounding box center [884, 443] width 23 height 18
checkbox input "false"
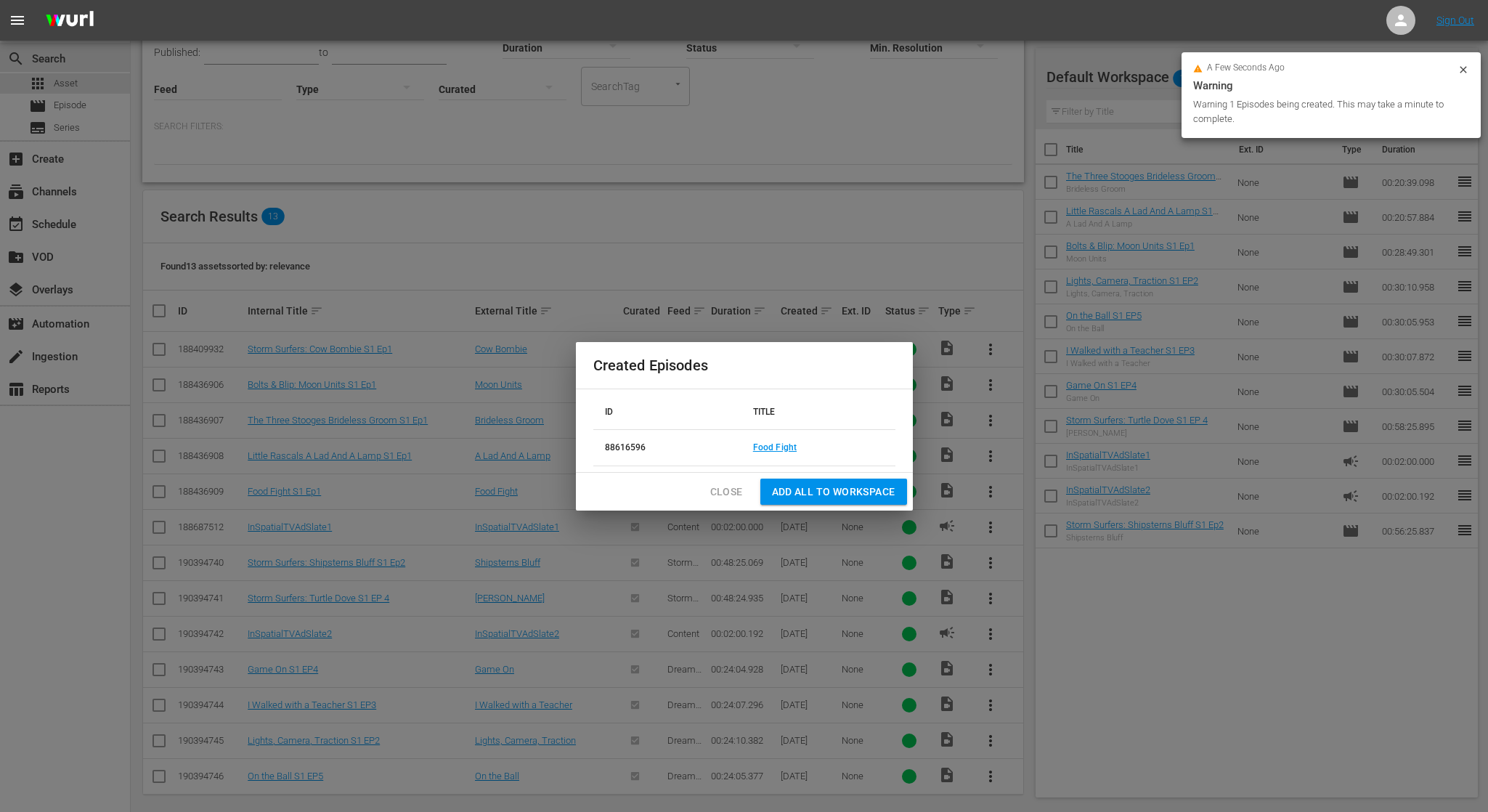
click at [855, 492] on span "Add all to Workspace" at bounding box center [833, 492] width 123 height 18
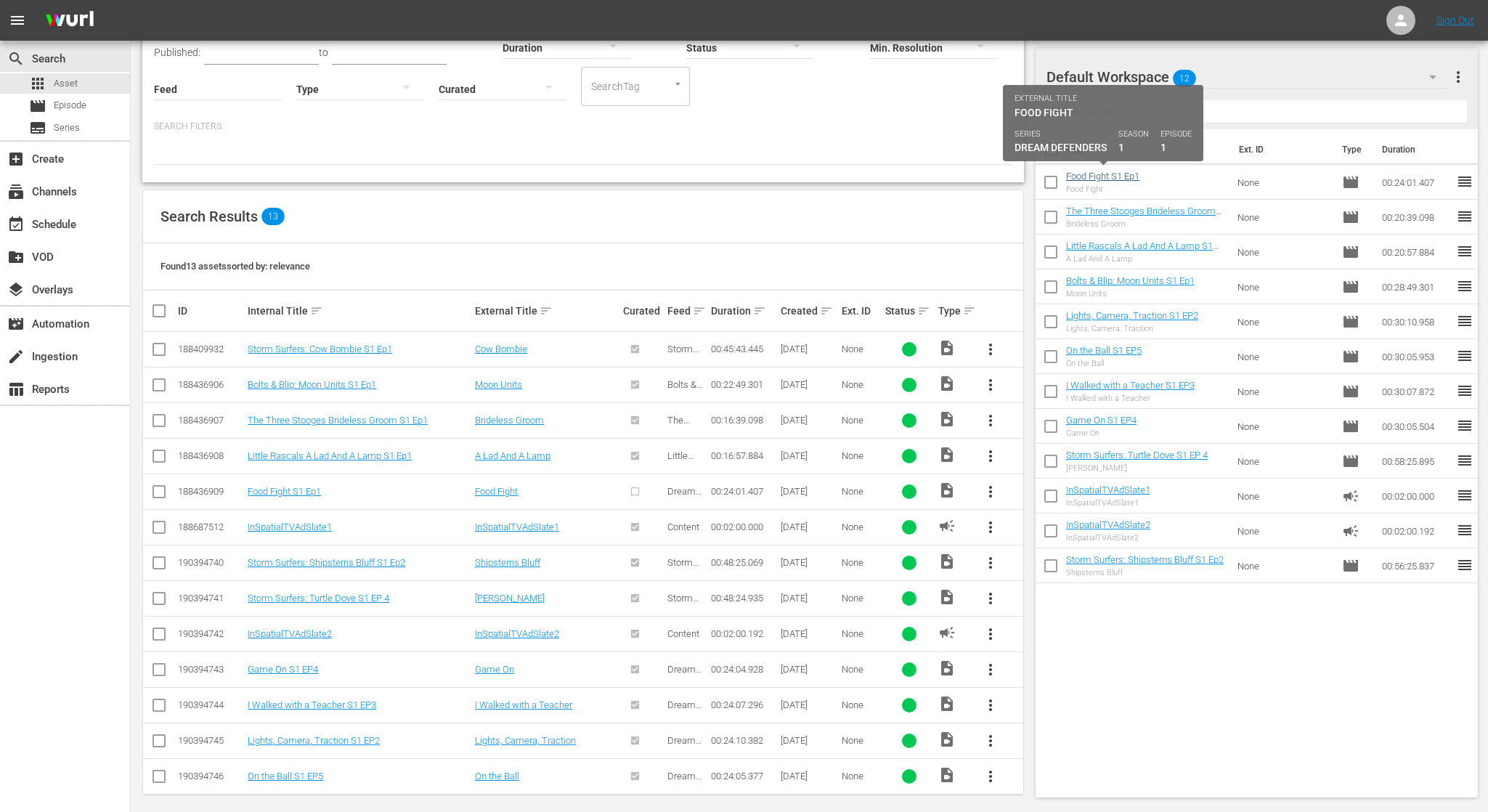
click at [1096, 179] on link "Food Fight S1 Ep1" at bounding box center [1102, 176] width 73 height 11
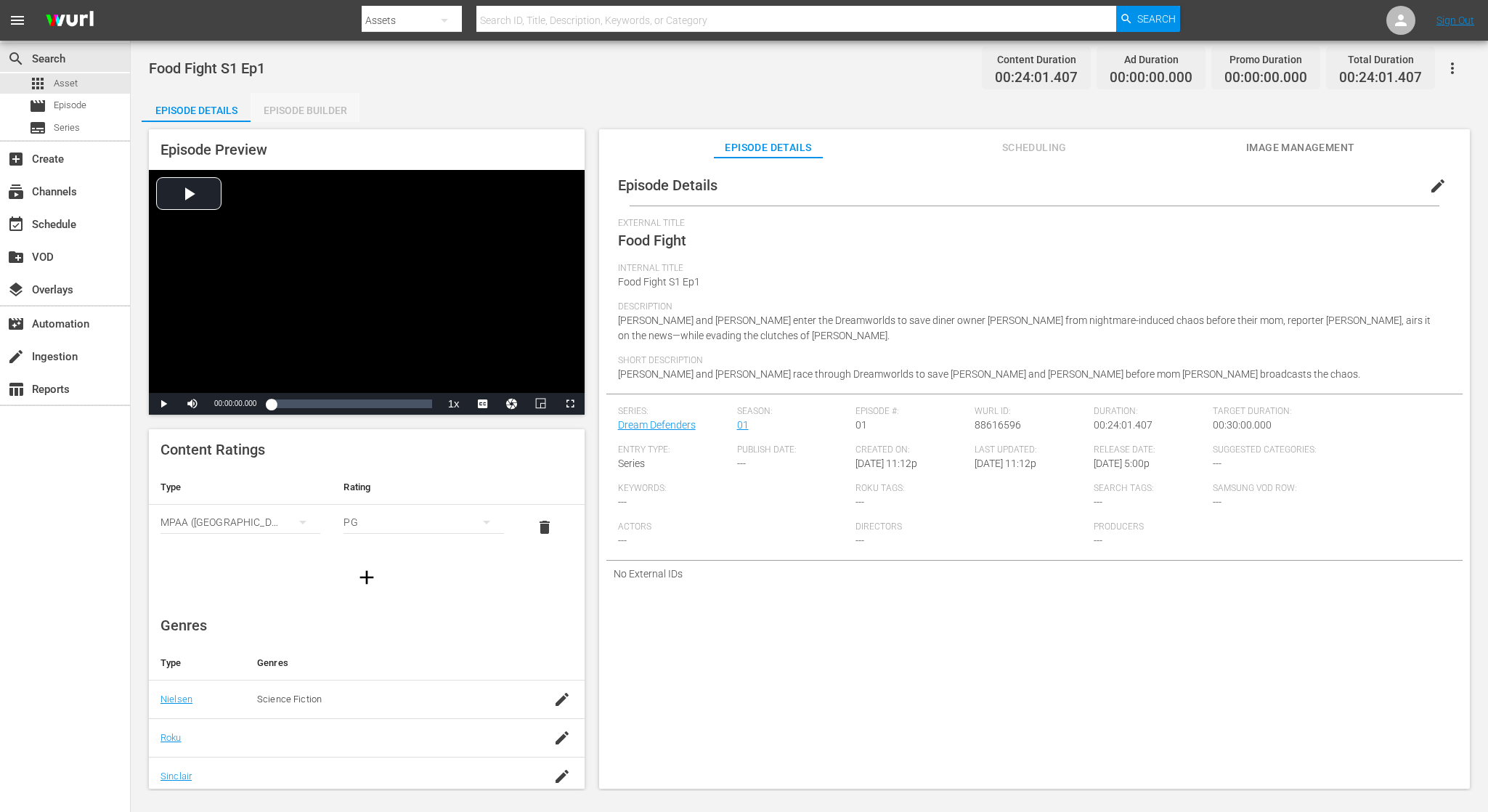
click at [316, 110] on div "Episode Builder" at bounding box center [305, 110] width 109 height 35
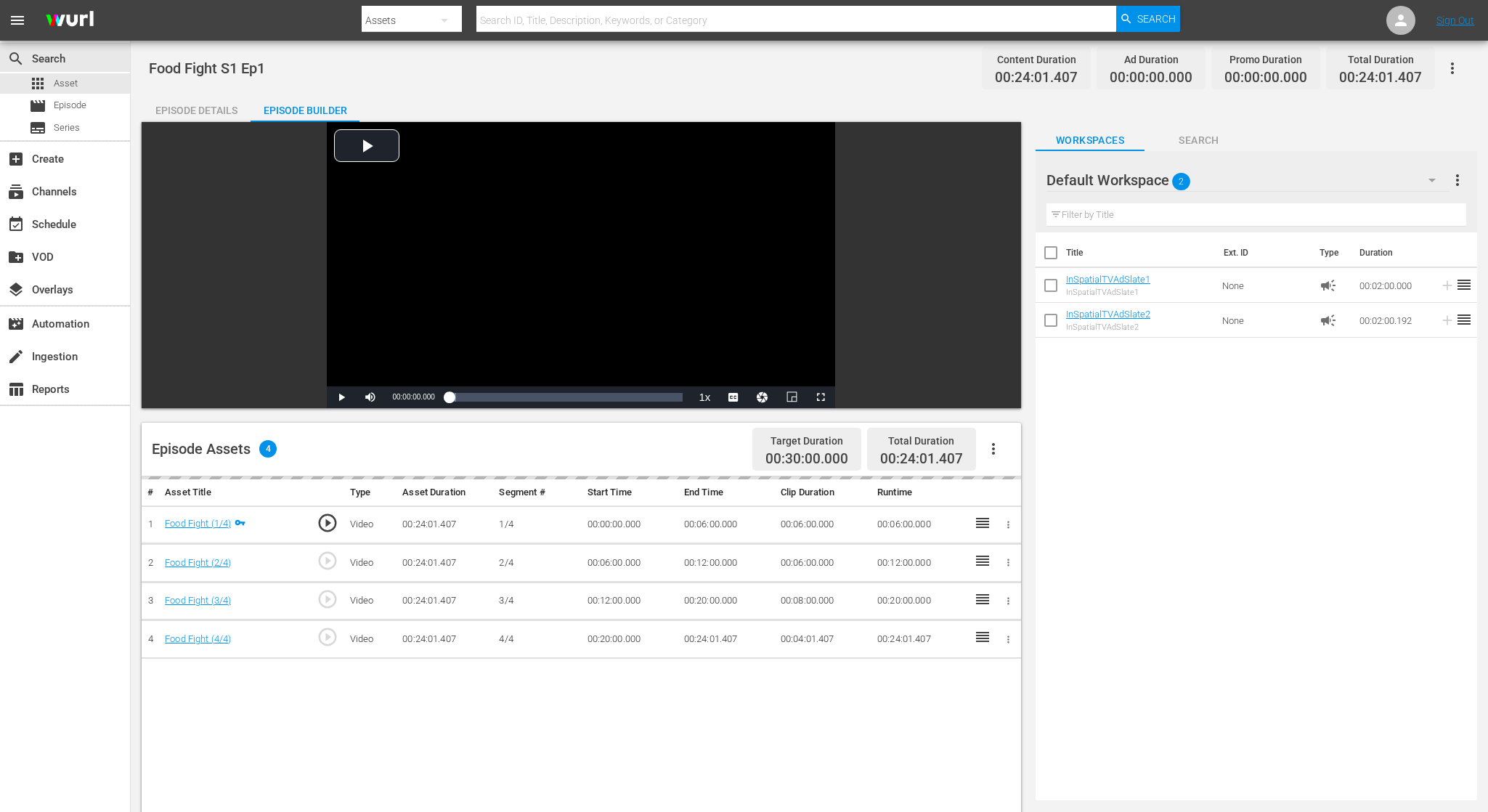
scroll to position [1, 0]
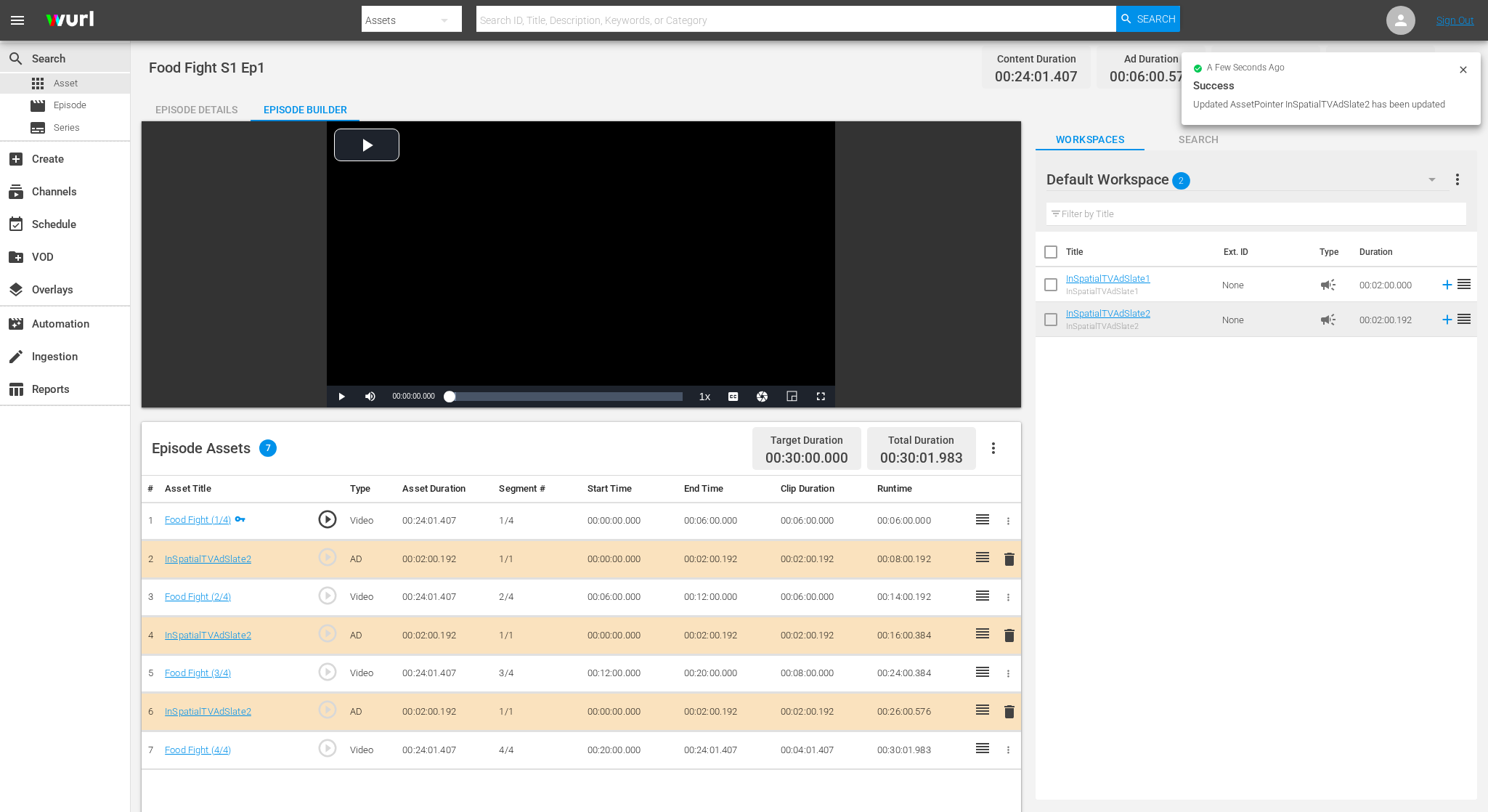
click at [1465, 69] on icon at bounding box center [1463, 69] width 11 height 11
click at [73, 110] on span "Episode" at bounding box center [69, 105] width 32 height 14
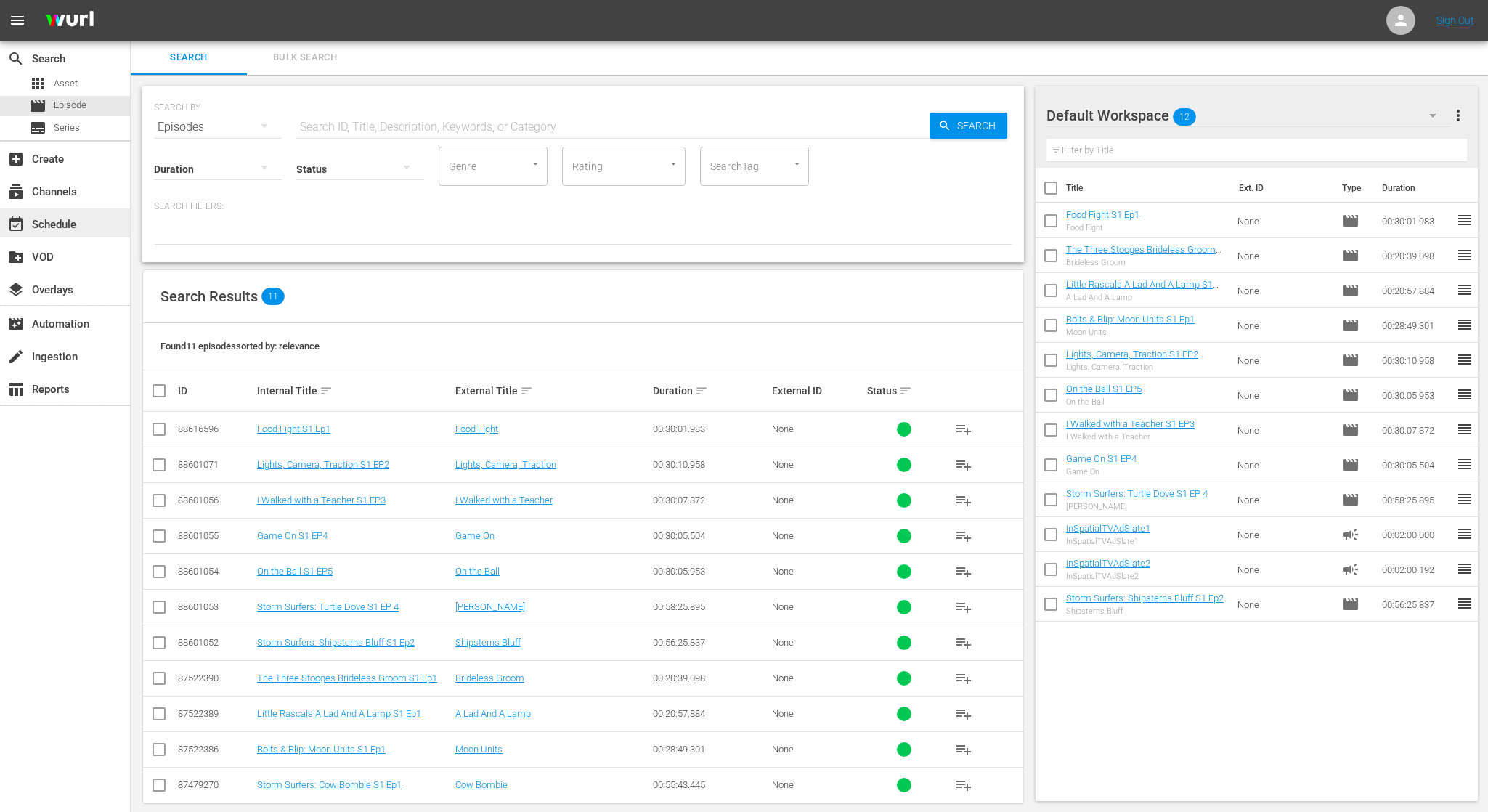
click at [81, 226] on div "event_available Schedule" at bounding box center [41, 222] width 82 height 13
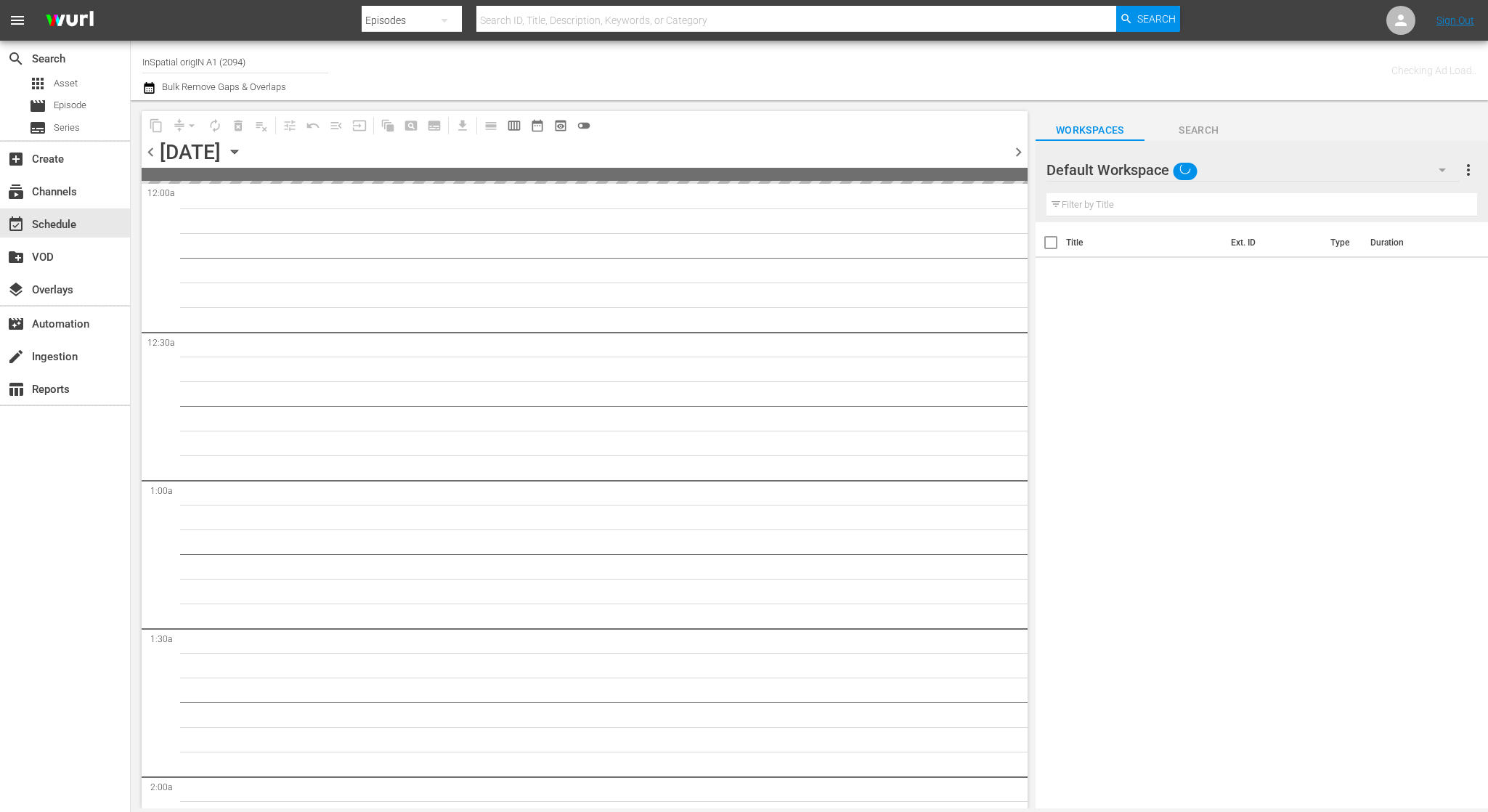
type input "InSpatial origIN A1 (2094)"
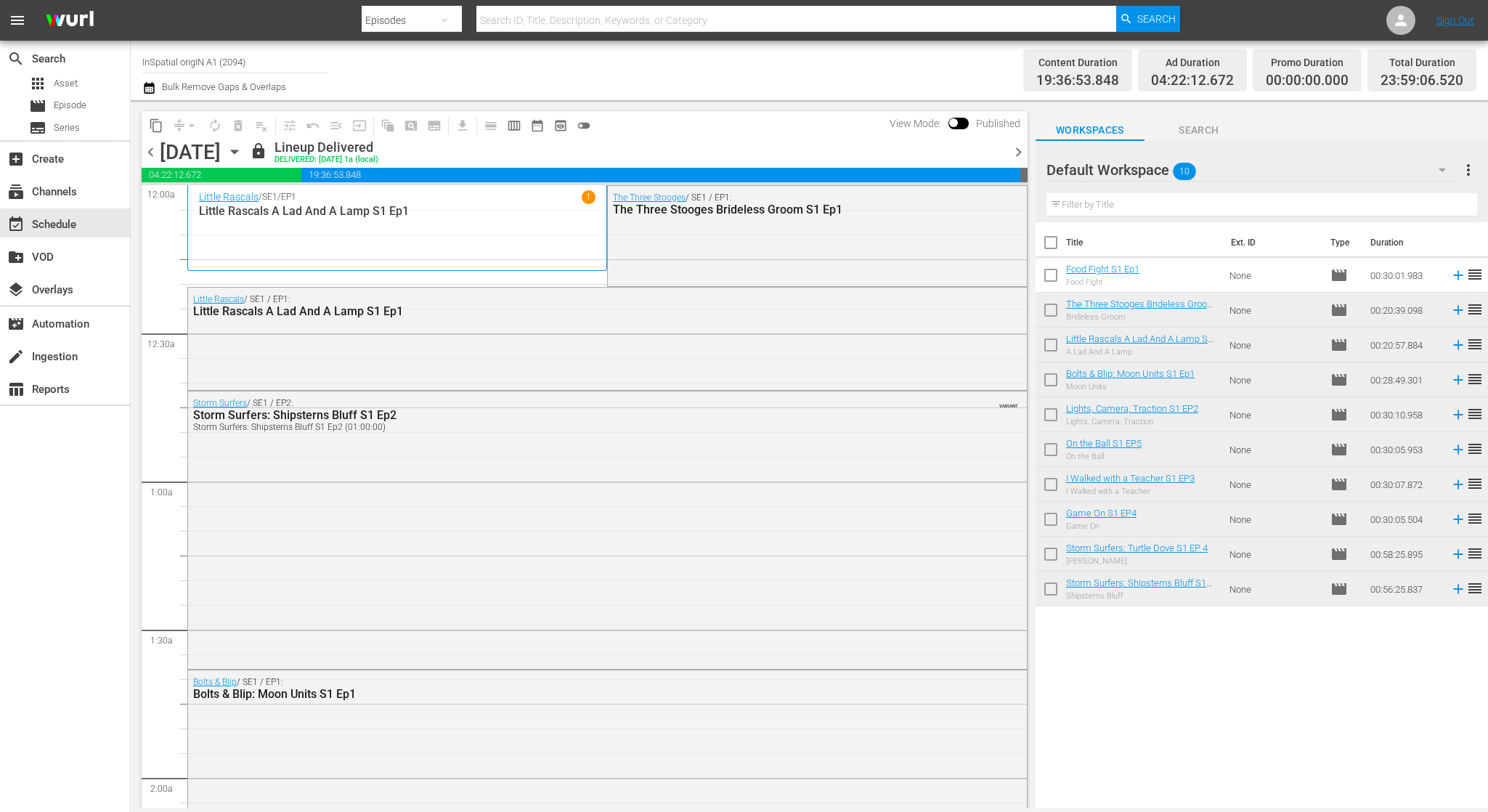
click at [1019, 152] on span "chevron_right" at bounding box center [1018, 152] width 18 height 18
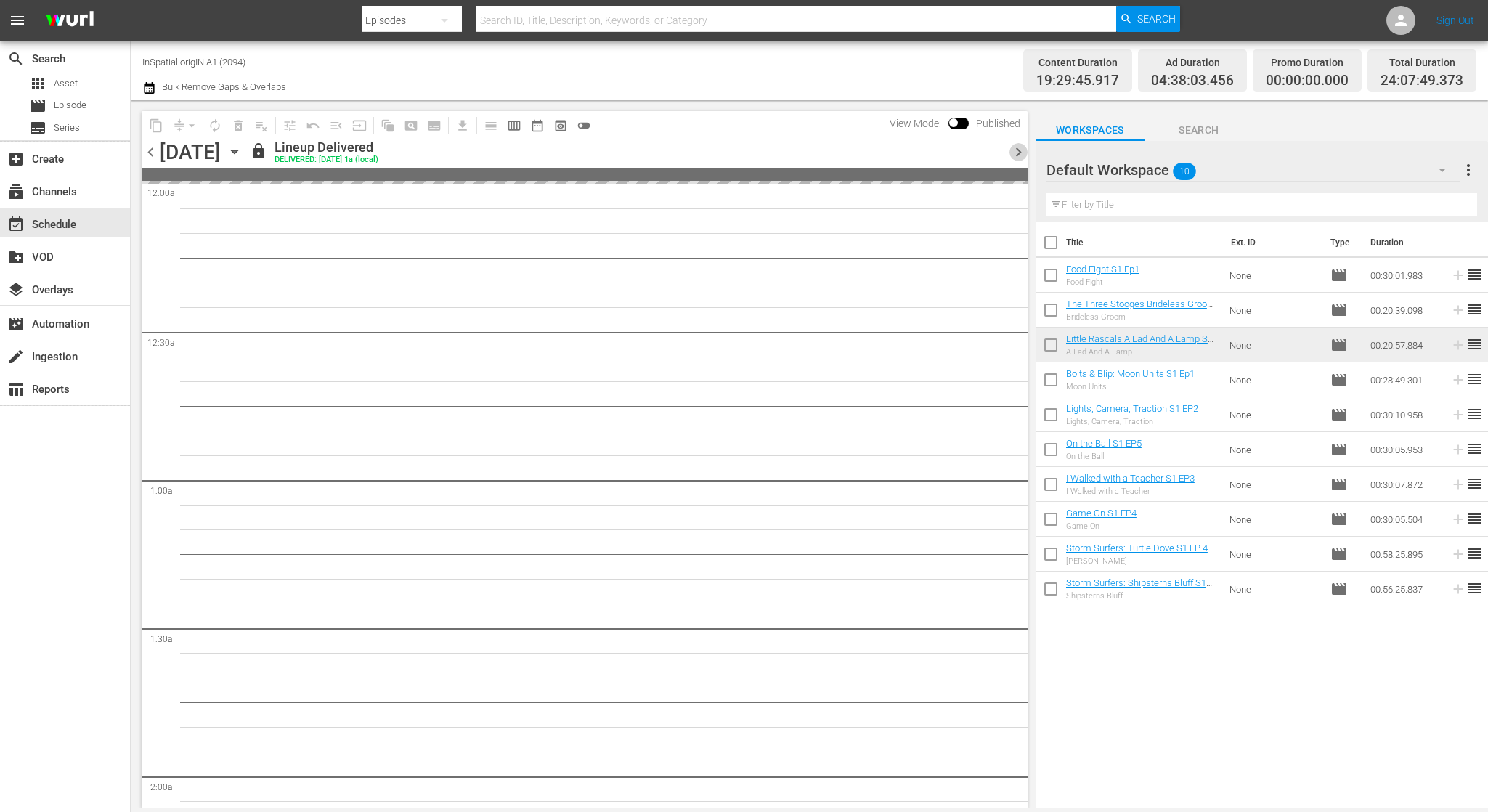
click at [1019, 152] on span "chevron_right" at bounding box center [1018, 152] width 18 height 18
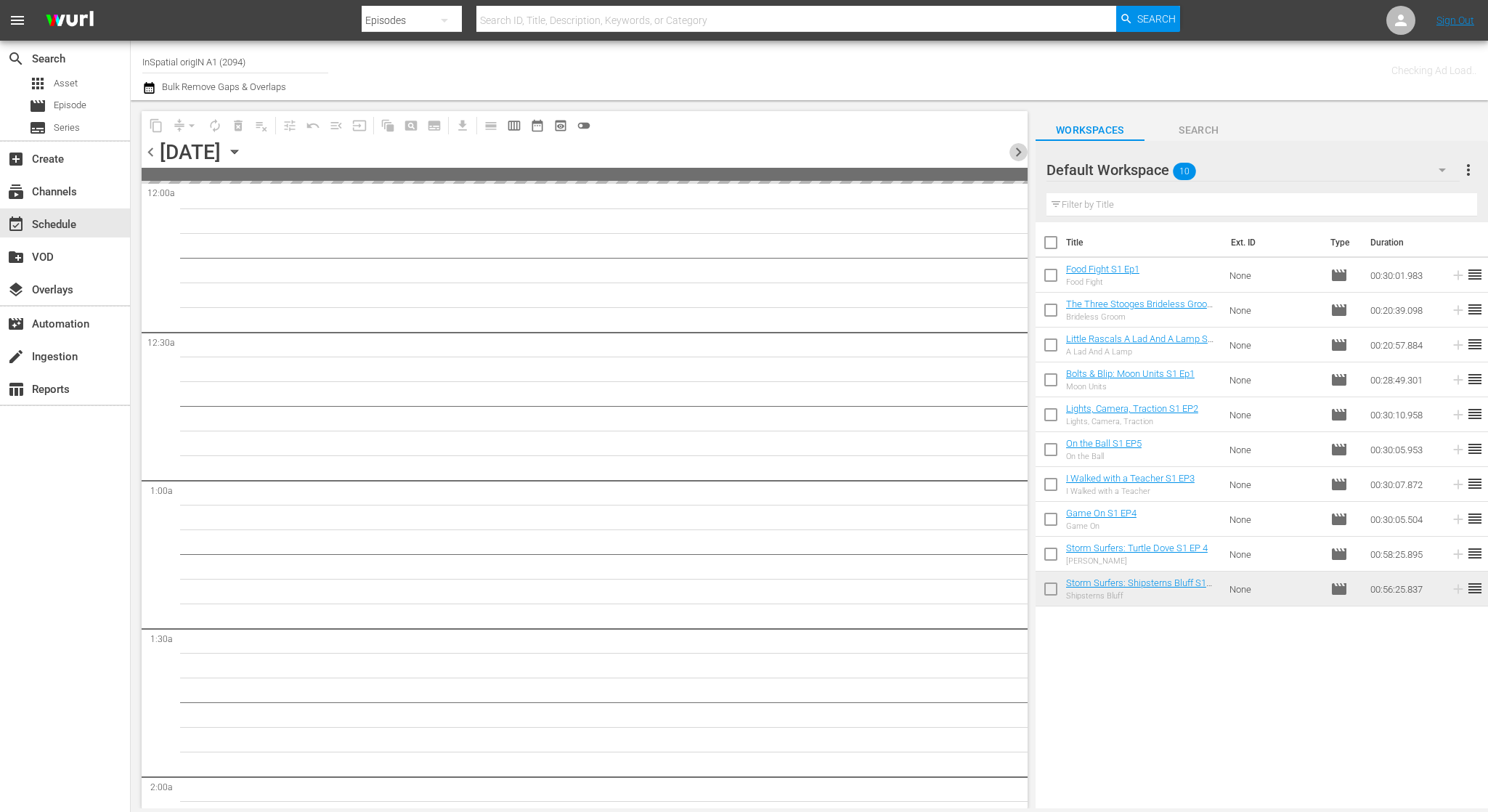
click at [1019, 152] on span "chevron_right" at bounding box center [1018, 152] width 18 height 18
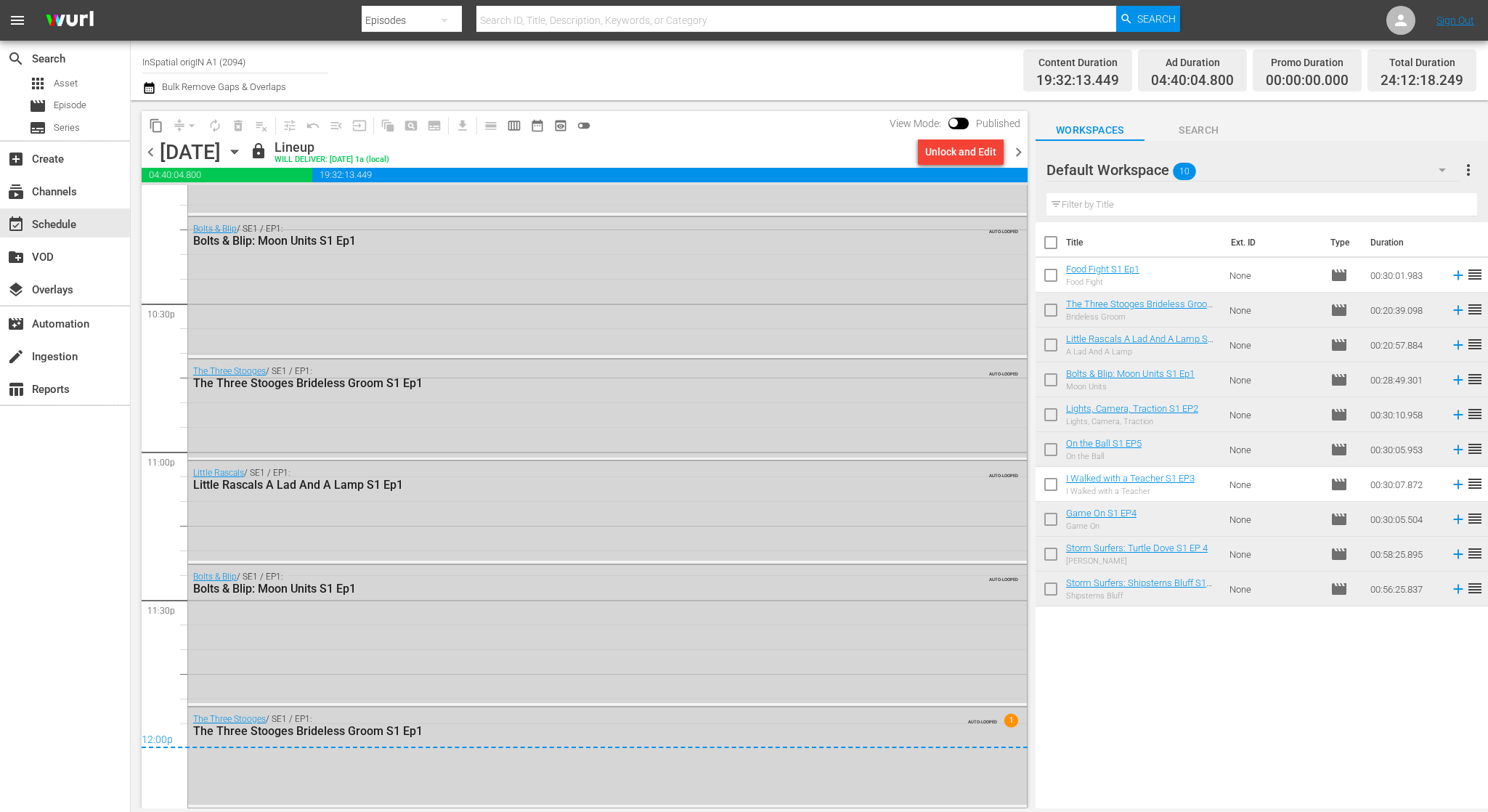
scroll to position [6548, 0]
click at [1020, 156] on span "chevron_right" at bounding box center [1018, 152] width 18 height 18
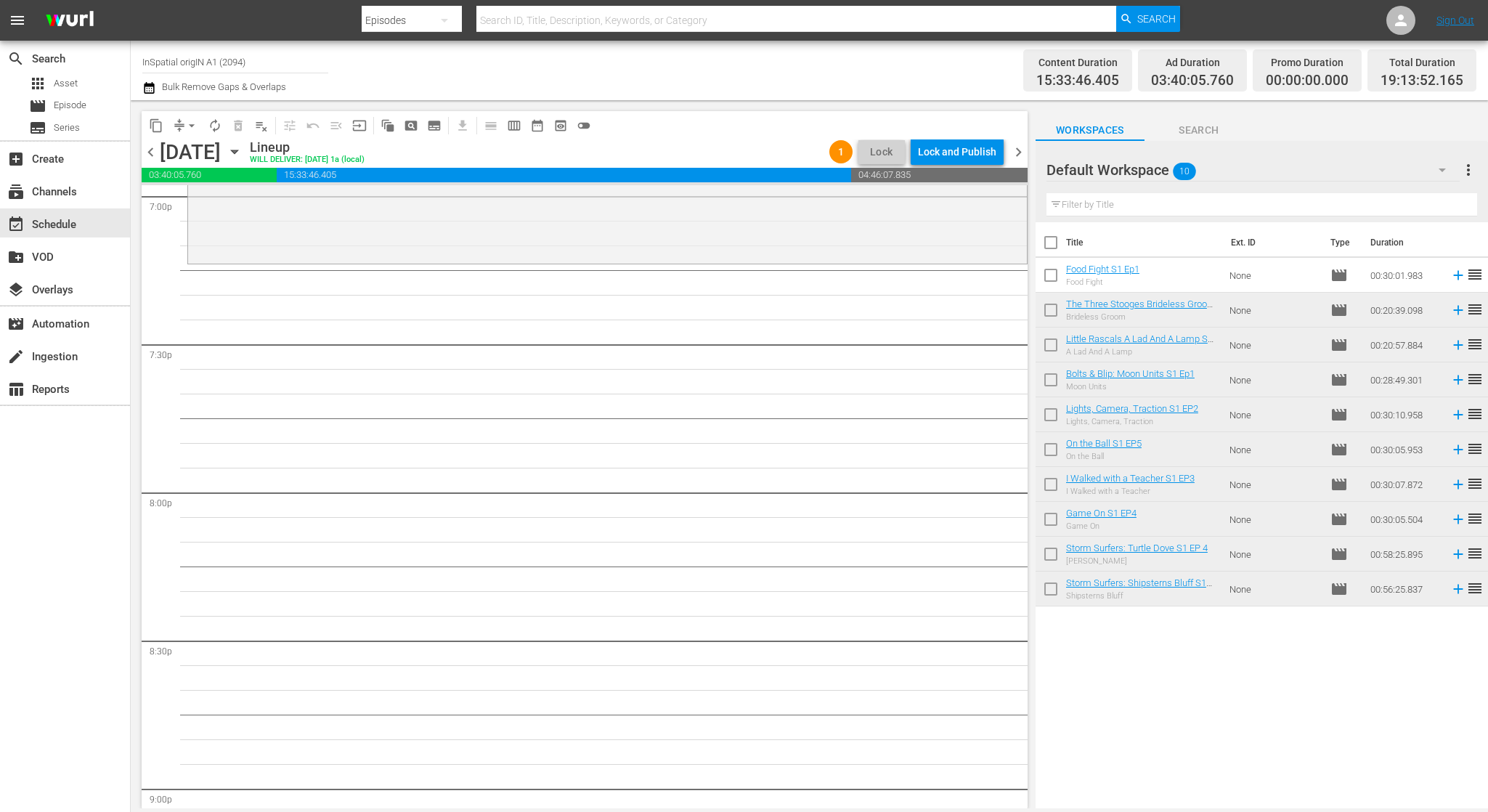
scroll to position [5596, 0]
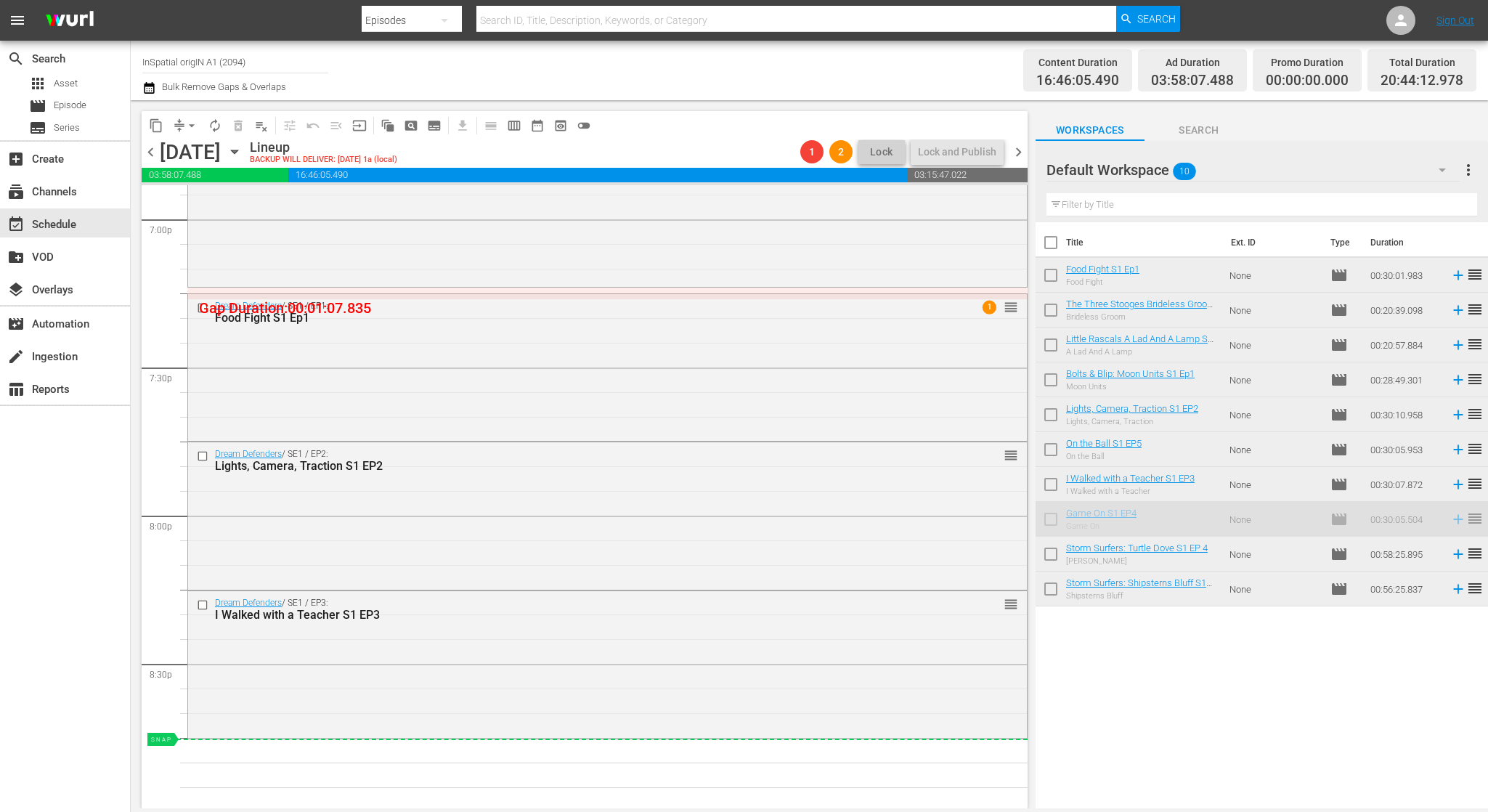
drag, startPoint x: 1129, startPoint y: 511, endPoint x: 1097, endPoint y: 524, distance: 34.5
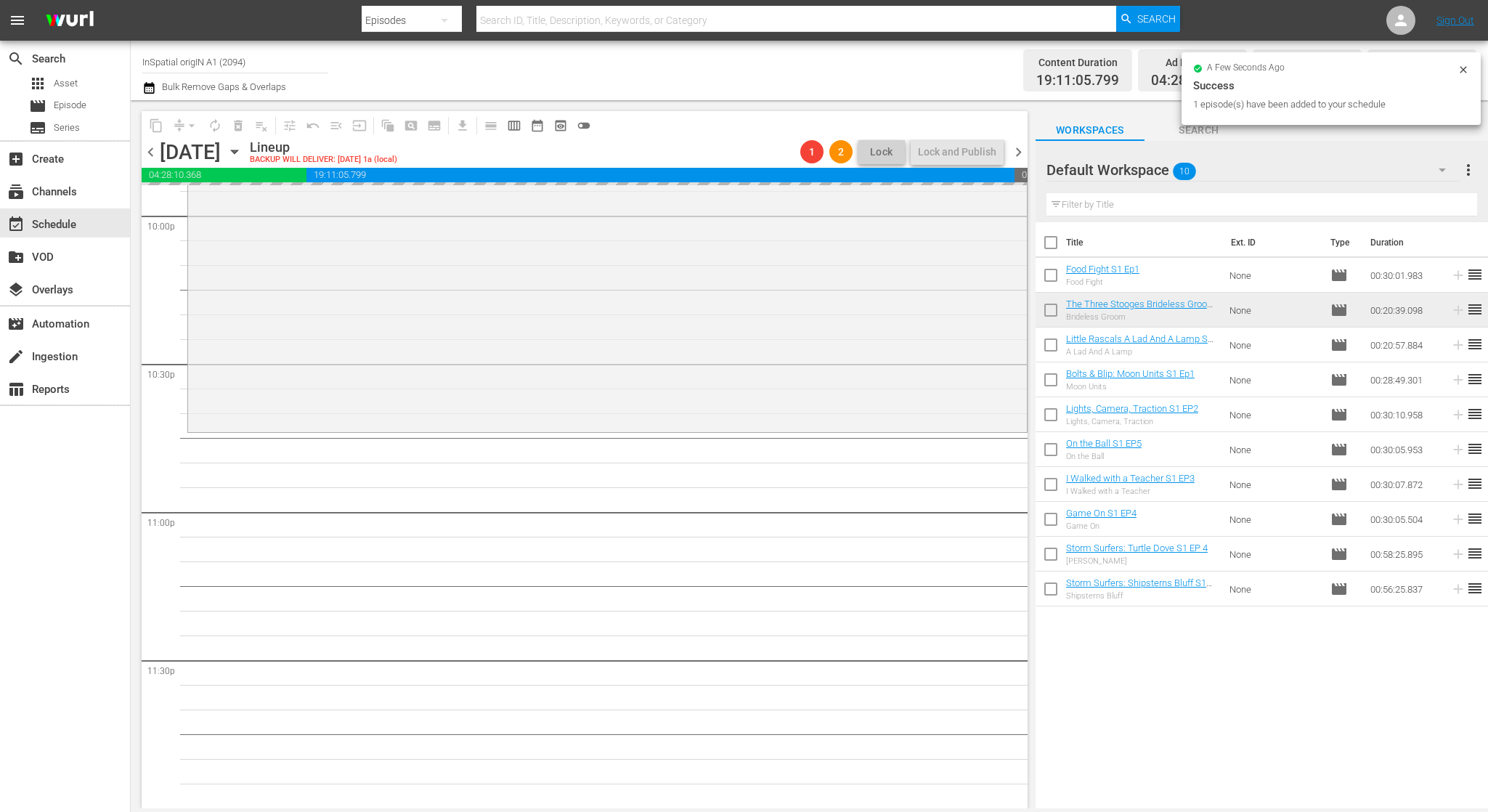
scroll to position [6488, 0]
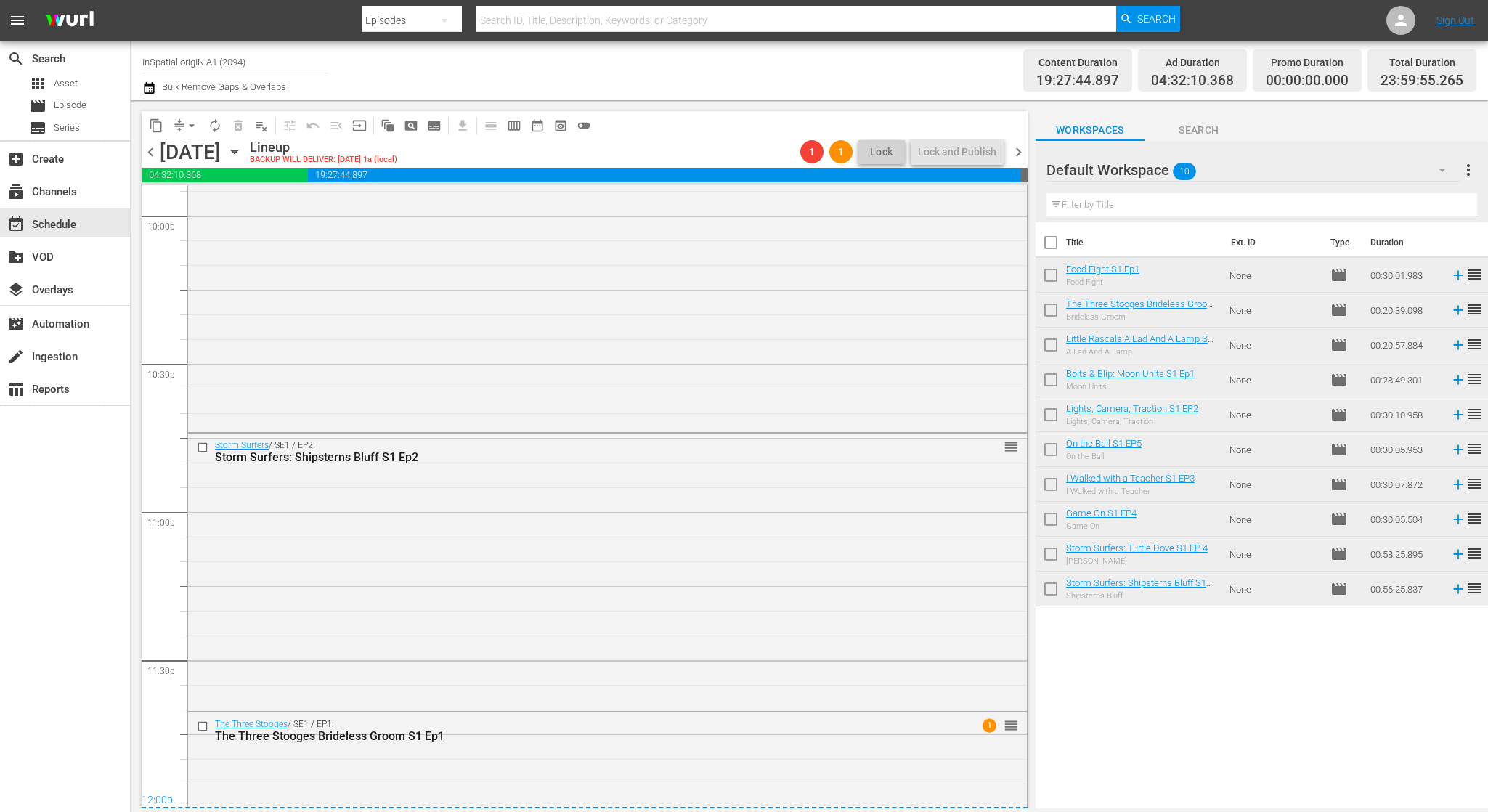
drag, startPoint x: 1125, startPoint y: 335, endPoint x: 1079, endPoint y: 383, distance: 66.5
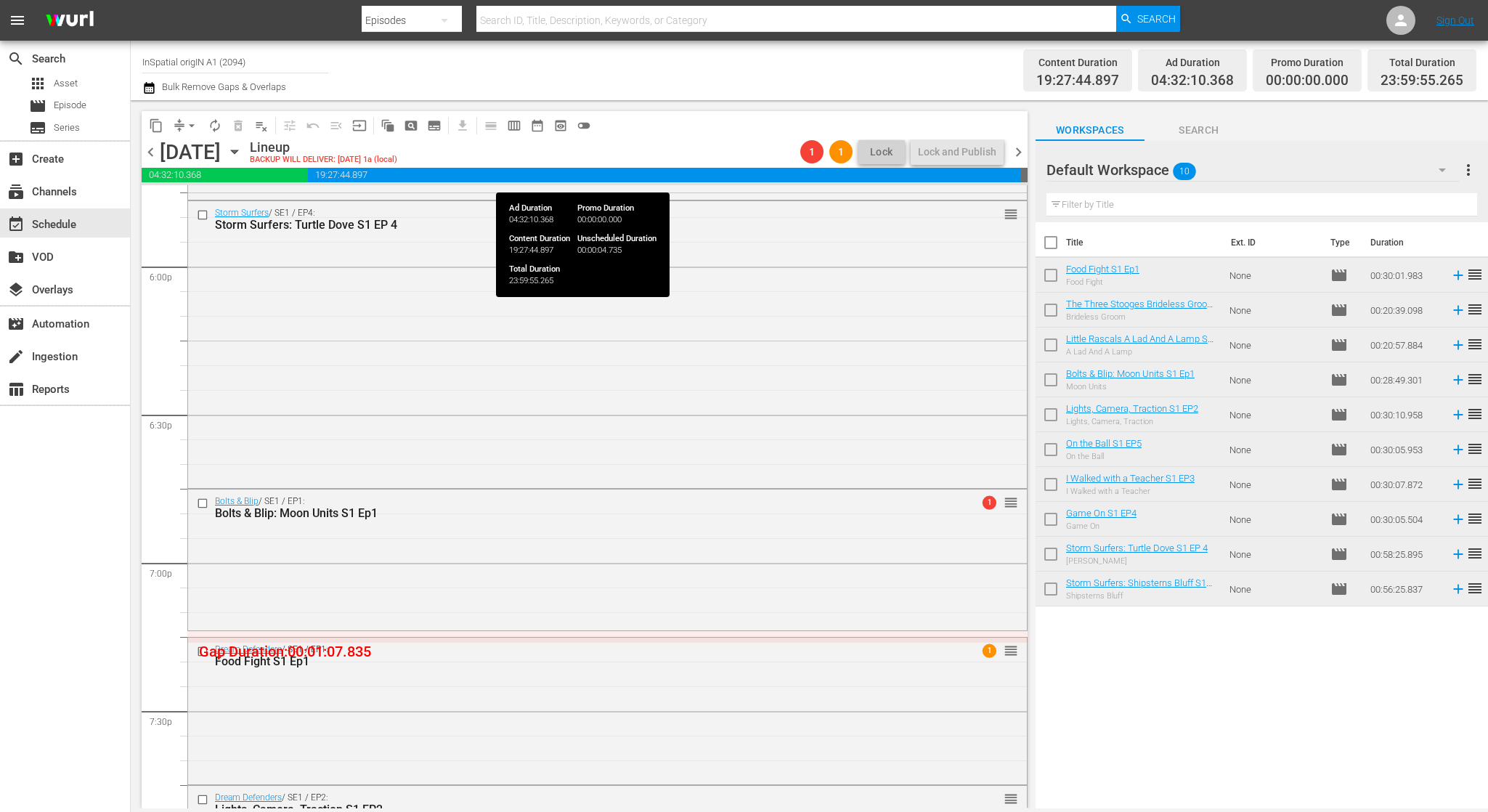
scroll to position [5241, 0]
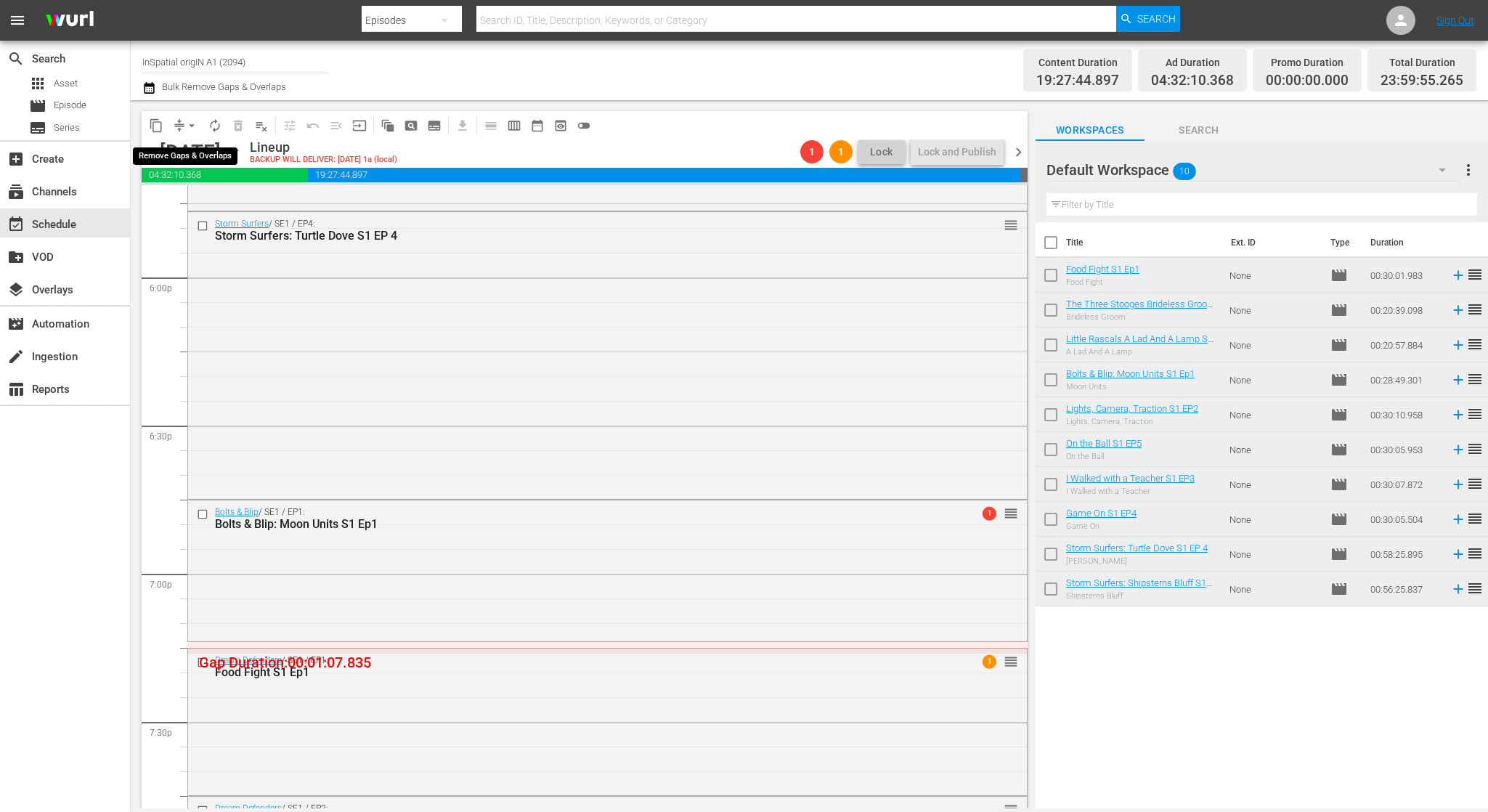
click at [180, 123] on button "arrow_drop_down" at bounding box center [191, 125] width 23 height 23
click at [218, 160] on li "Align to Midnight" at bounding box center [193, 155] width 153 height 24
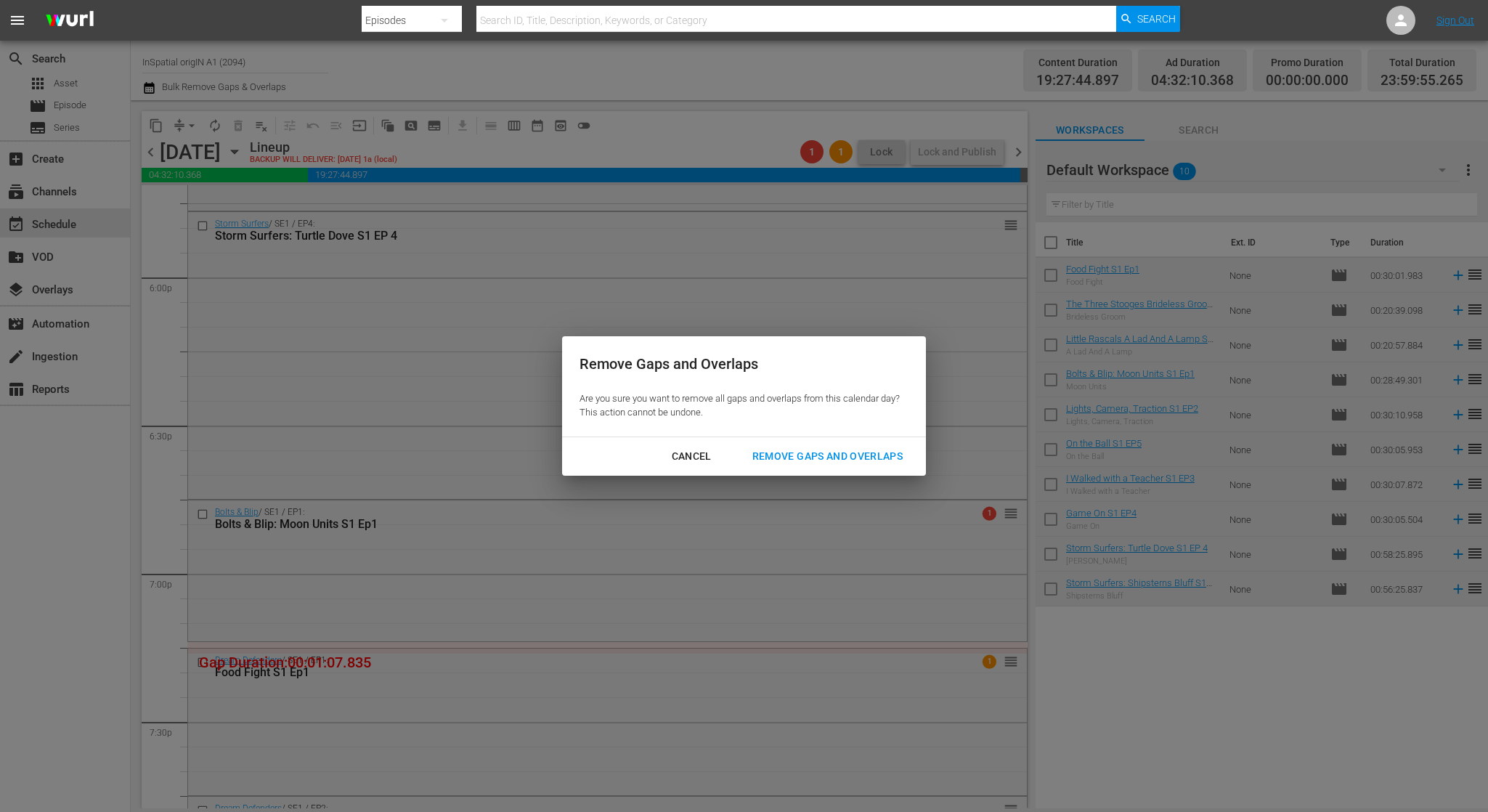
click at [835, 453] on div "Remove Gaps and Overlaps" at bounding box center [828, 456] width 174 height 18
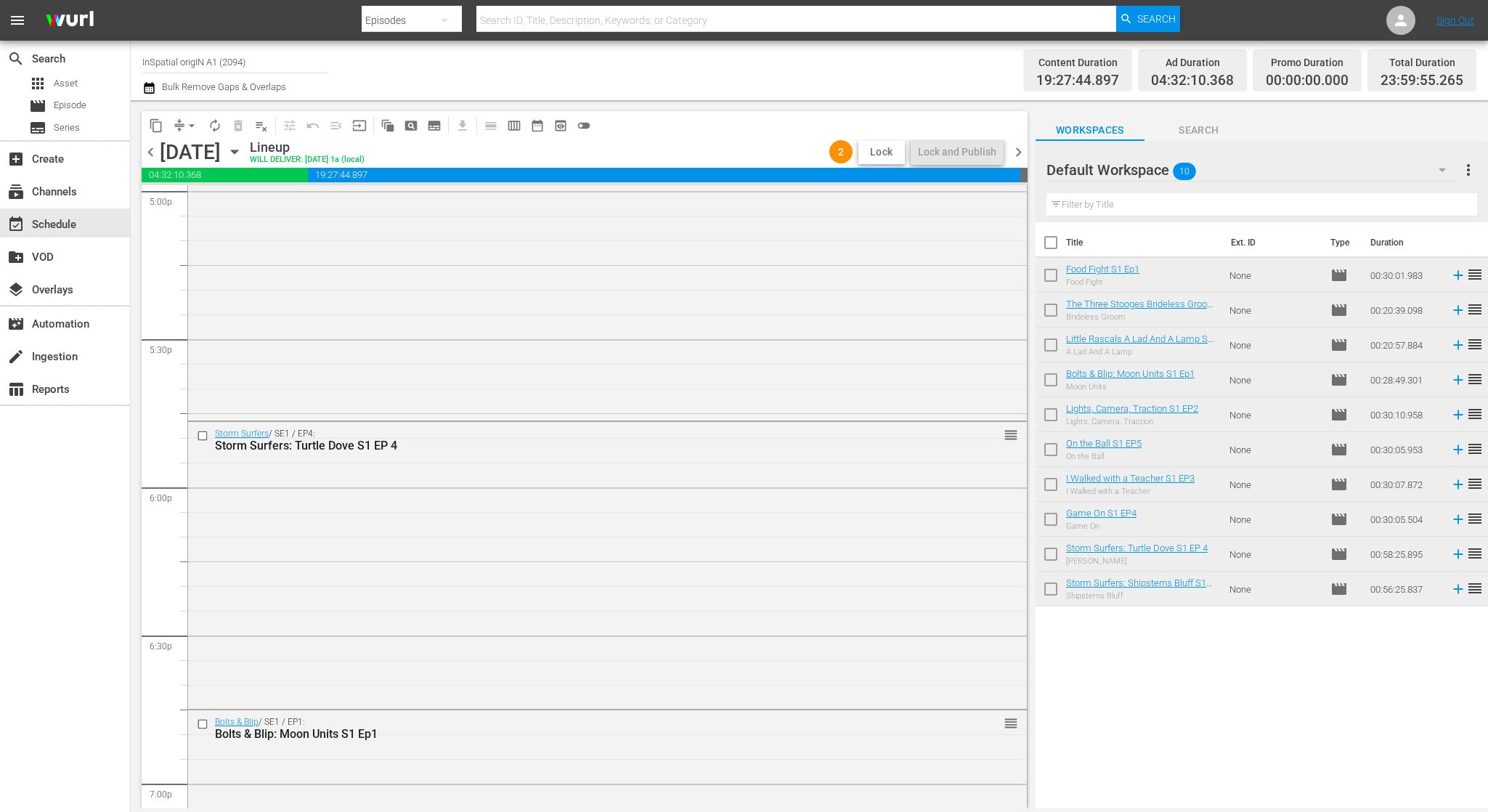
scroll to position [5015, 0]
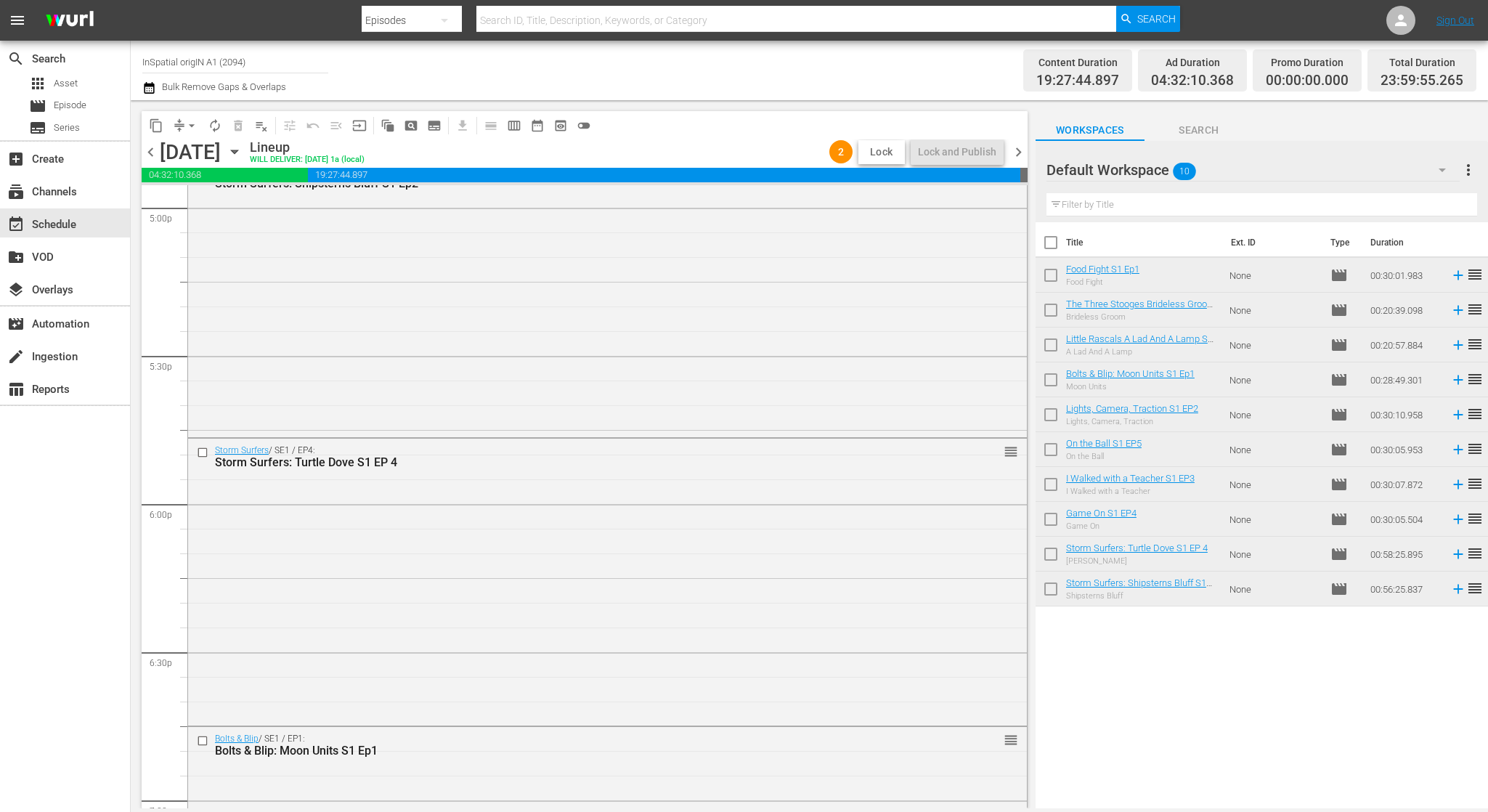
click at [895, 156] on span "Lock" at bounding box center [881, 152] width 35 height 15
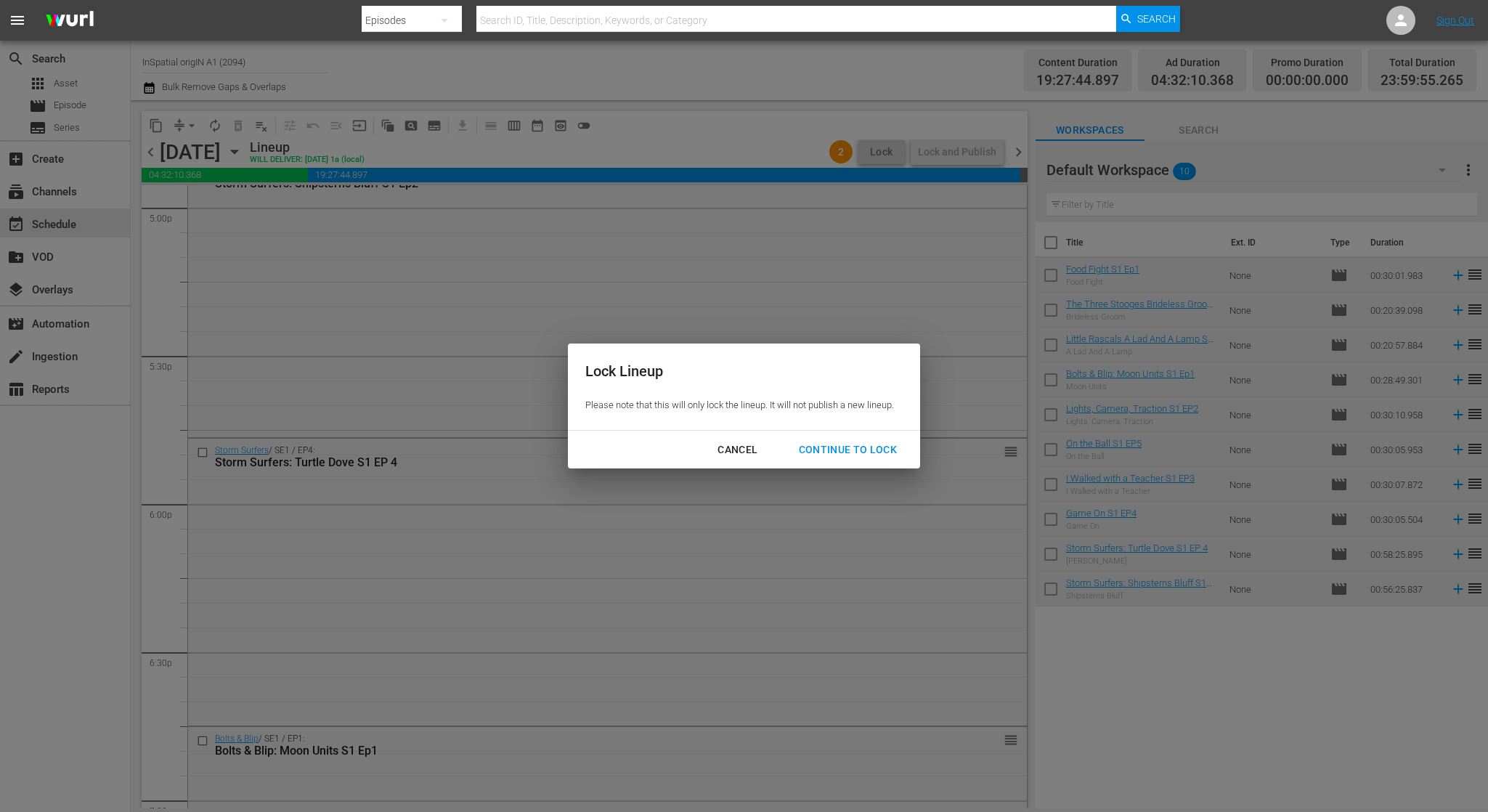
click at [881, 443] on div "Continue to lock" at bounding box center [848, 450] width 122 height 18
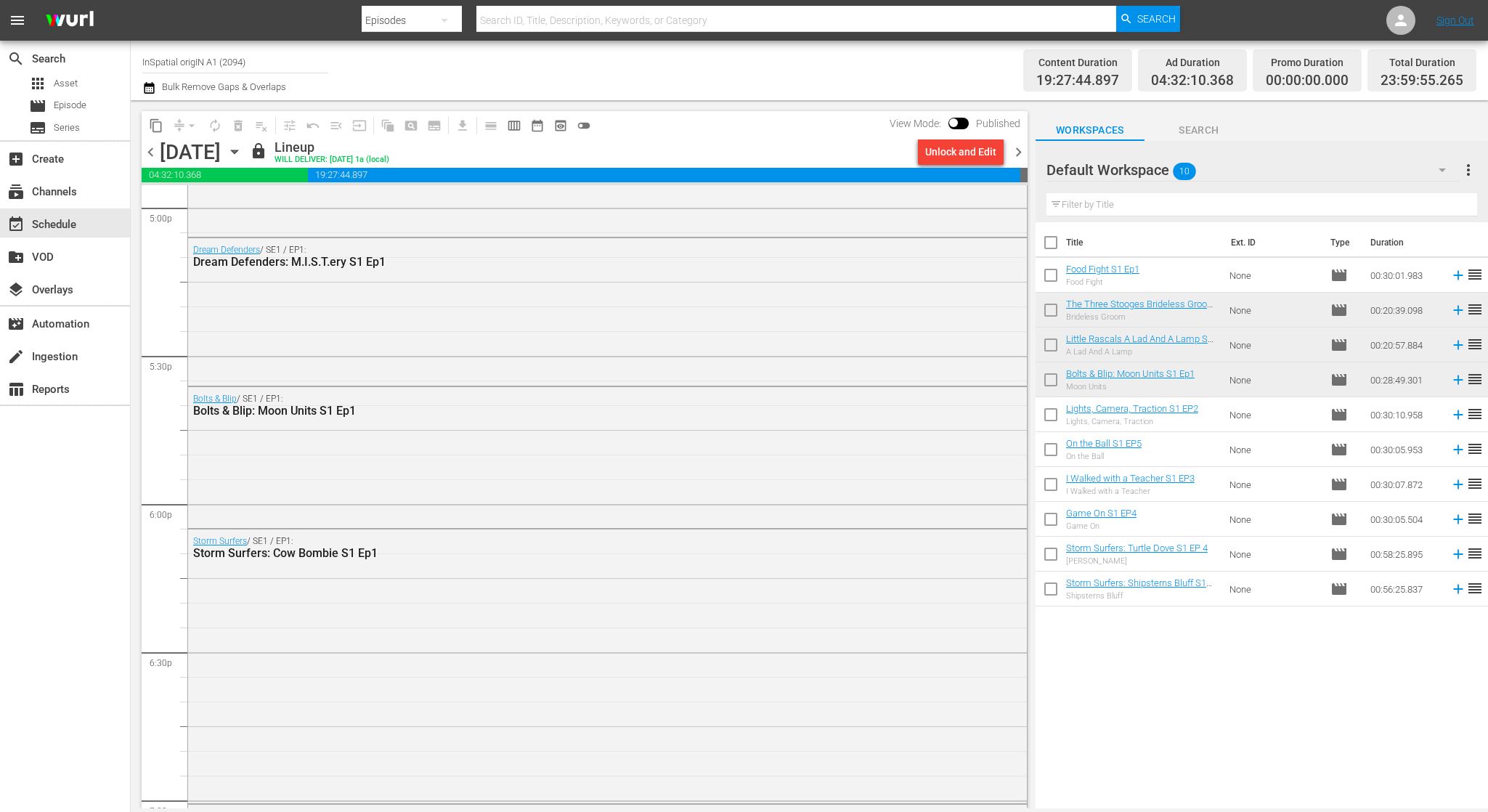
click at [1019, 152] on span "chevron_right" at bounding box center [1018, 152] width 18 height 18
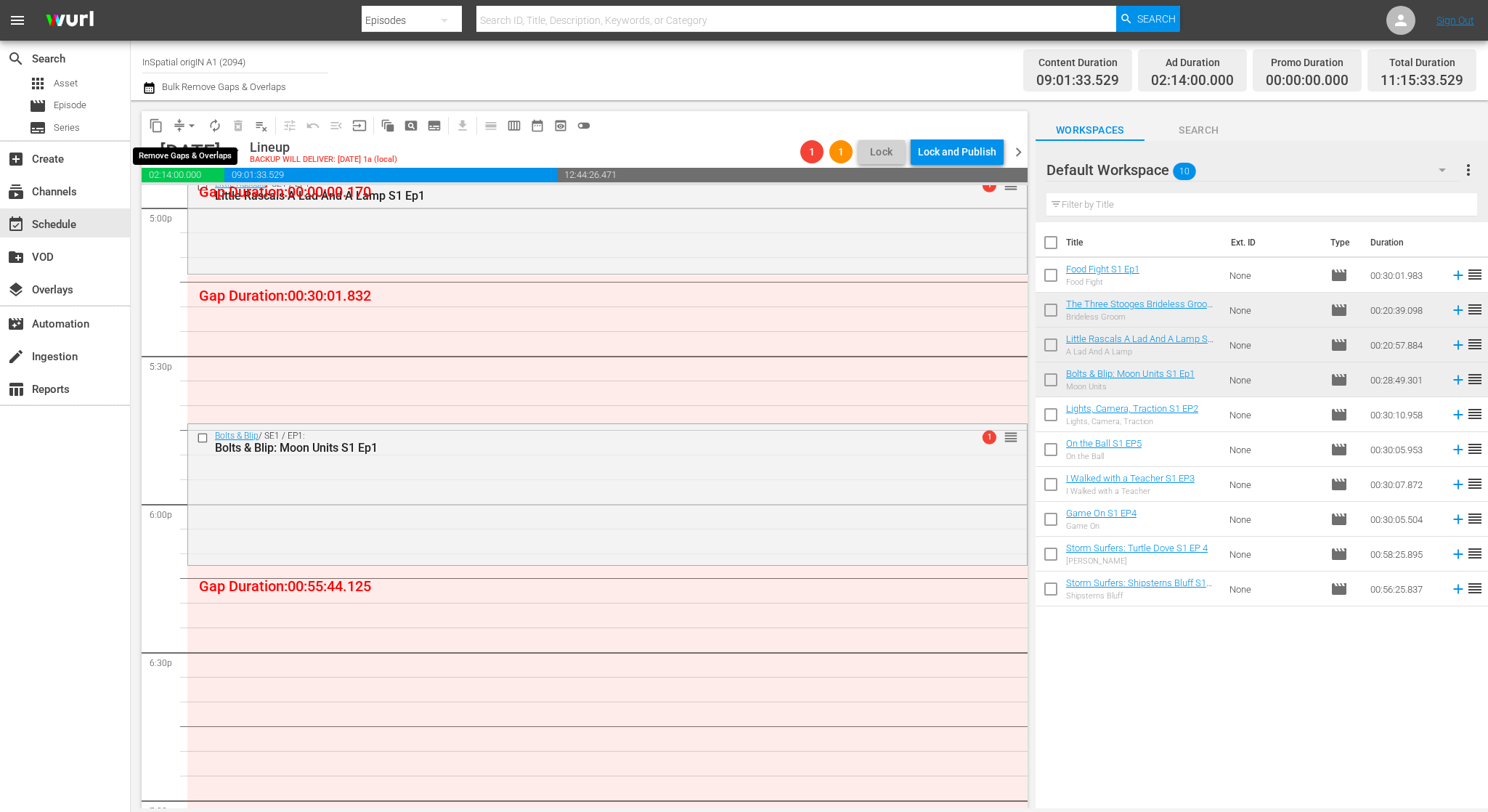
click at [182, 122] on button "arrow_drop_down" at bounding box center [191, 125] width 23 height 23
click at [187, 151] on li "Align to Midnight" at bounding box center [193, 155] width 153 height 24
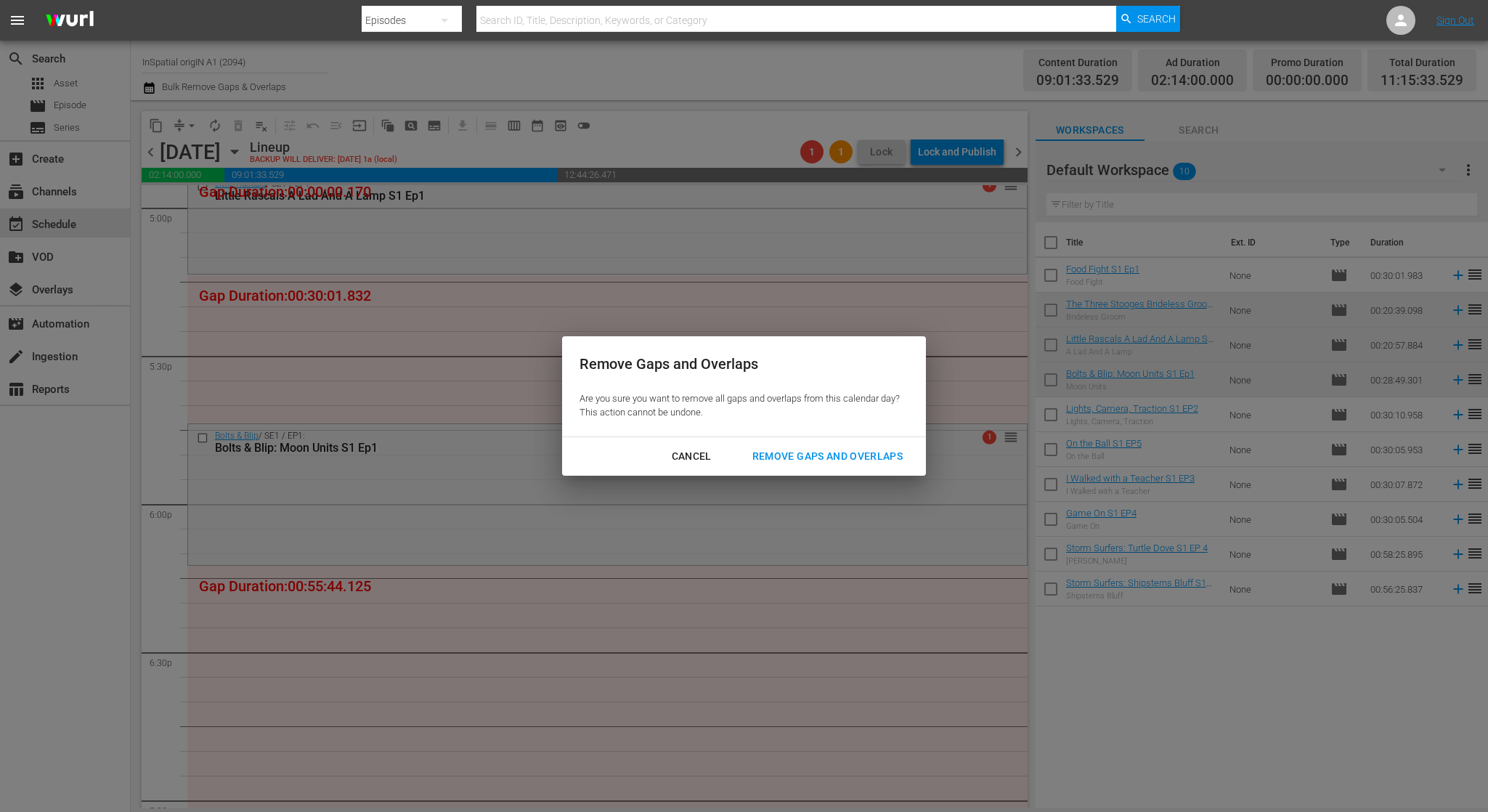
click at [783, 449] on div "Remove Gaps and Overlaps" at bounding box center [828, 456] width 174 height 18
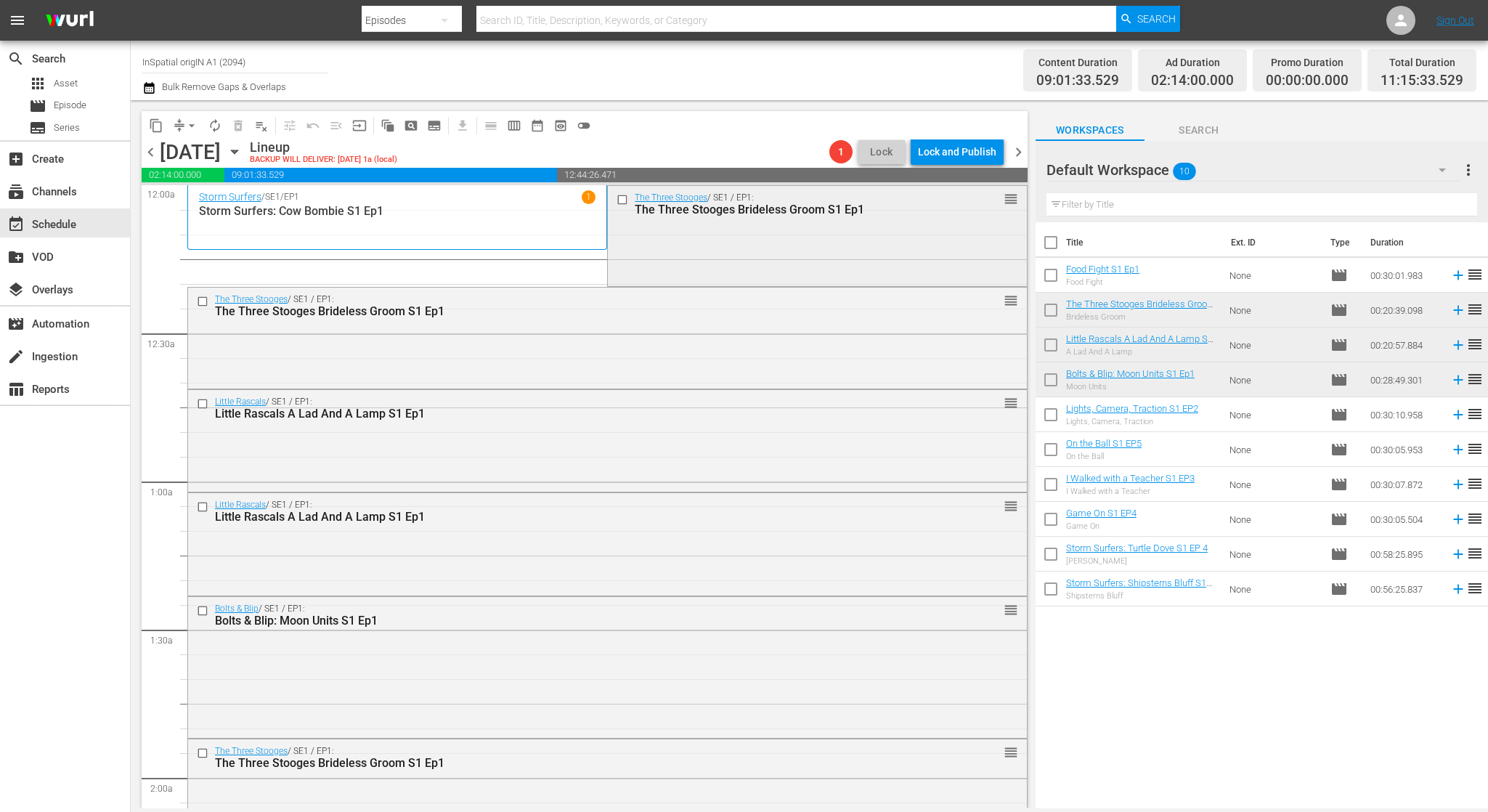
click at [624, 195] on input "checkbox" at bounding box center [624, 199] width 15 height 12
click at [201, 301] on input "checkbox" at bounding box center [205, 301] width 15 height 12
click at [198, 400] on input "checkbox" at bounding box center [205, 403] width 15 height 12
click at [203, 508] on input "checkbox" at bounding box center [205, 506] width 15 height 12
click at [206, 613] on input "checkbox" at bounding box center [205, 610] width 15 height 12
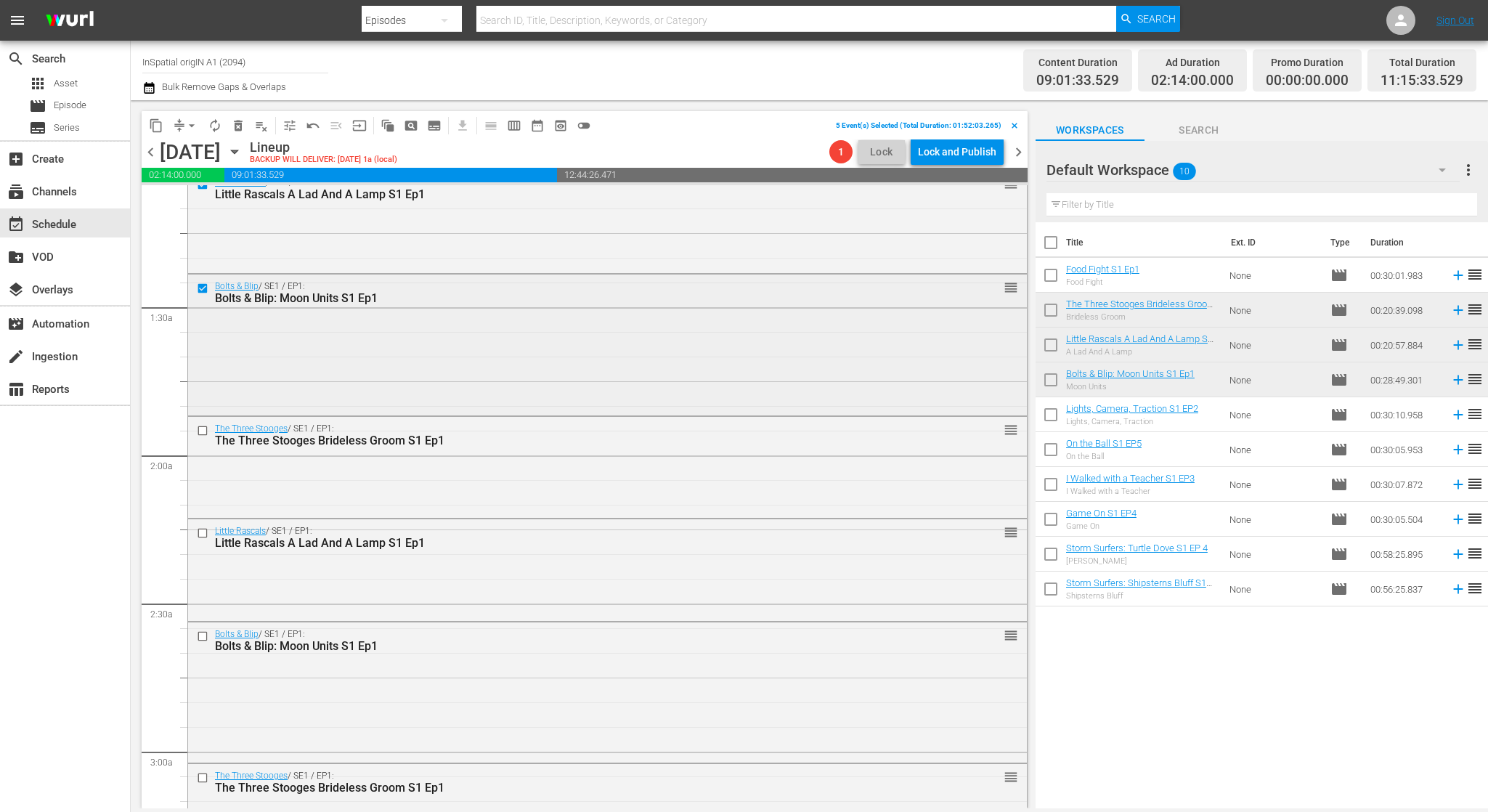
scroll to position [326, 0]
click at [201, 428] on input "checkbox" at bounding box center [205, 428] width 15 height 12
click at [199, 532] on input "checkbox" at bounding box center [205, 529] width 15 height 12
click at [202, 635] on input "checkbox" at bounding box center [205, 633] width 15 height 12
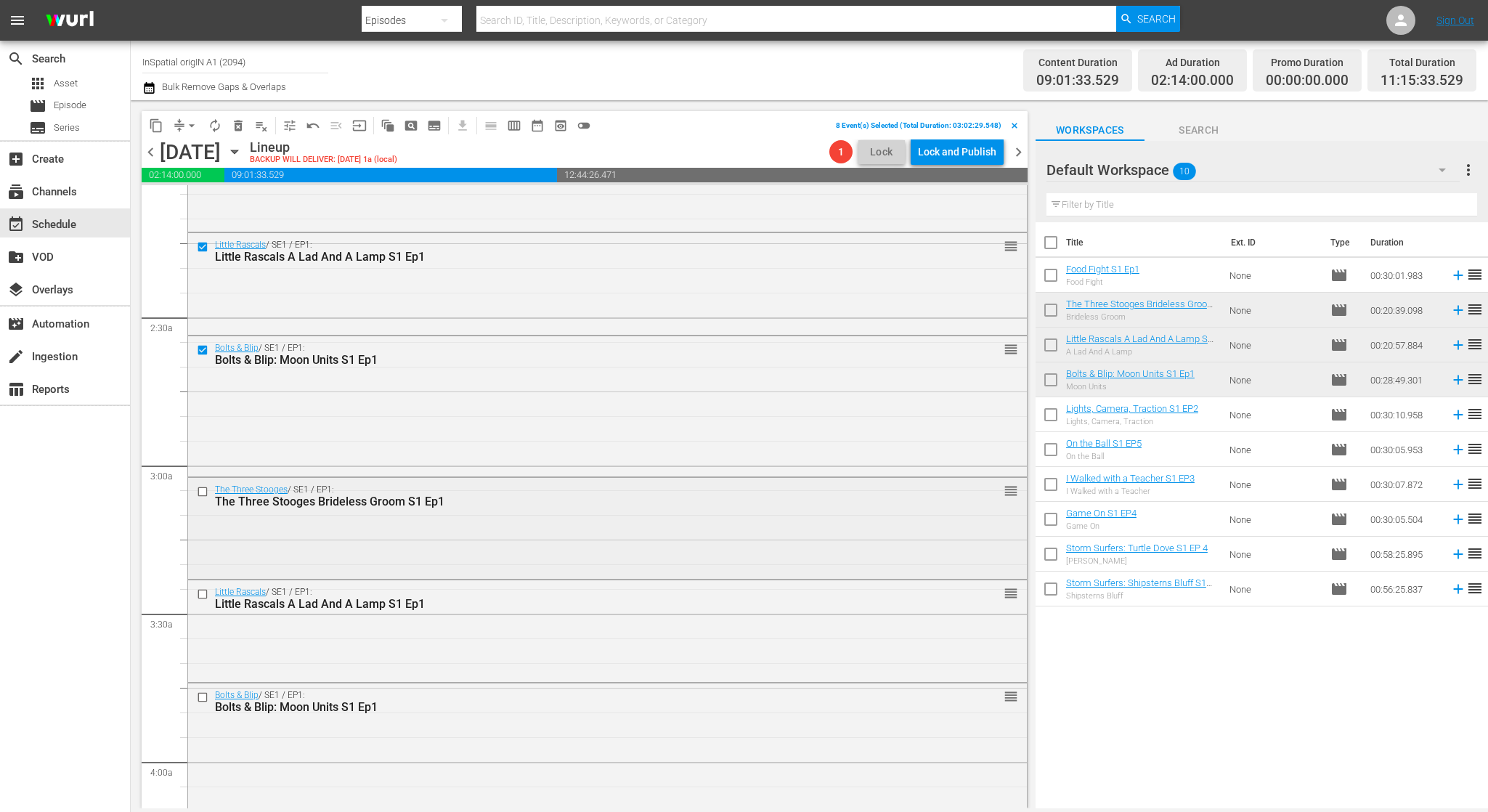
scroll to position [630, 0]
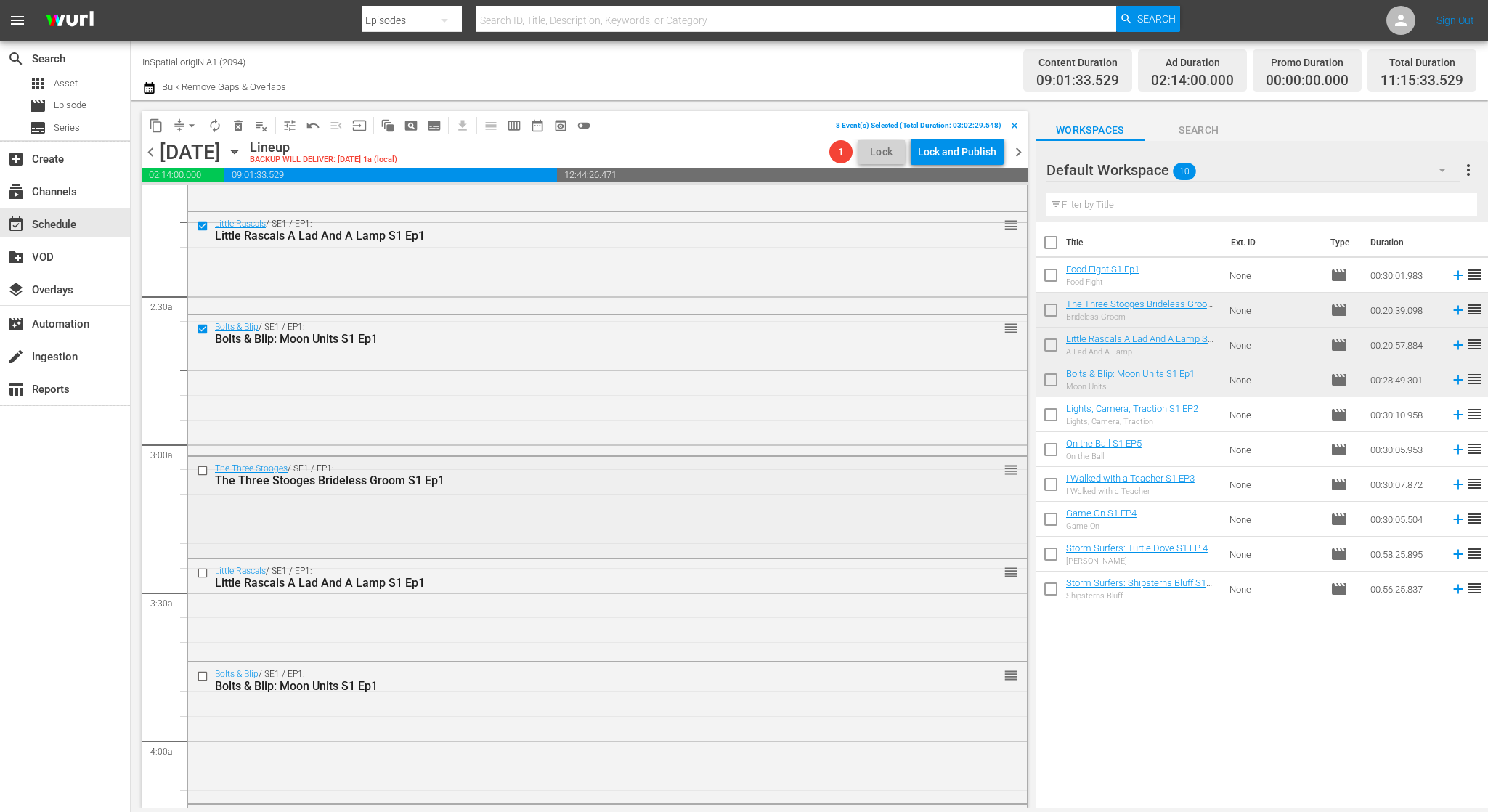
click at [200, 473] on input "checkbox" at bounding box center [205, 471] width 15 height 12
click at [198, 570] on input "checkbox" at bounding box center [205, 573] width 15 height 12
click at [201, 672] on input "checkbox" at bounding box center [205, 676] width 15 height 12
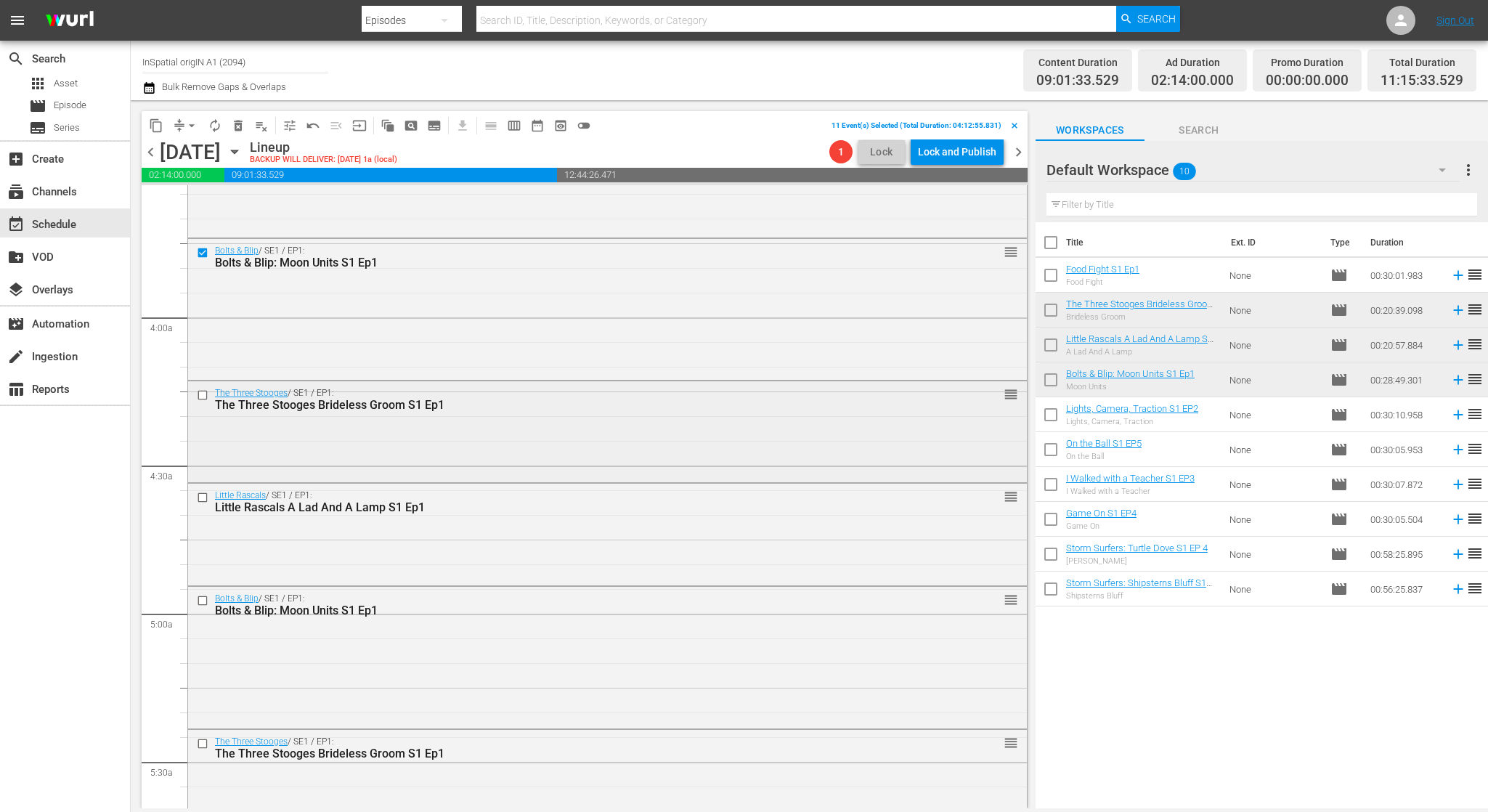
scroll to position [1059, 0]
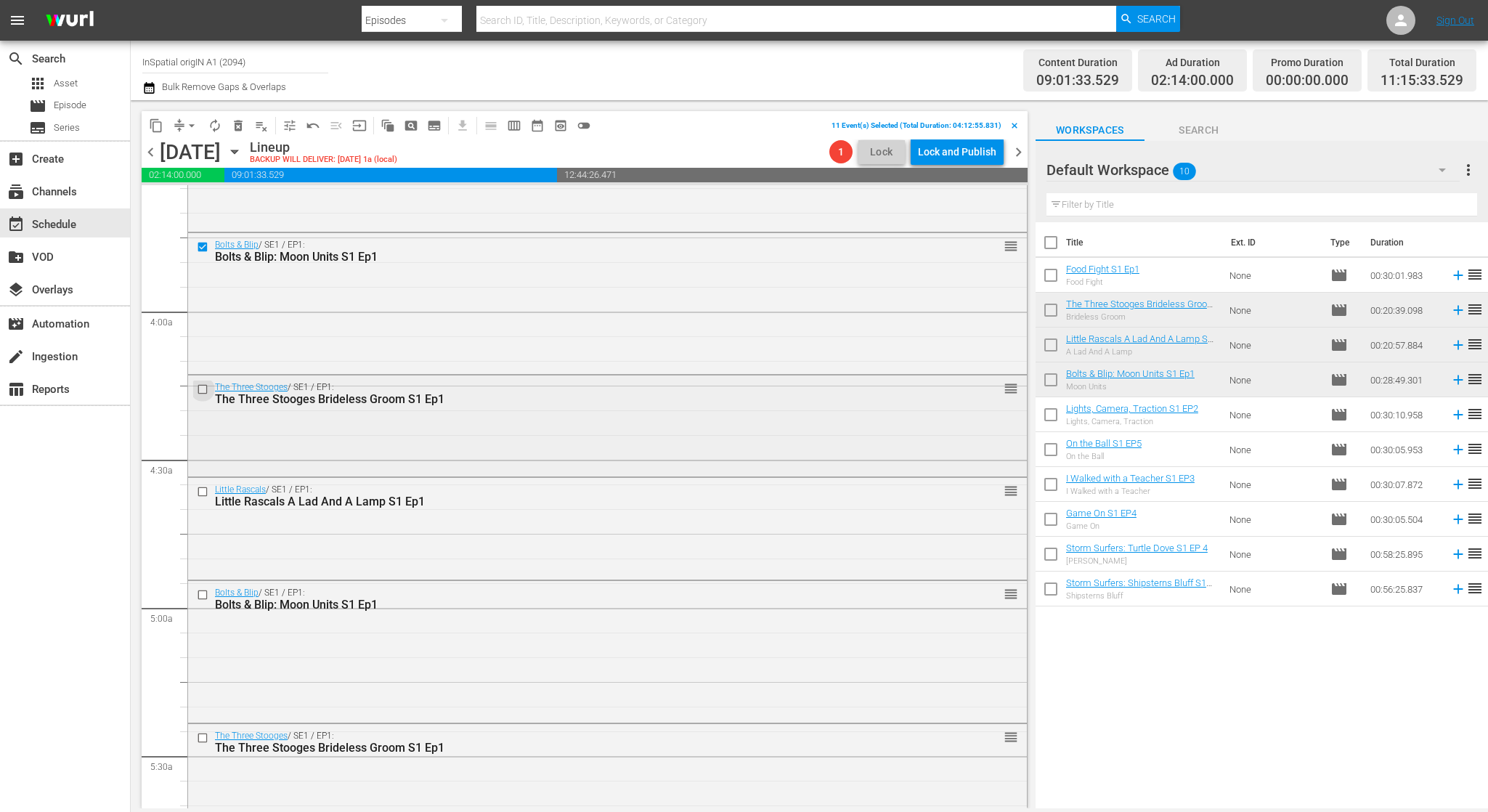
click at [201, 388] on input "checkbox" at bounding box center [205, 390] width 15 height 12
click at [199, 487] on input "checkbox" at bounding box center [205, 492] width 15 height 12
click at [205, 588] on div at bounding box center [204, 594] width 22 height 17
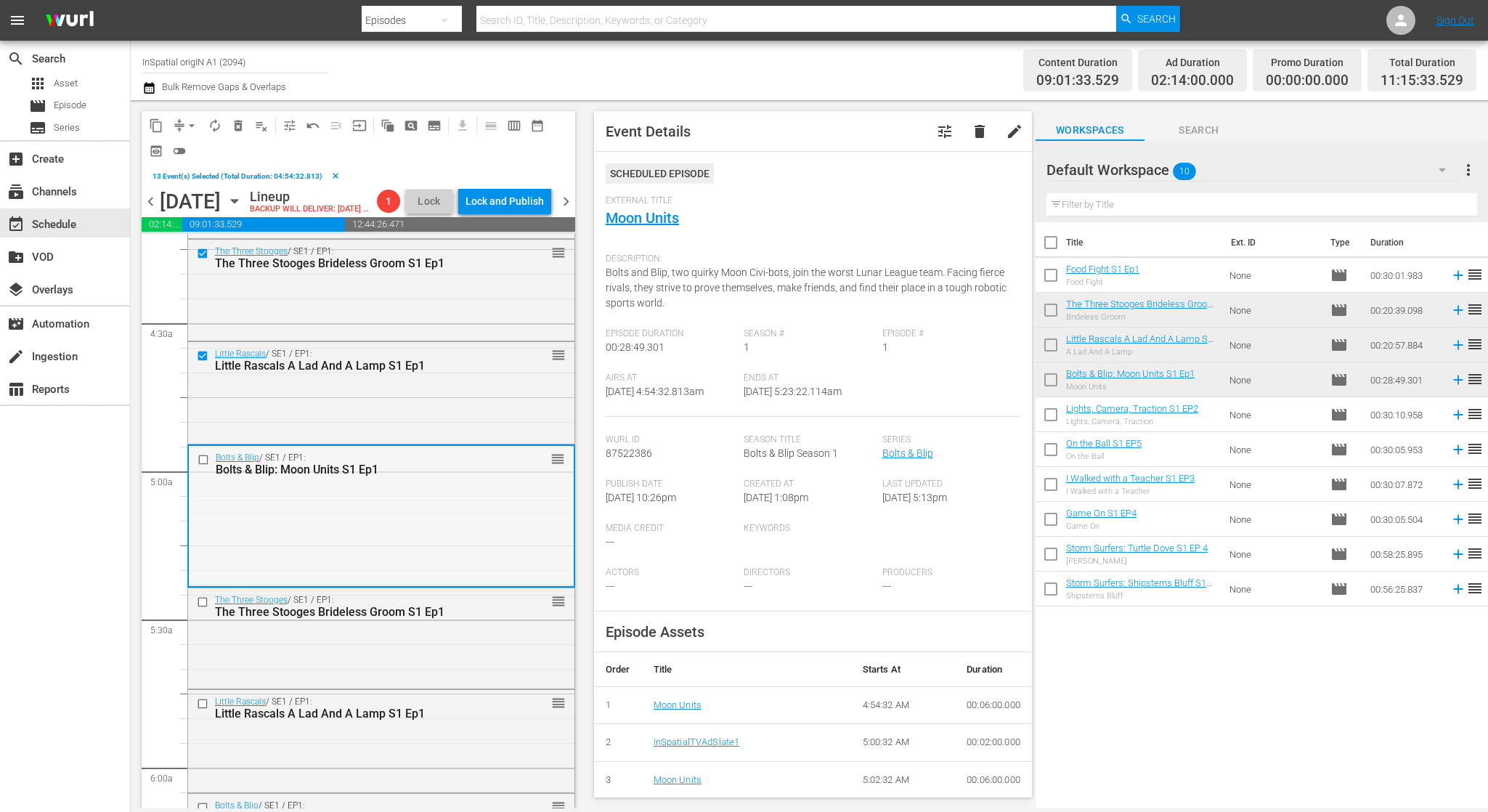
scroll to position [1246, 0]
click at [205, 463] on input "checkbox" at bounding box center [205, 457] width 15 height 12
click at [239, 121] on span "delete_forever_outlined" at bounding box center [238, 125] width 14 height 14
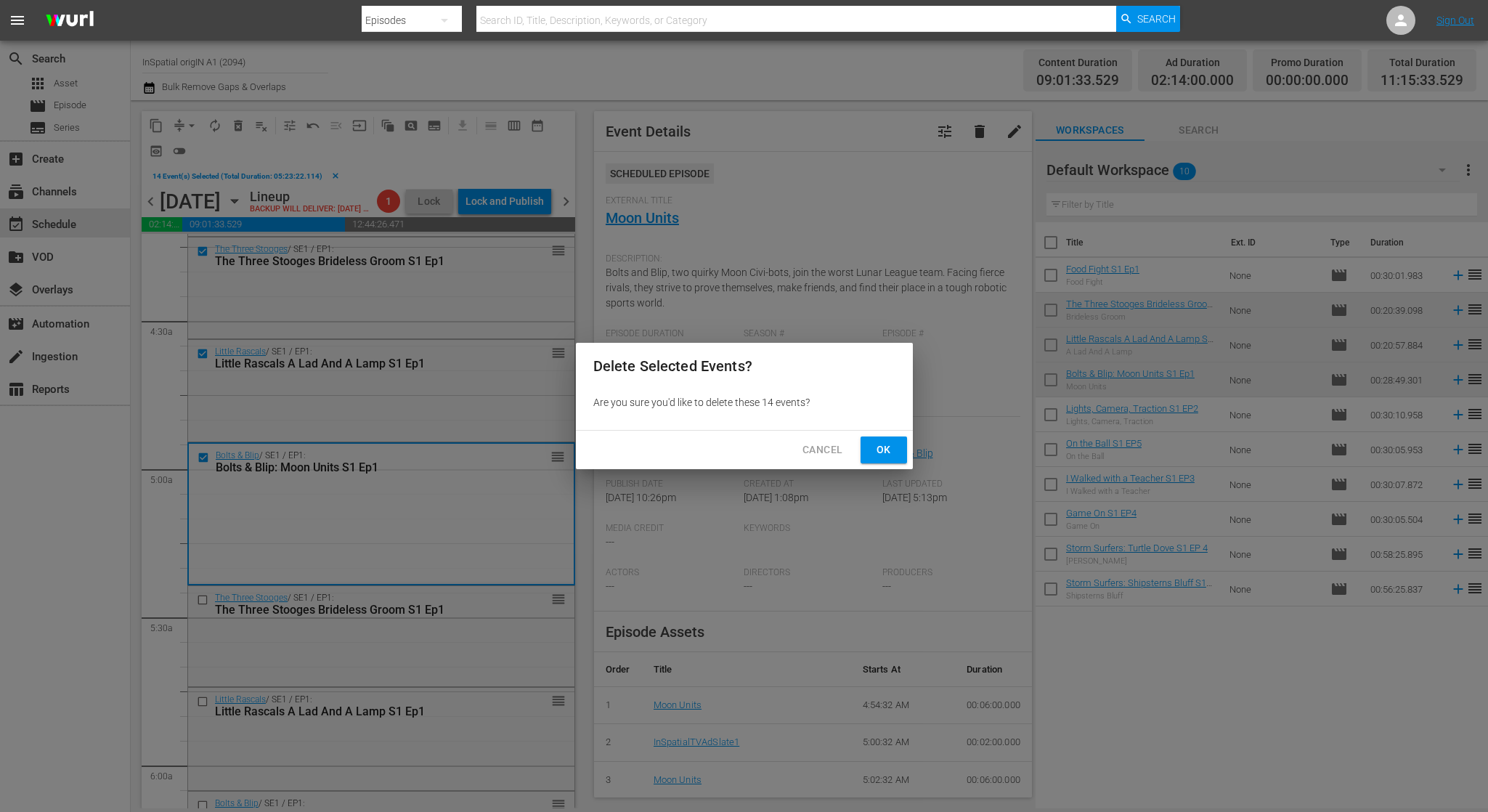
click at [875, 444] on span "Ok" at bounding box center [884, 450] width 23 height 18
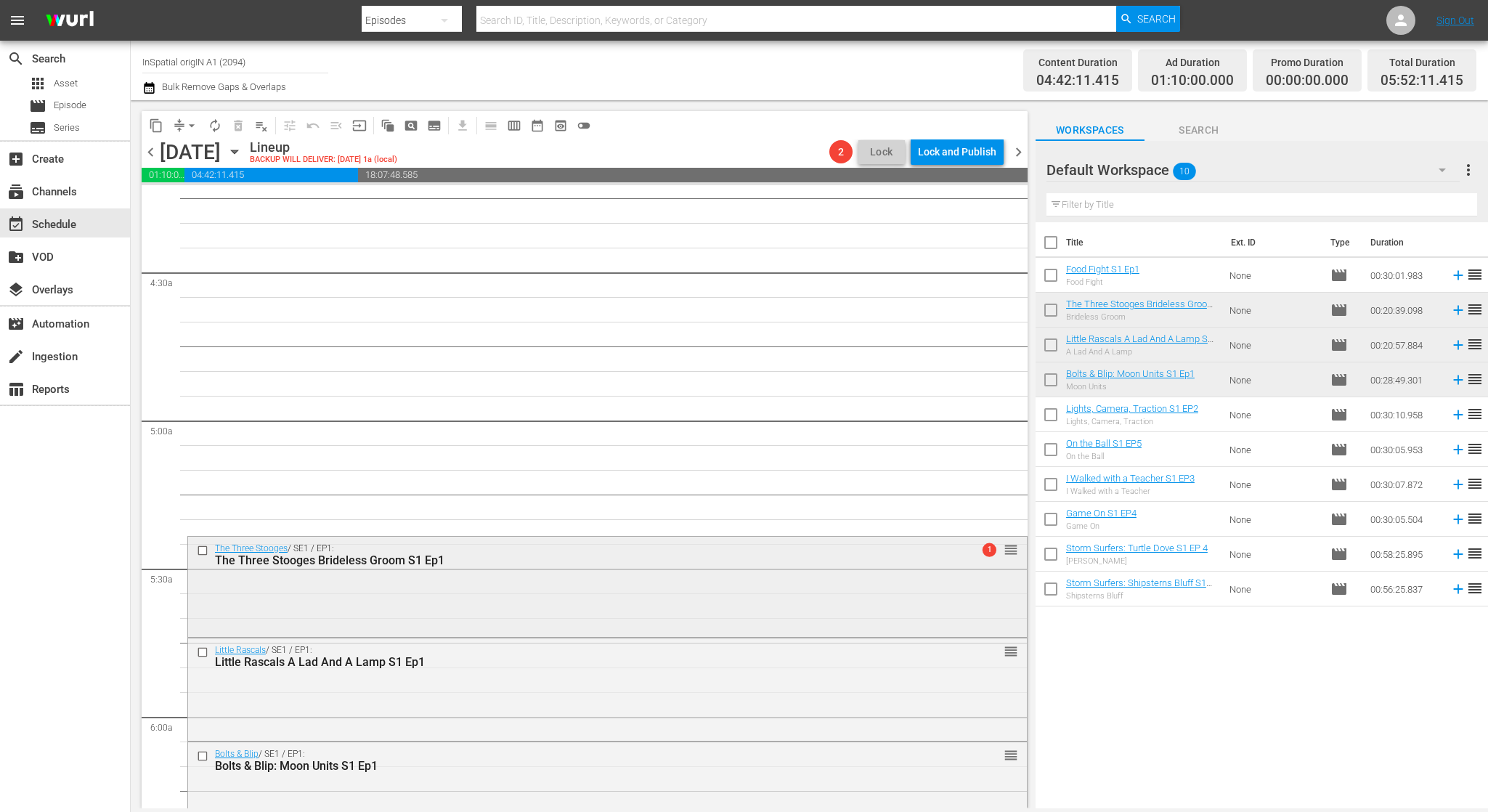
click at [202, 552] on input "checkbox" at bounding box center [205, 551] width 15 height 12
click at [202, 653] on input "checkbox" at bounding box center [205, 653] width 15 height 12
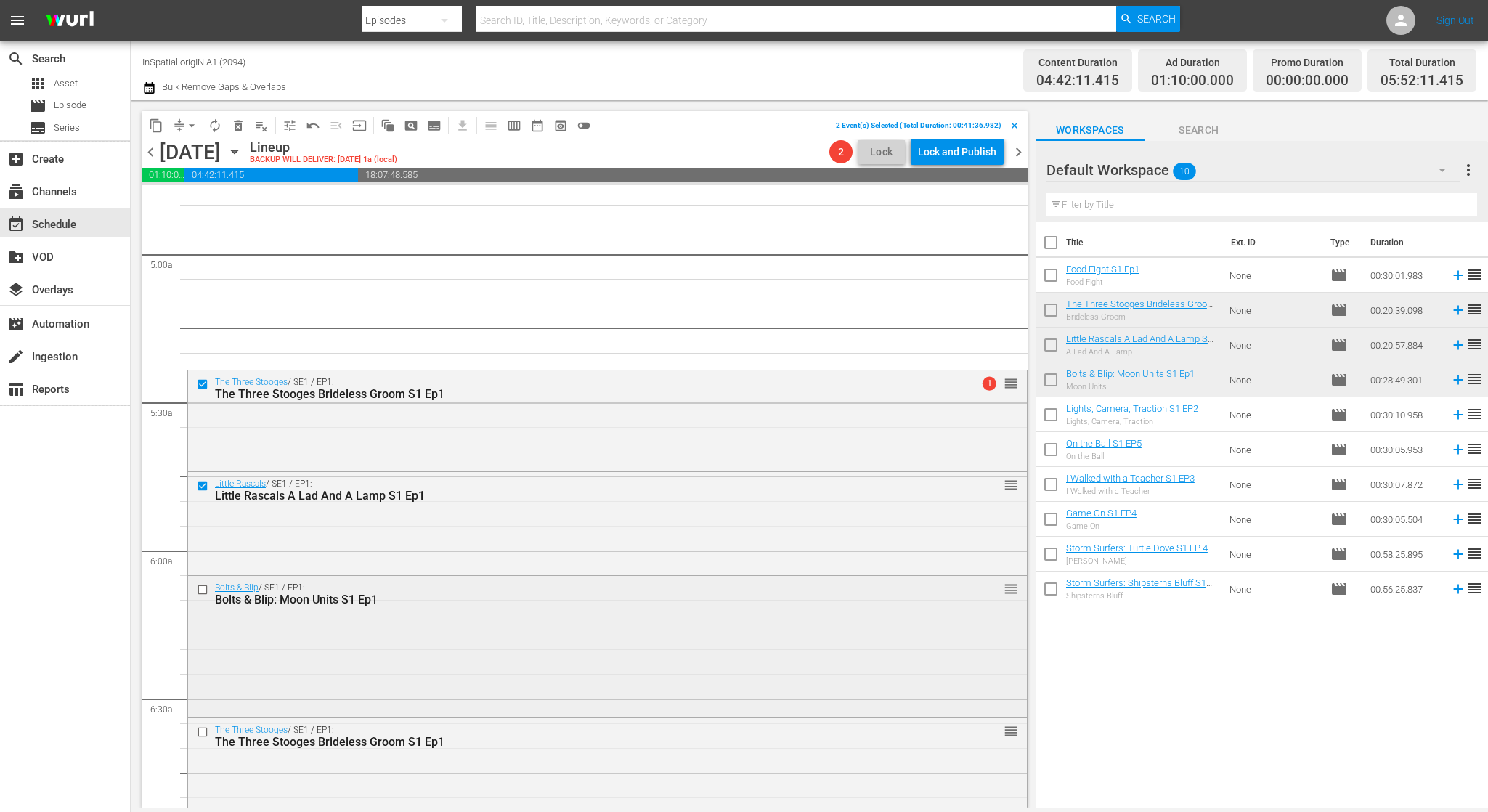
scroll to position [1418, 0]
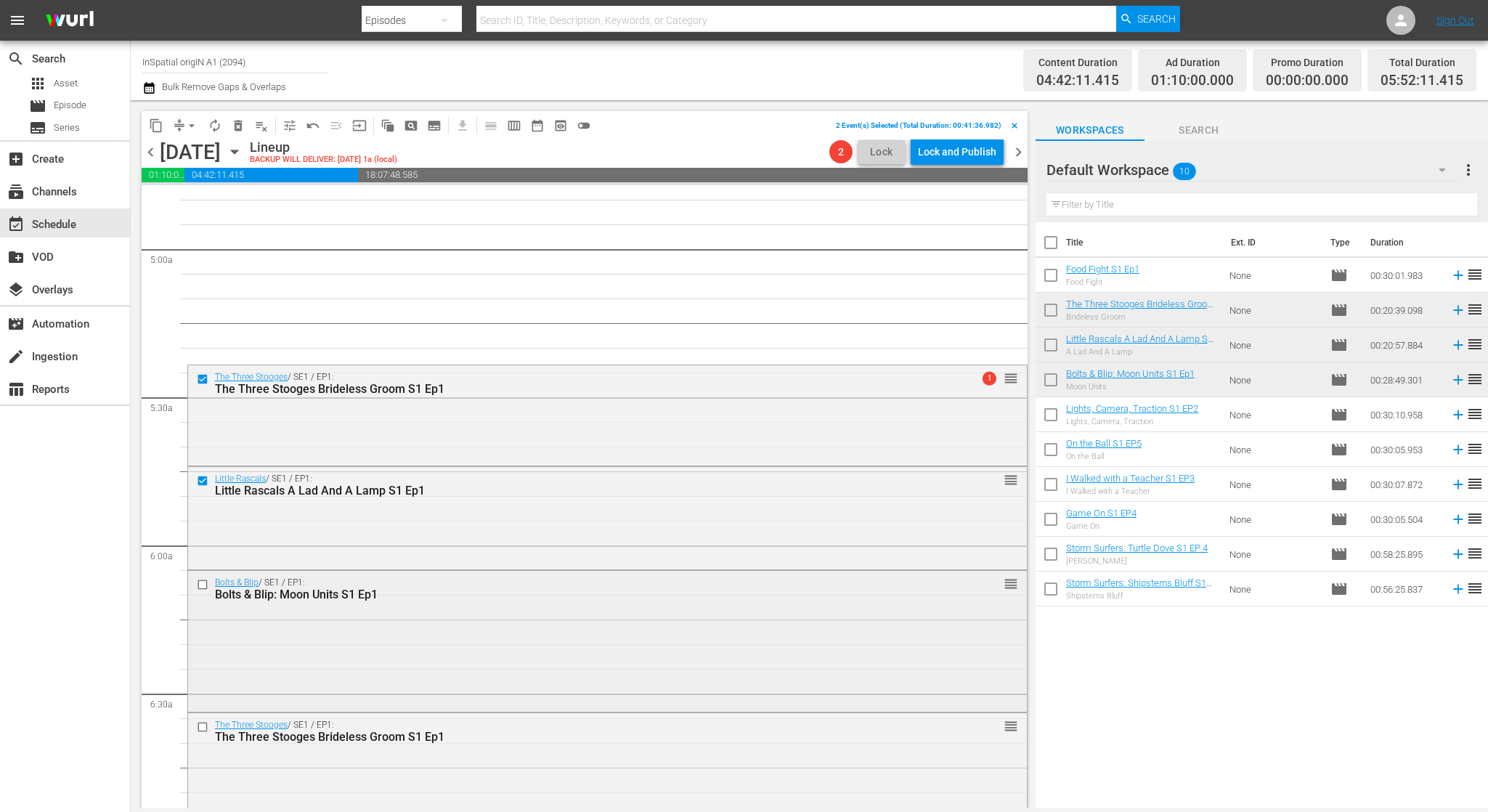
click at [197, 585] on input "checkbox" at bounding box center [205, 585] width 15 height 12
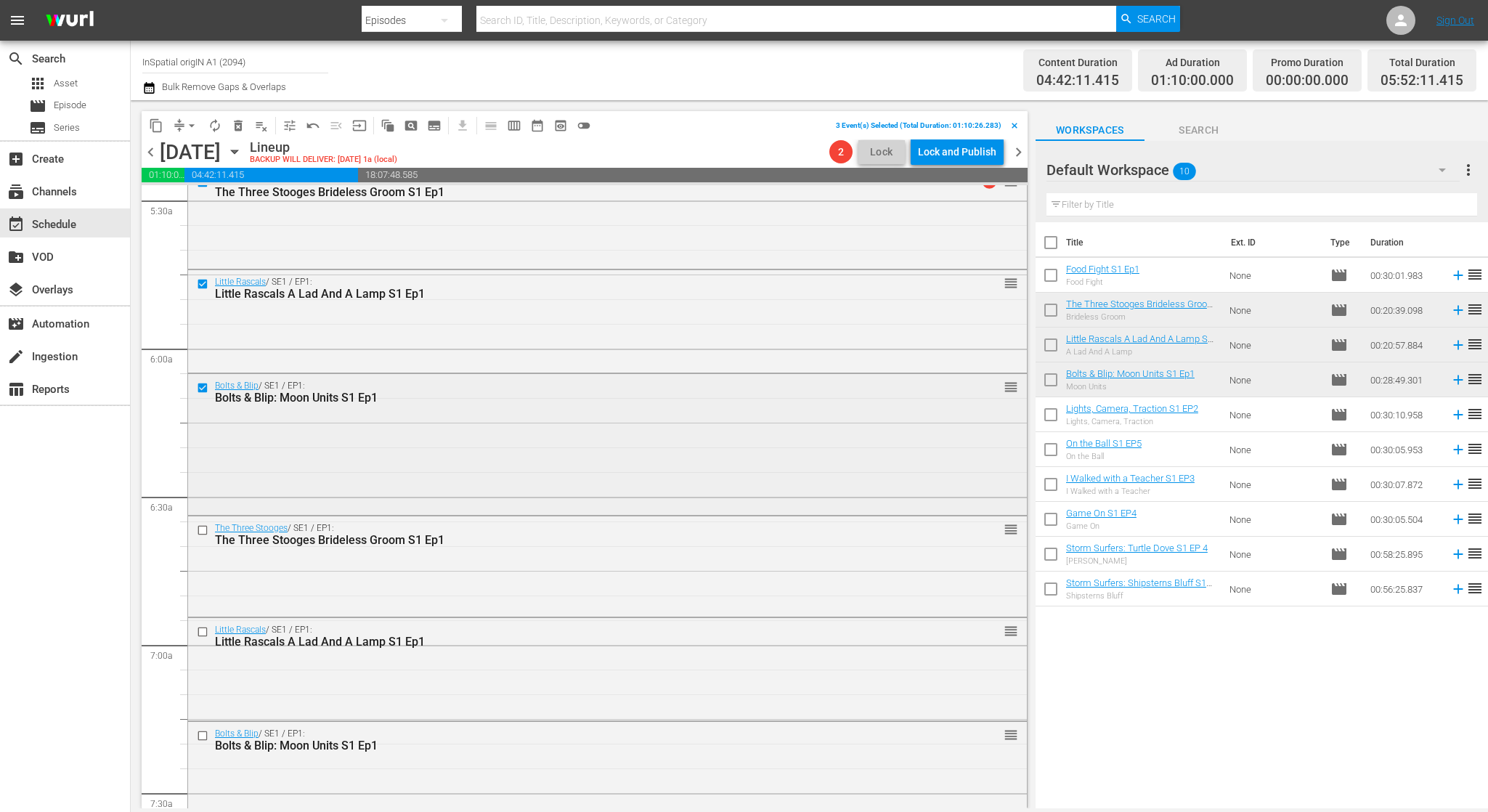
scroll to position [1650, 0]
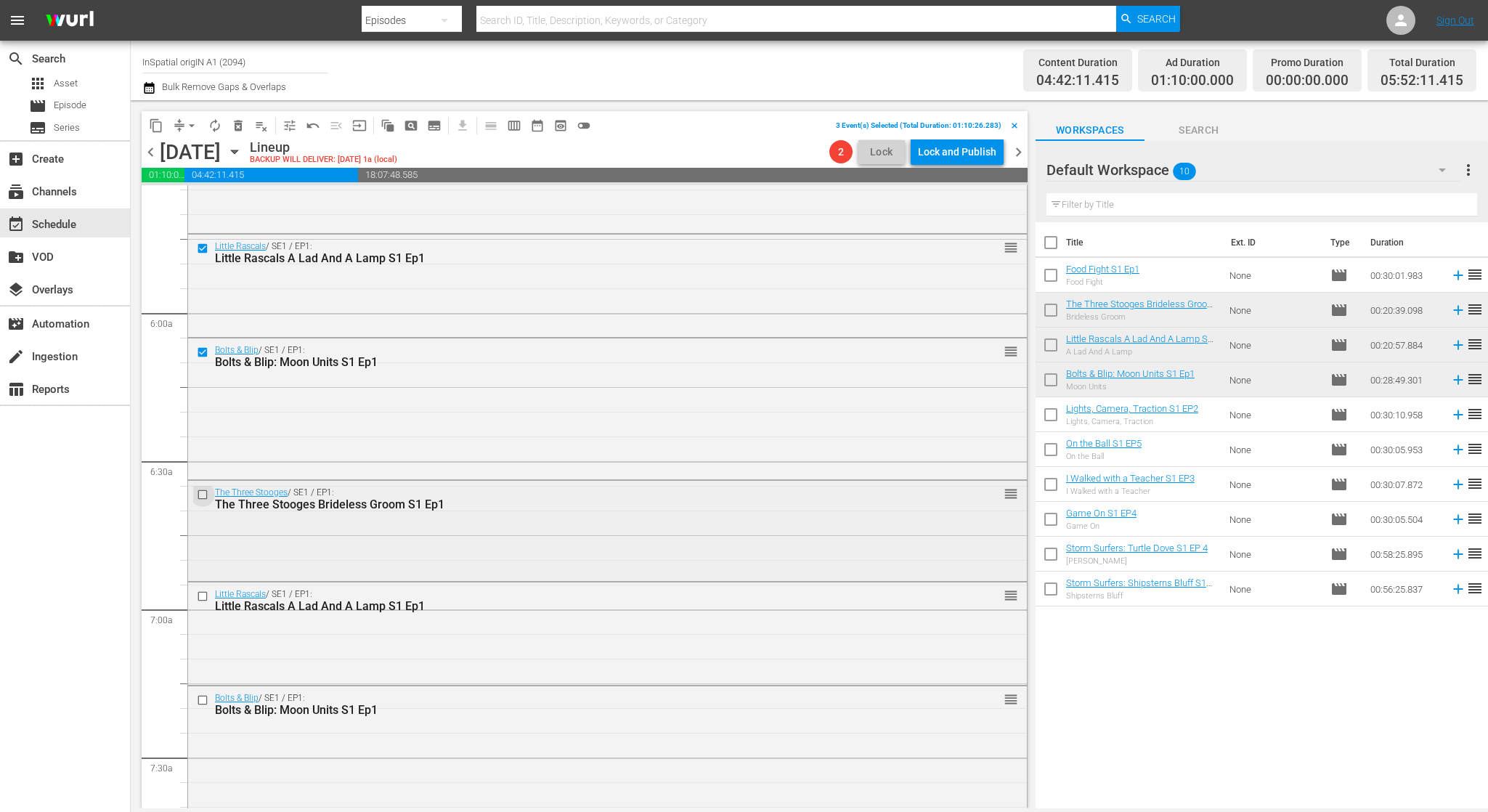
click at [205, 495] on input "checkbox" at bounding box center [205, 494] width 15 height 12
click at [197, 593] on input "checkbox" at bounding box center [205, 596] width 15 height 12
click at [199, 696] on input "checkbox" at bounding box center [205, 699] width 15 height 12
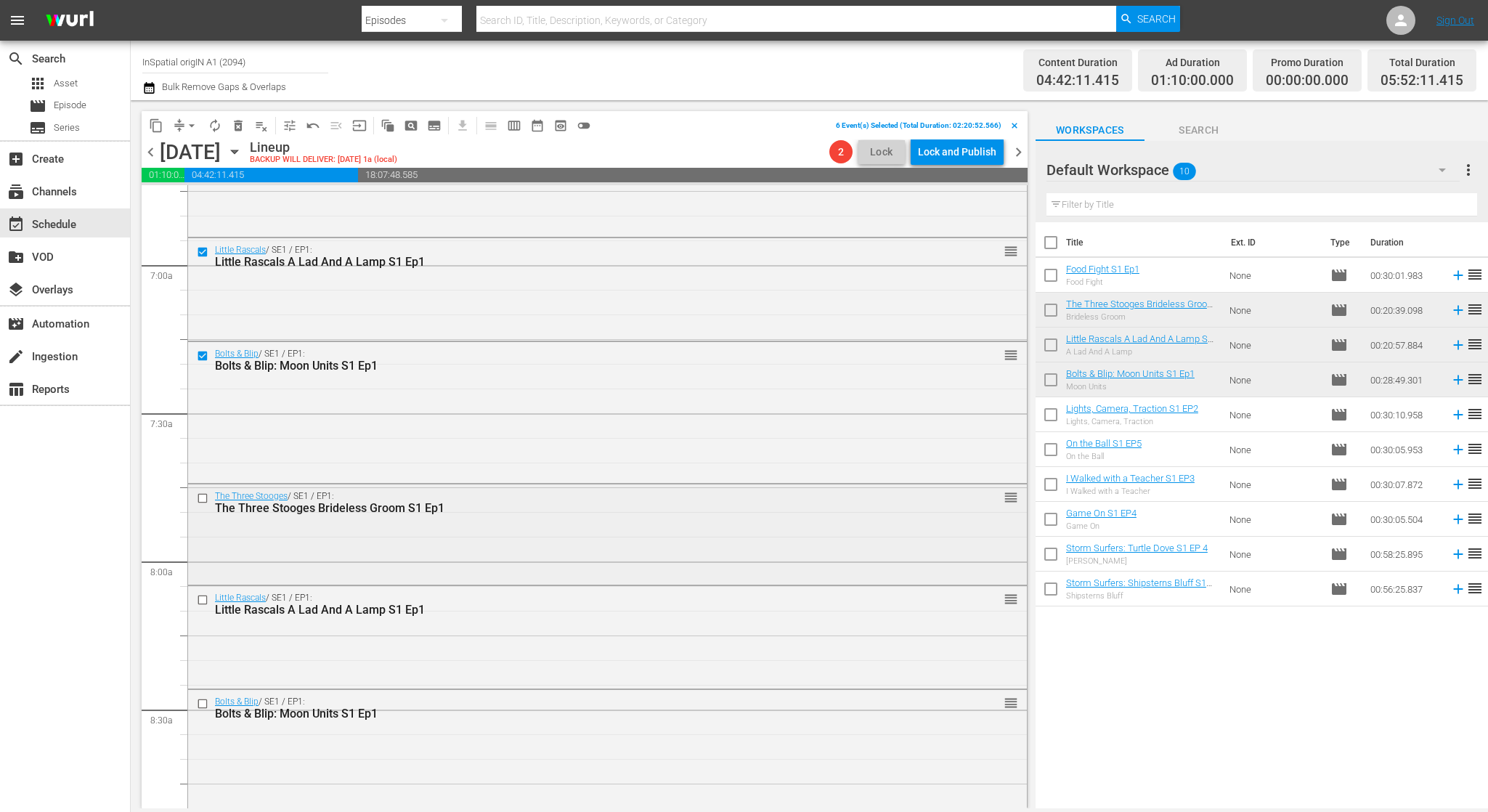
scroll to position [2002, 0]
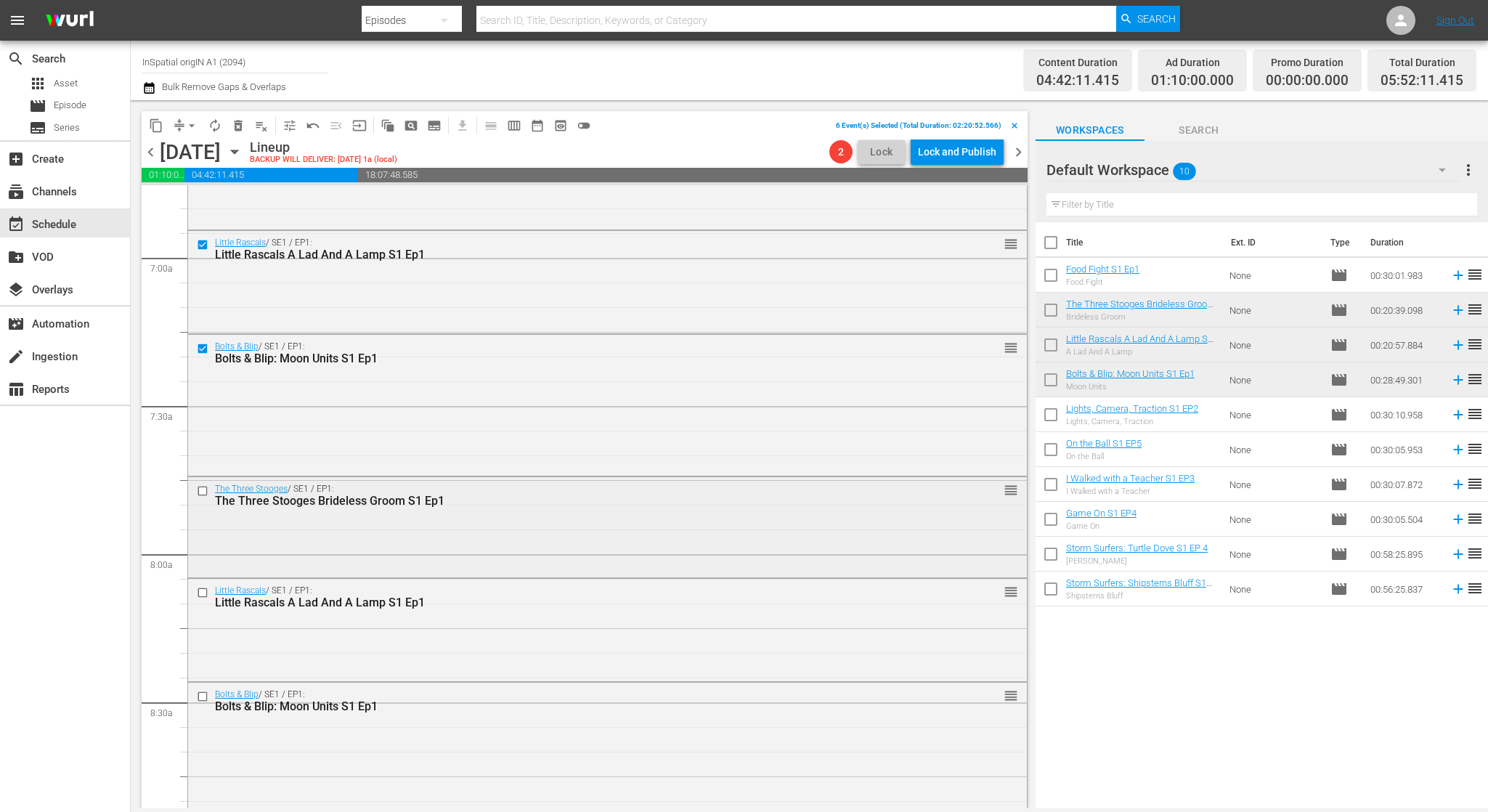
click at [206, 491] on input "checkbox" at bounding box center [205, 490] width 15 height 12
click at [200, 590] on input "checkbox" at bounding box center [205, 592] width 15 height 12
click at [204, 693] on input "checkbox" at bounding box center [205, 696] width 15 height 12
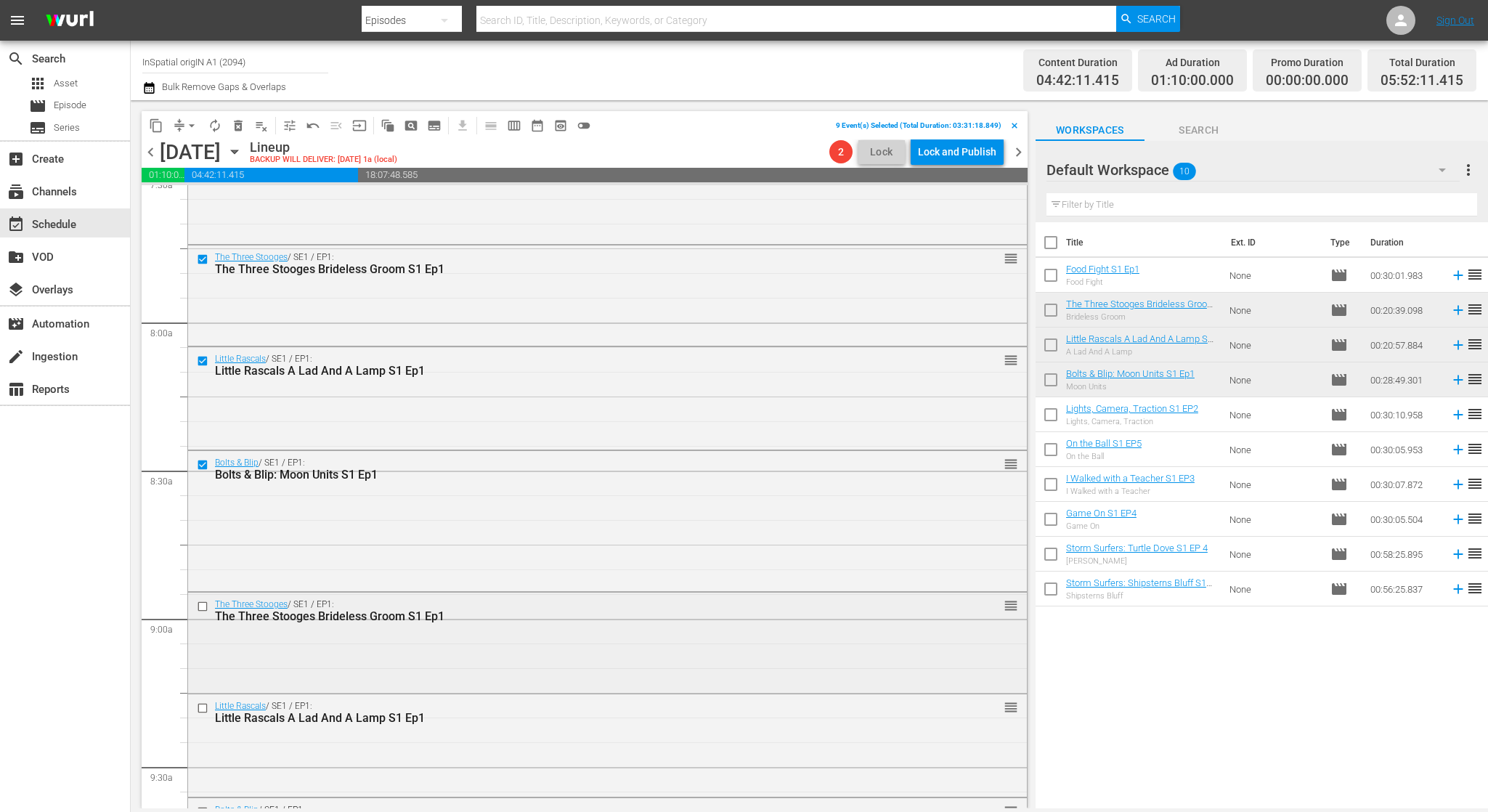
scroll to position [2234, 0]
click at [203, 604] on input "checkbox" at bounding box center [205, 605] width 15 height 12
click at [204, 703] on input "checkbox" at bounding box center [205, 707] width 15 height 12
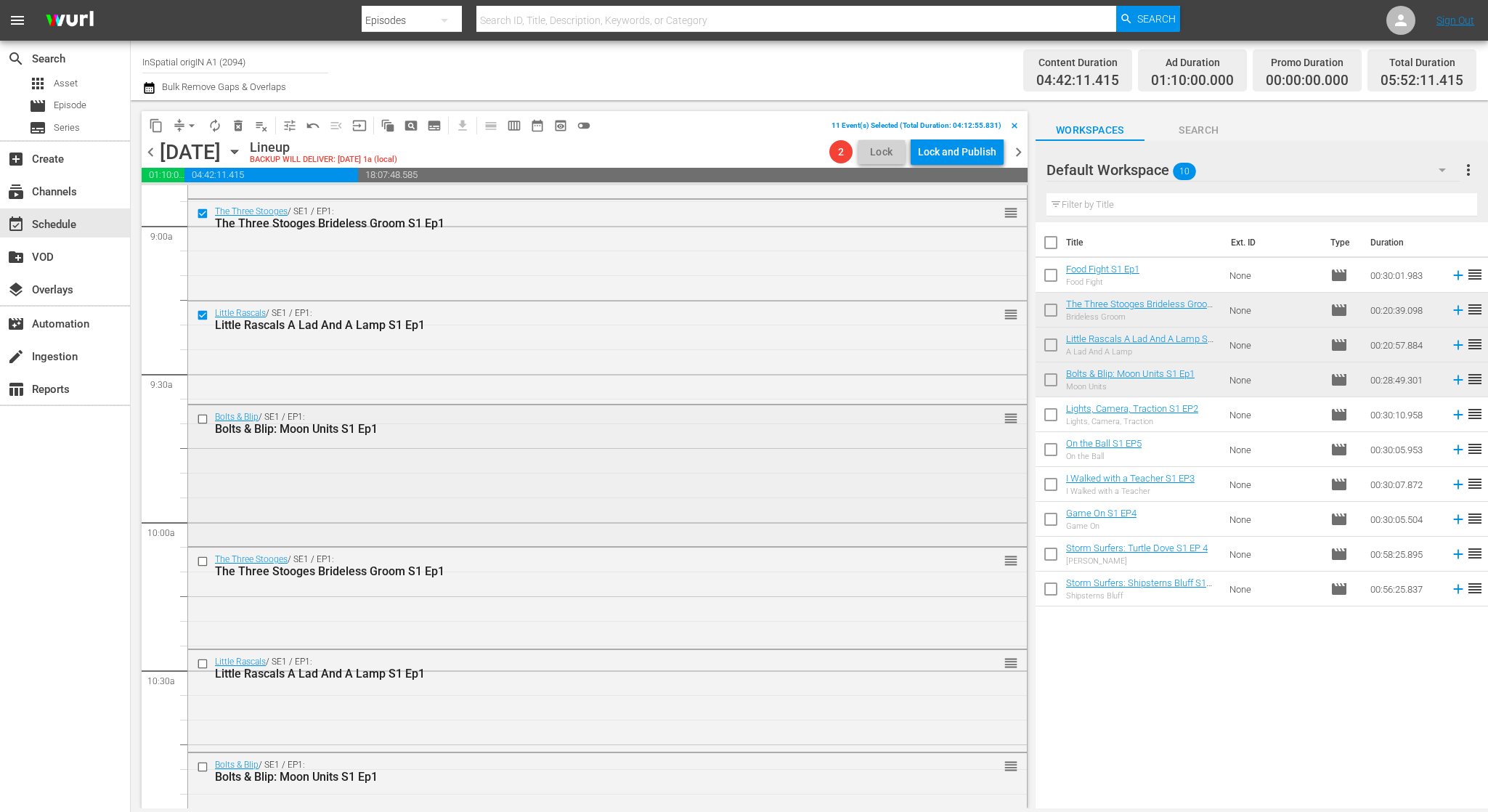
scroll to position [2627, 0]
click at [204, 420] on input "checkbox" at bounding box center [205, 418] width 15 height 12
click at [202, 560] on input "checkbox" at bounding box center [205, 560] width 15 height 12
click at [202, 656] on div at bounding box center [204, 662] width 22 height 17
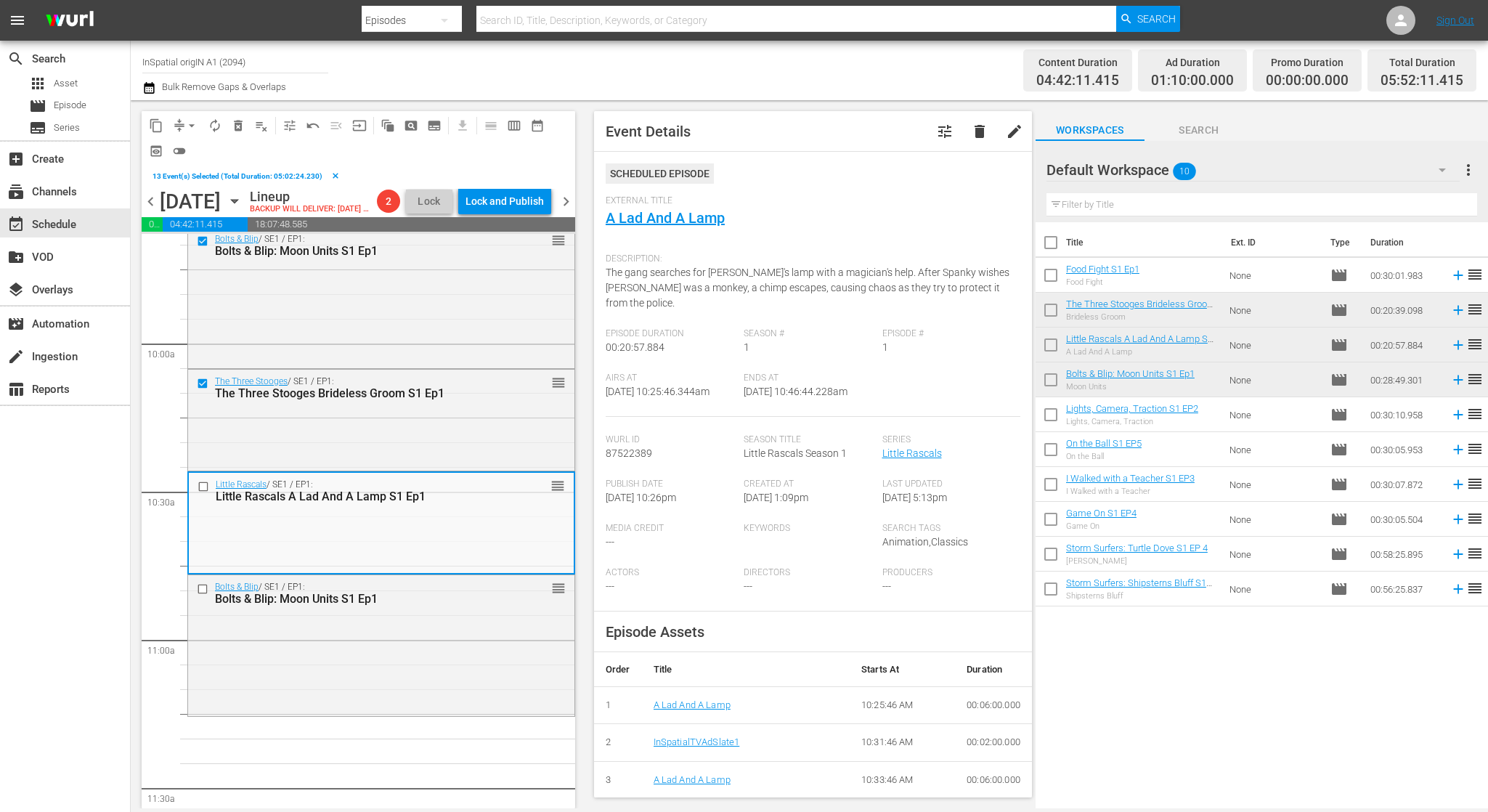
scroll to position [2868, 0]
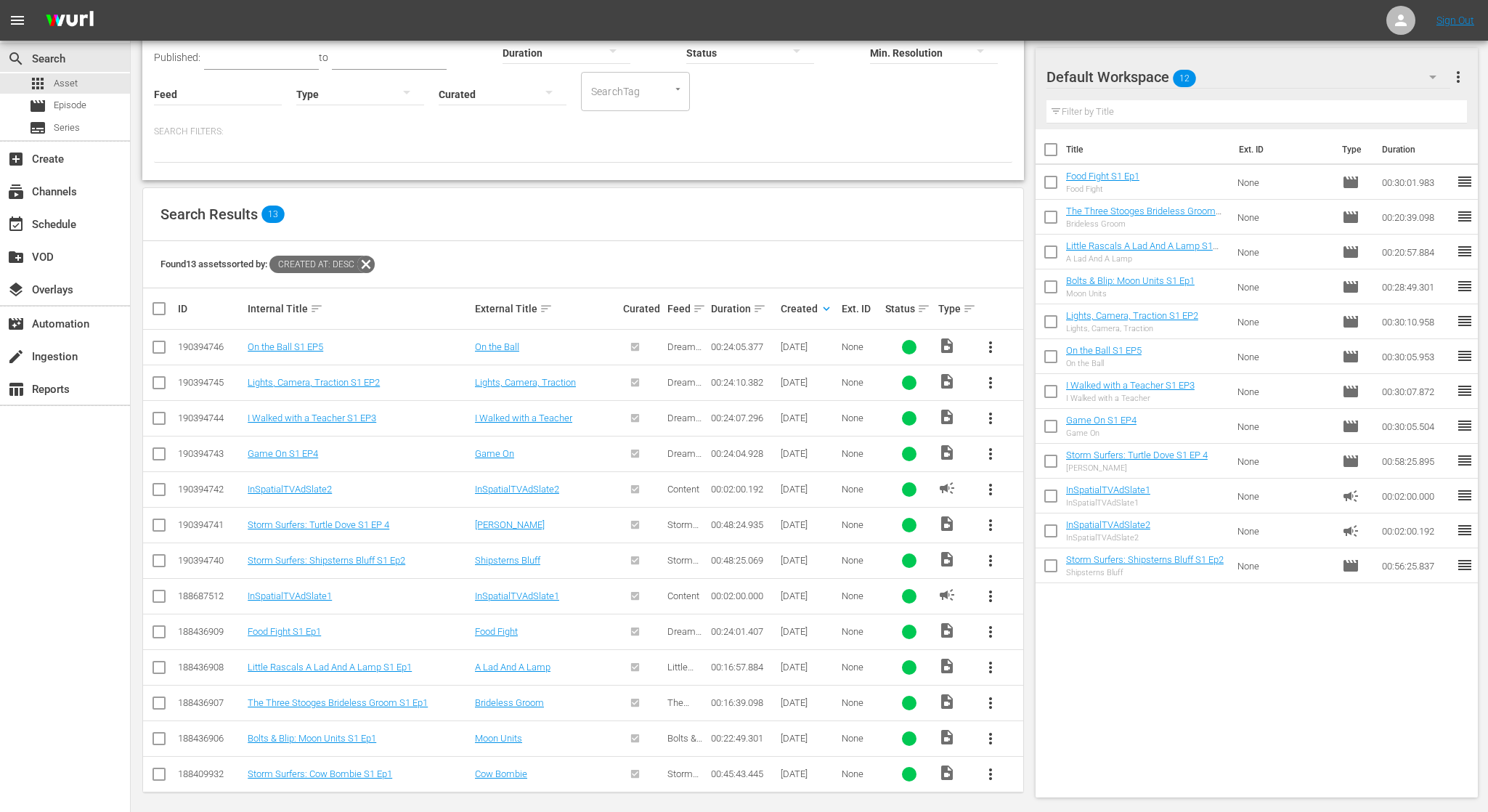
scroll to position [115, 0]
click at [990, 631] on span "more_vert" at bounding box center [990, 634] width 17 height 17
click at [1180, 629] on div "Title Ext. ID Type Duration Food Fight S1 Ep1 Food Fight None movie 00:30:01.98…" at bounding box center [1257, 460] width 443 height 662
click at [68, 353] on div "create Ingestion" at bounding box center [41, 354] width 82 height 13
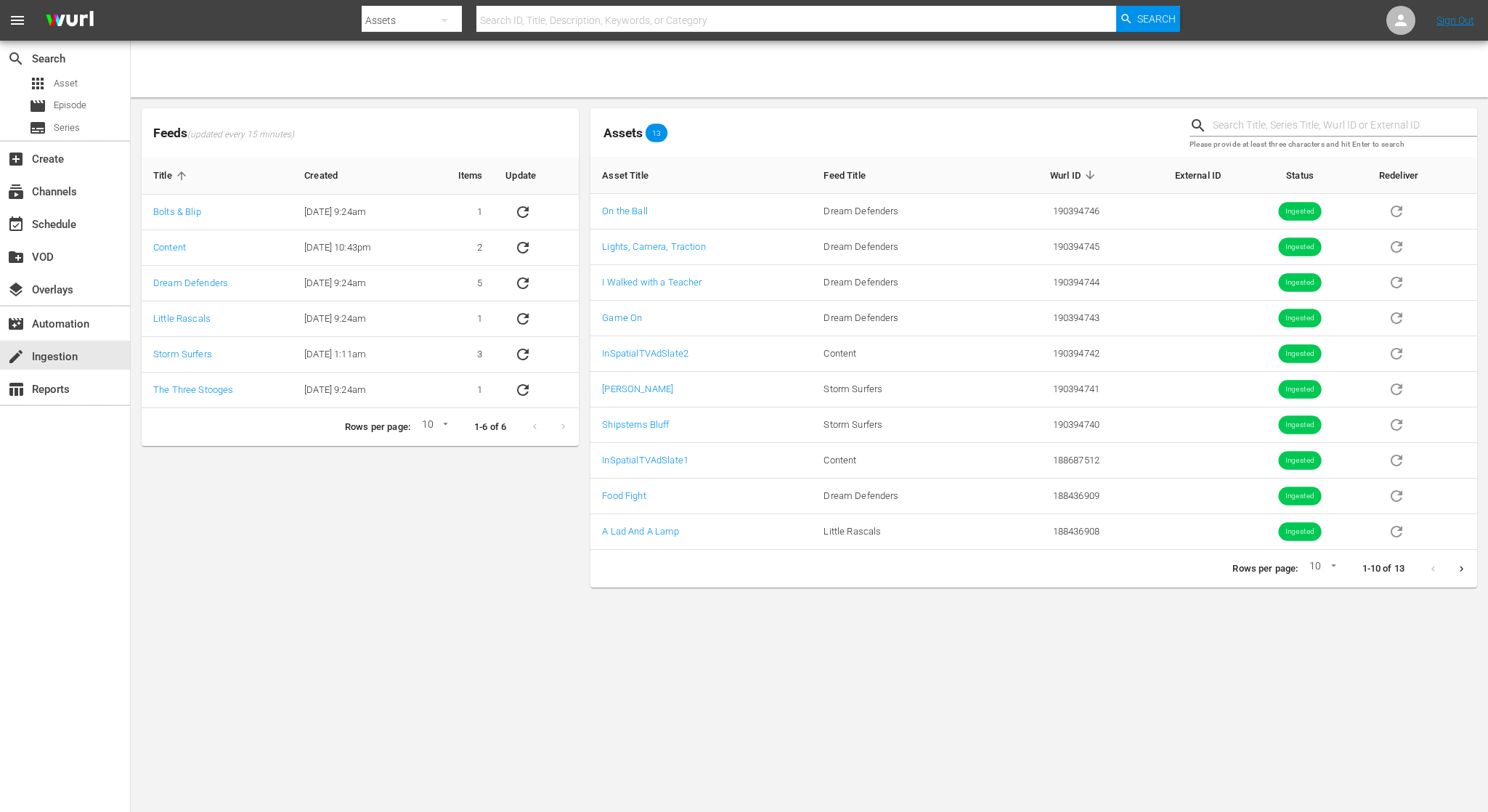
scroll to position [0, 0]
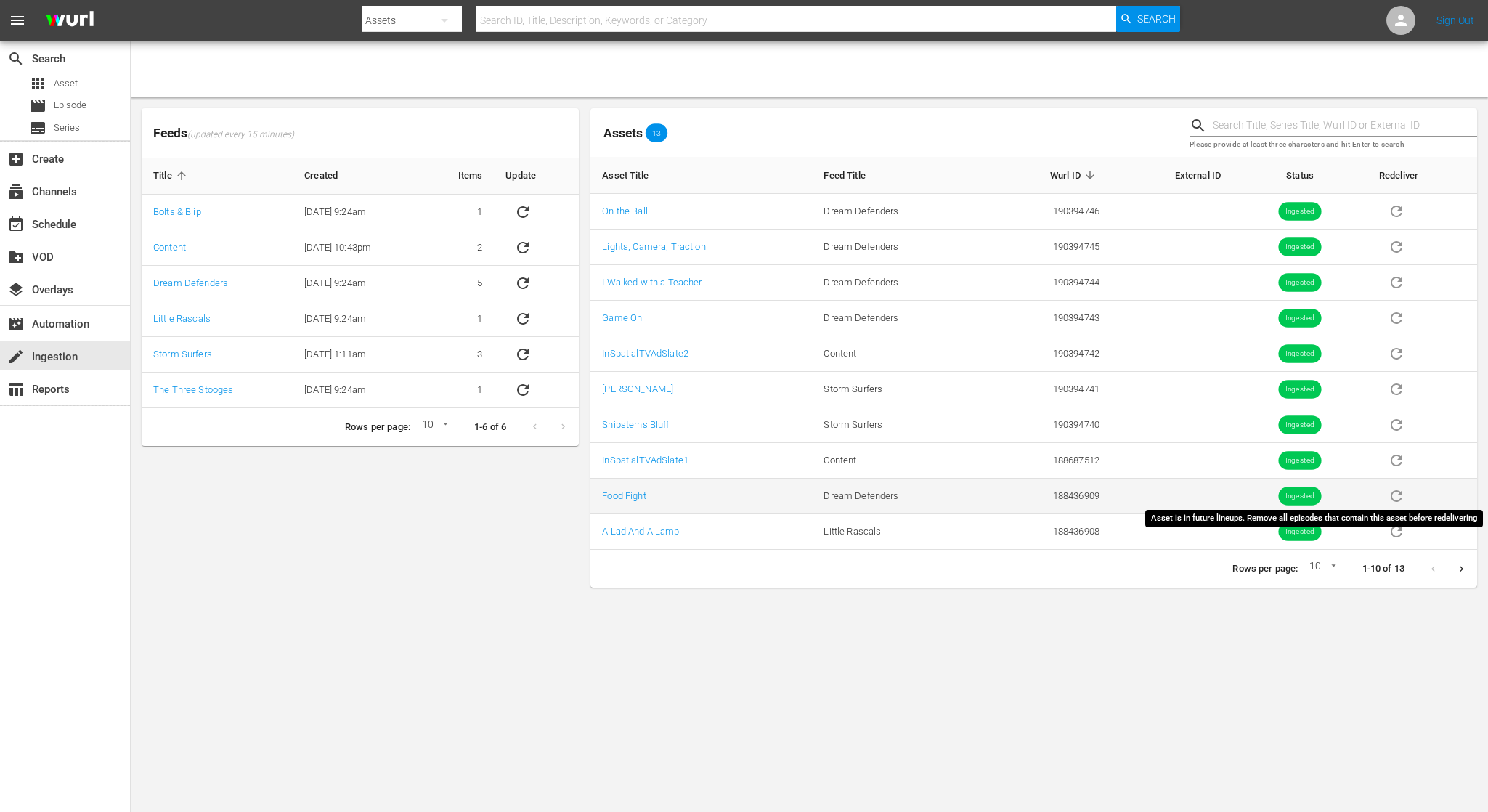
click at [1393, 499] on span "sticky table" at bounding box center [1397, 495] width 35 height 11
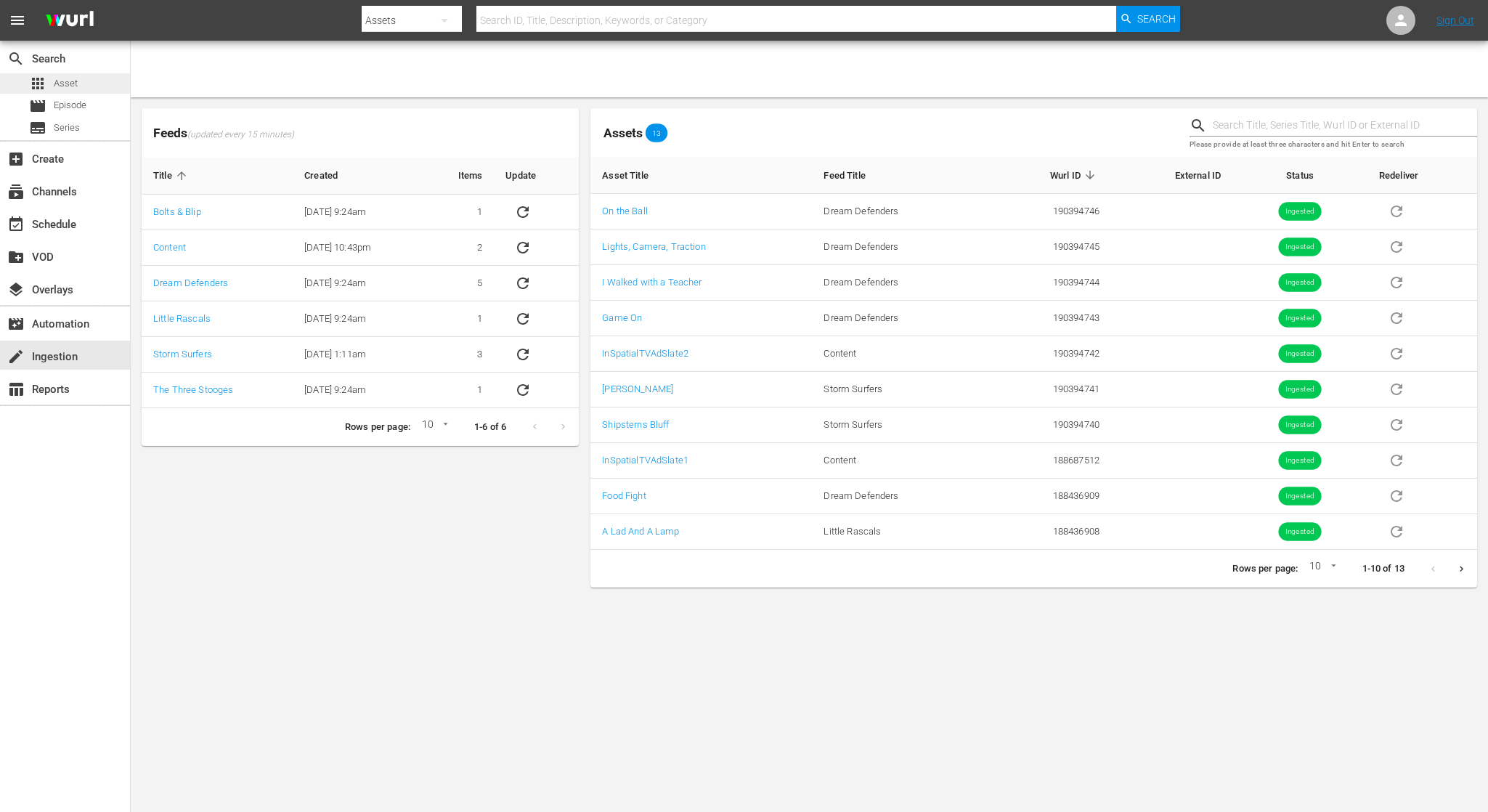
click at [57, 79] on span "Asset" at bounding box center [66, 83] width 24 height 14
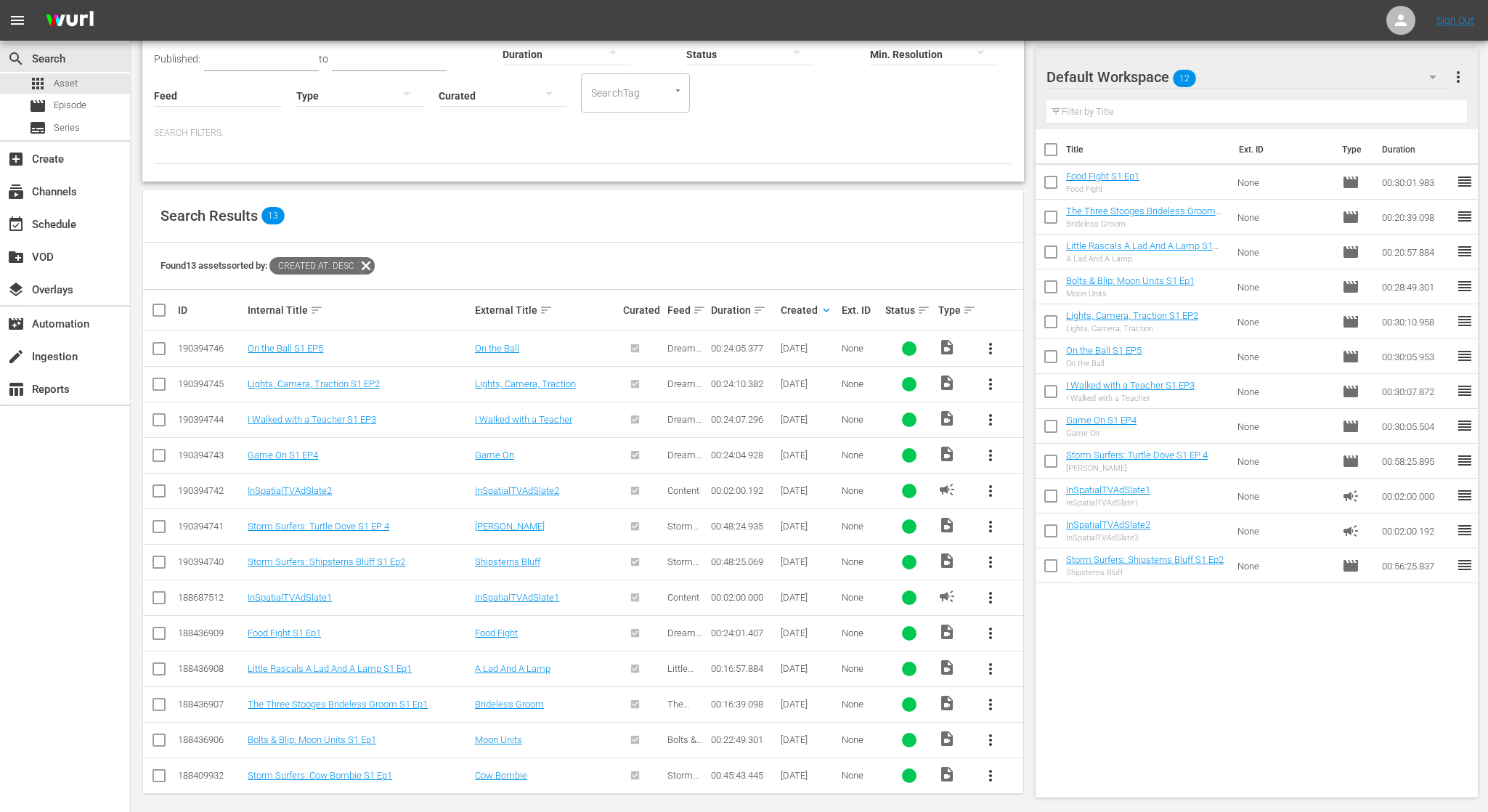
scroll to position [115, 0]
click at [635, 348] on div at bounding box center [643, 349] width 39 height 24
click at [1437, 72] on icon "button" at bounding box center [1432, 76] width 17 height 17
click at [1437, 72] on div "Default Workspace (12)" at bounding box center [744, 406] width 1488 height 812
click at [449, 212] on div "Search Results 13" at bounding box center [582, 217] width 880 height 53
